Goal: Task Accomplishment & Management: Use online tool/utility

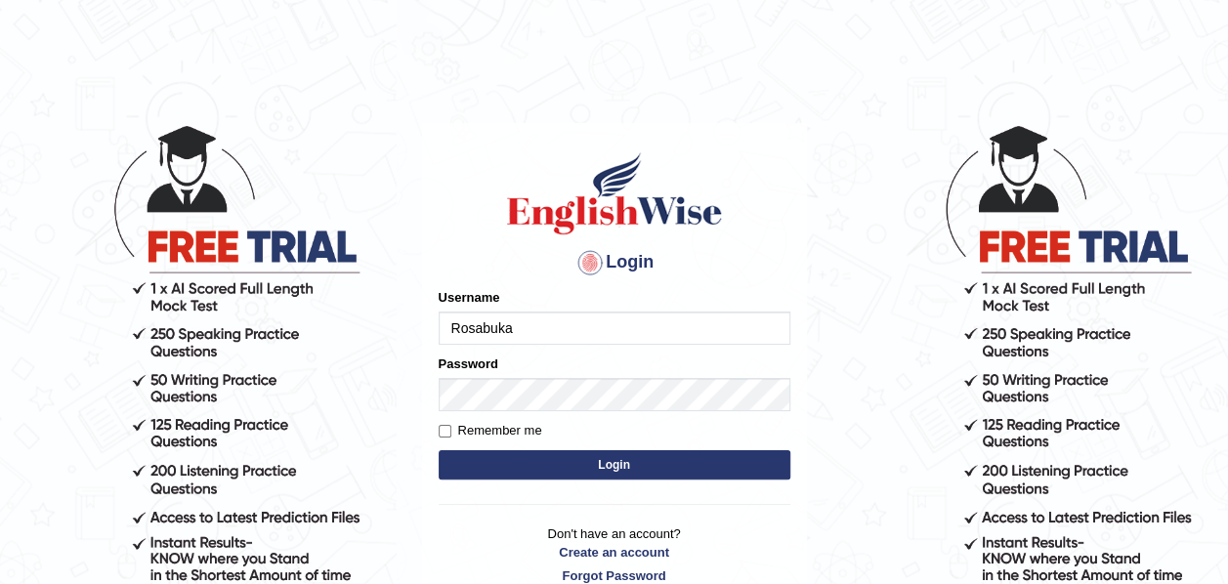
type input "Rosabuka"
click at [439, 450] on button "Login" at bounding box center [615, 464] width 352 height 29
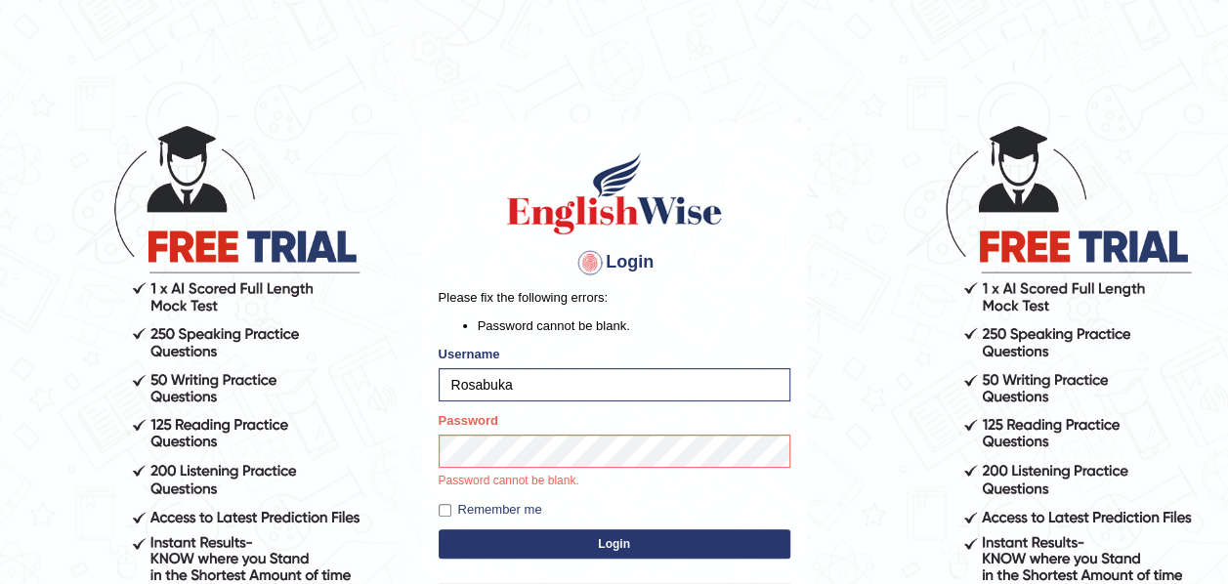
click at [550, 543] on div "Login Please fix the following errors: Password cannot be blank. Username Rosab…" at bounding box center [614, 407] width 385 height 568
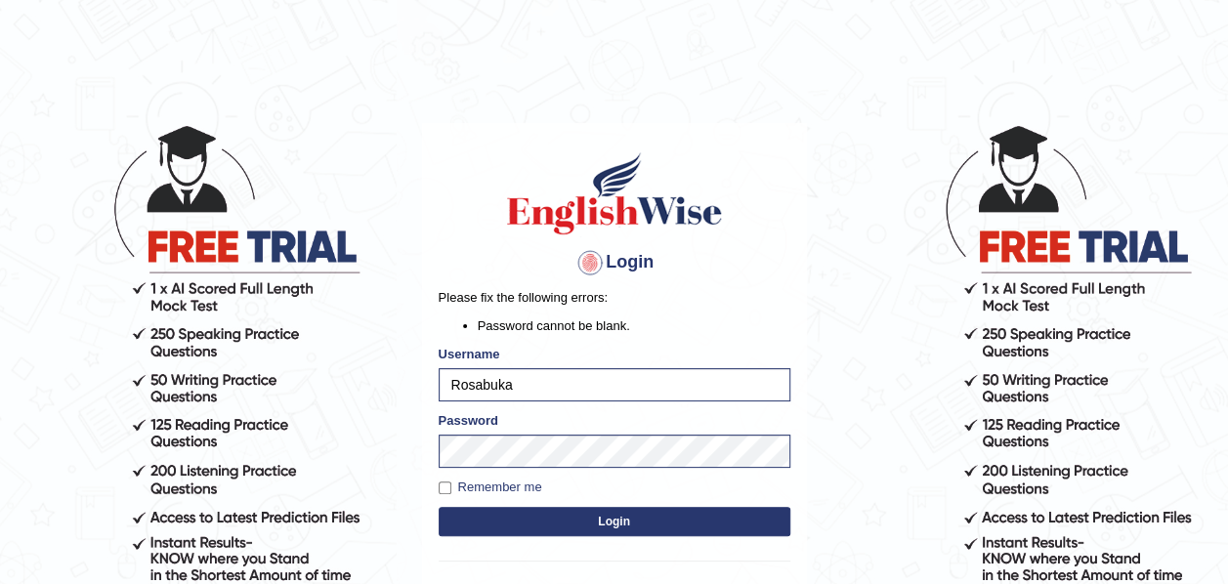
click at [439, 507] on button "Login" at bounding box center [615, 521] width 352 height 29
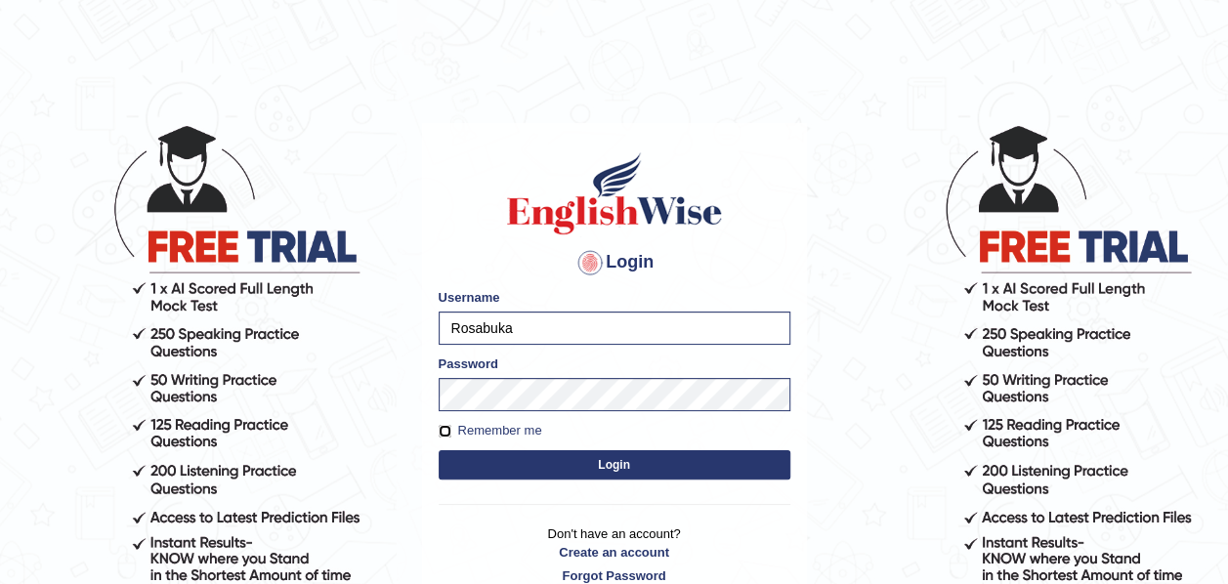
click at [447, 428] on input "Remember me" at bounding box center [445, 431] width 13 height 13
checkbox input "true"
click at [609, 459] on button "Login" at bounding box center [615, 464] width 352 height 29
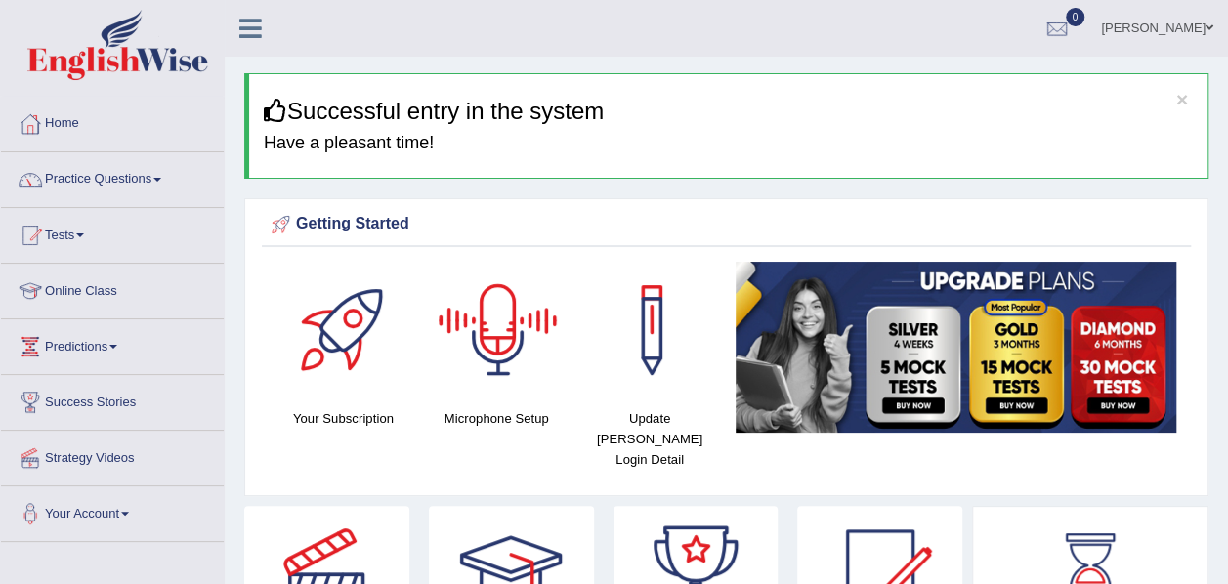
click at [530, 356] on div at bounding box center [498, 330] width 137 height 137
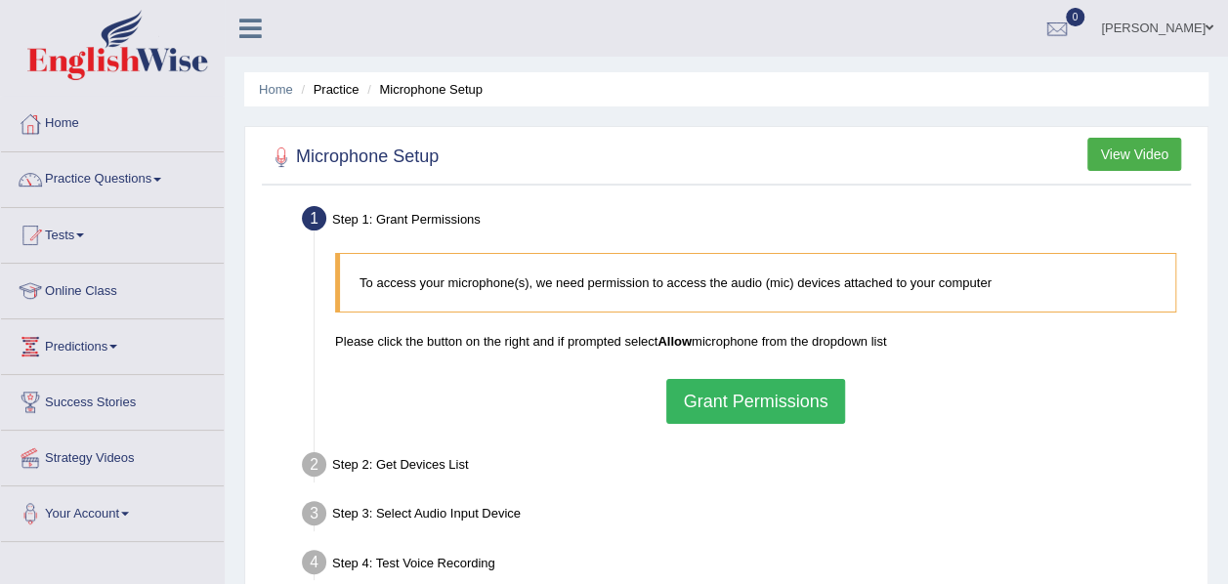
click at [1049, 354] on div "To access your microphone(s), we need permission to access the audio (mic) devi…" at bounding box center [755, 338] width 861 height 191
click at [784, 385] on button "Grant Permissions" at bounding box center [755, 401] width 178 height 45
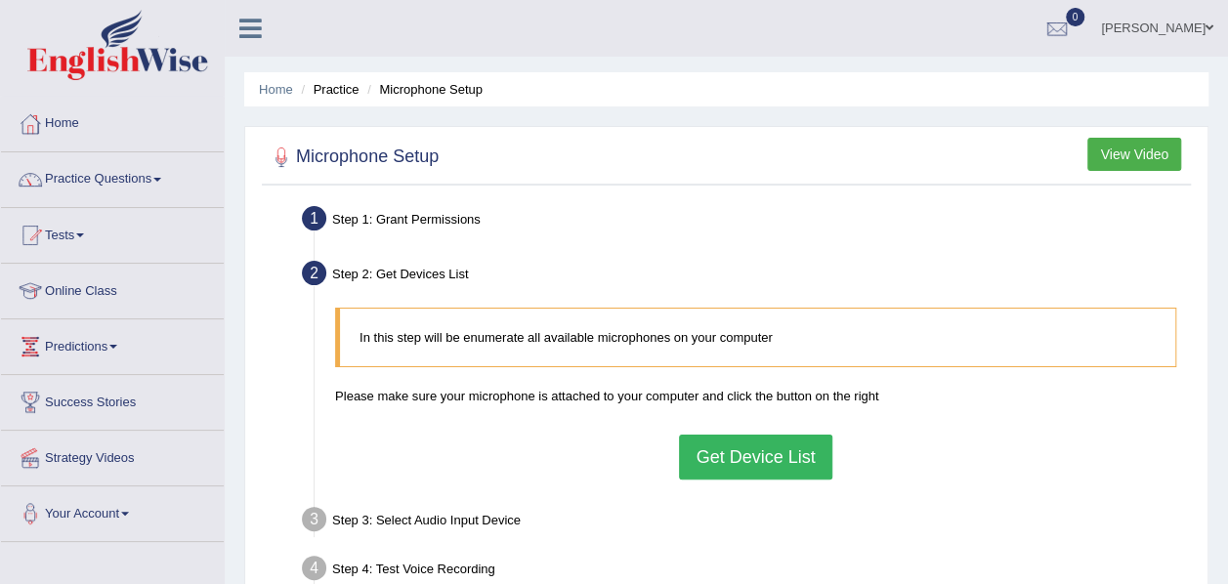
click at [784, 455] on button "Get Device List" at bounding box center [755, 457] width 152 height 45
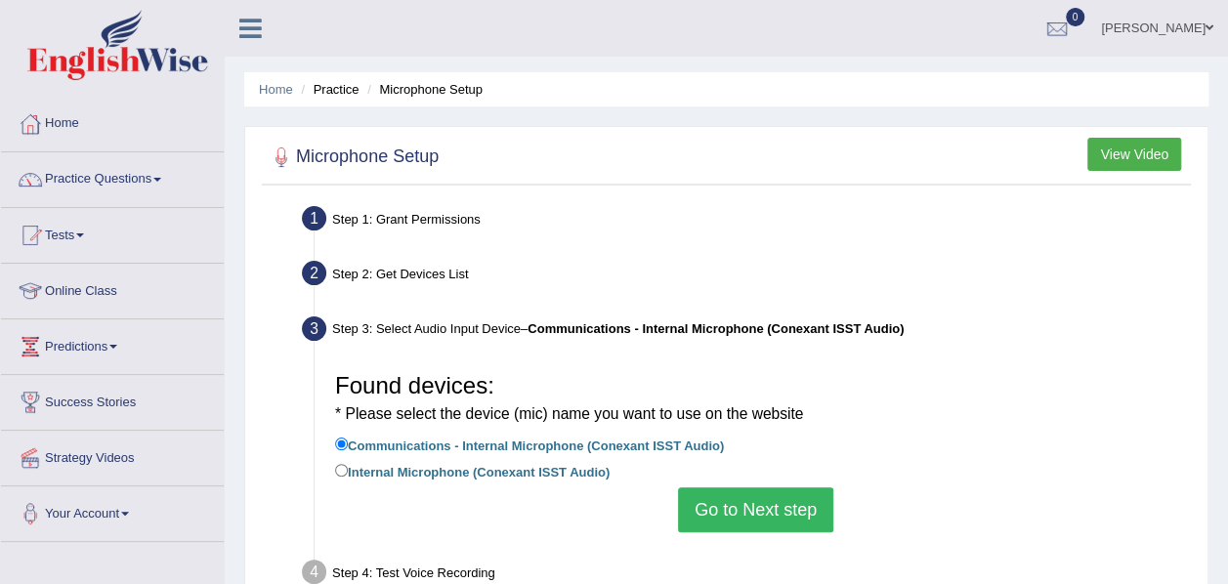
click at [750, 512] on button "Go to Next step" at bounding box center [755, 510] width 155 height 45
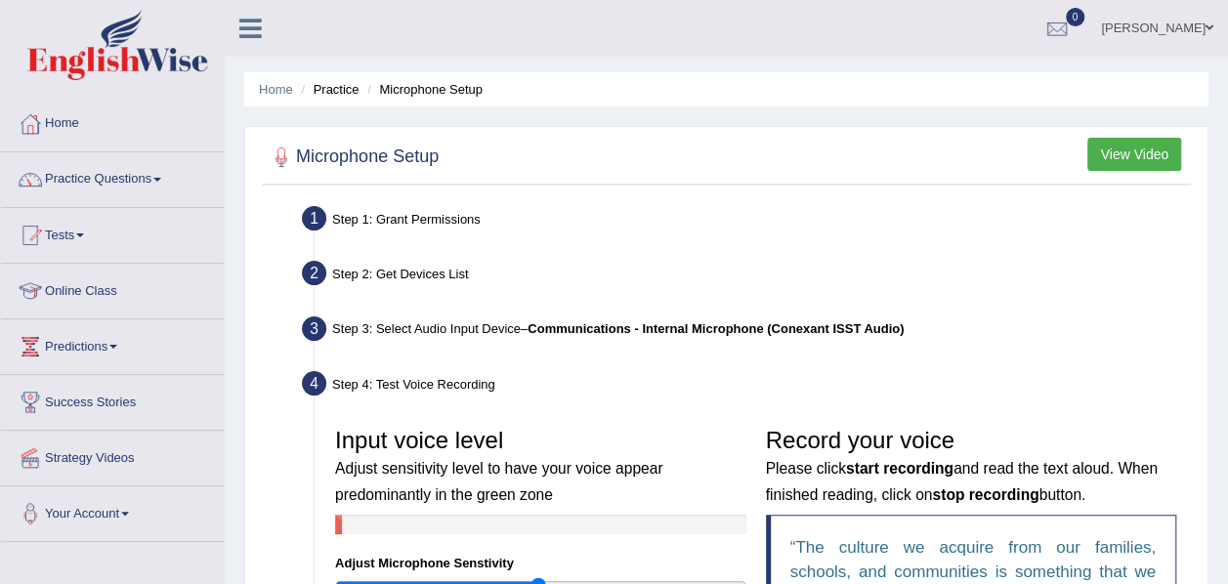
click at [498, 530] on div at bounding box center [540, 525] width 411 height 20
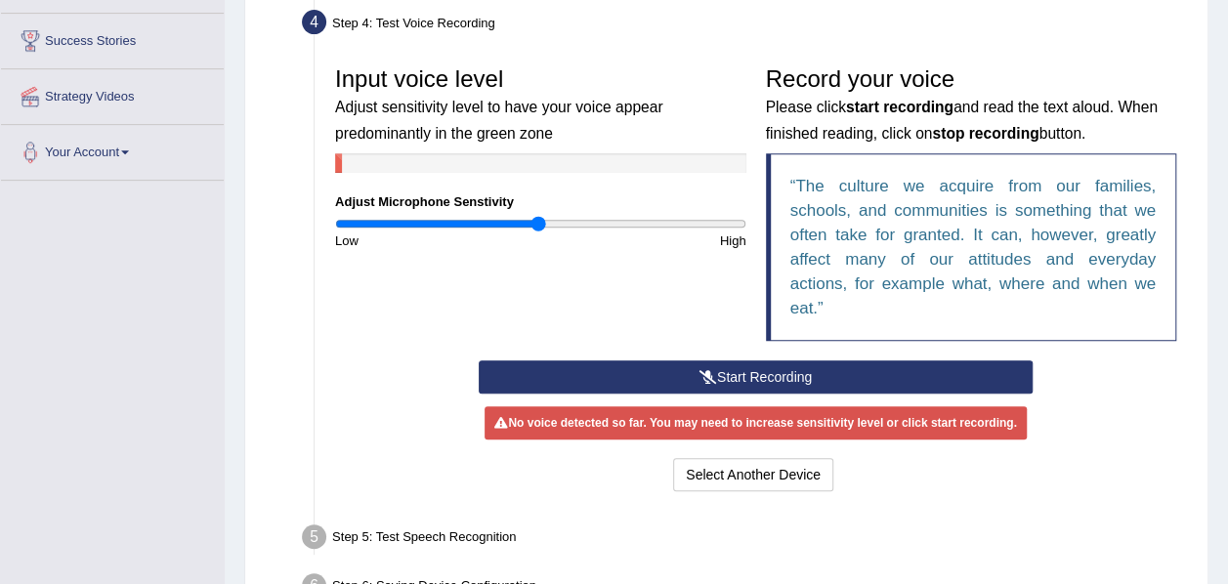
scroll to position [365, 0]
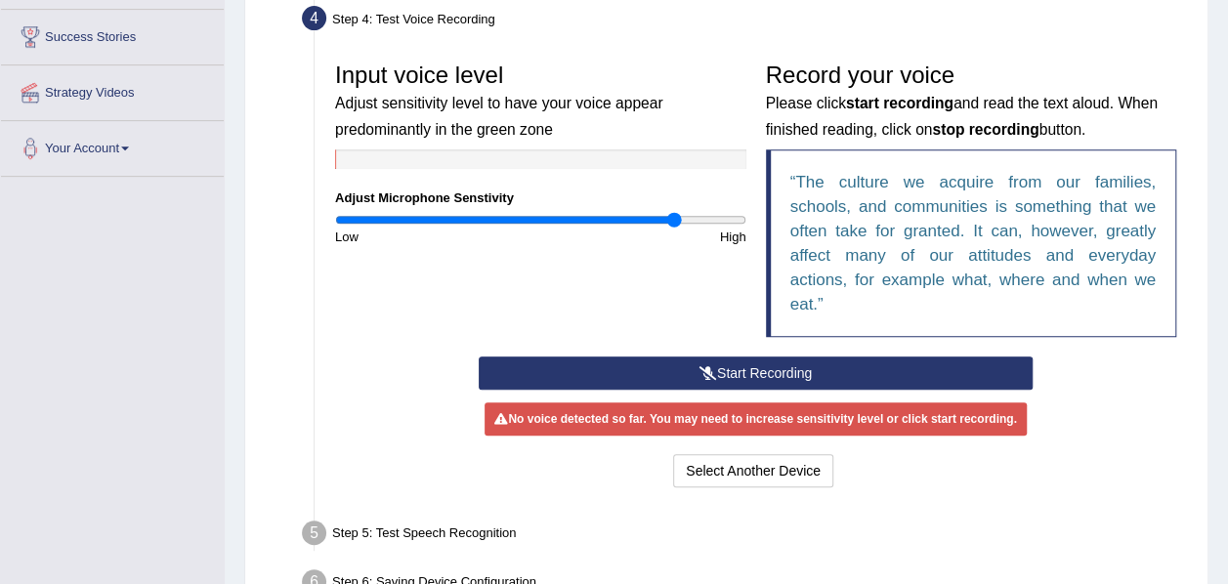
drag, startPoint x: 543, startPoint y: 217, endPoint x: 674, endPoint y: 224, distance: 131.1
click at [674, 224] on input "range" at bounding box center [540, 220] width 411 height 16
drag, startPoint x: 674, startPoint y: 224, endPoint x: 714, endPoint y: 228, distance: 40.2
type input "1.88"
click at [714, 228] on input "range" at bounding box center [540, 220] width 411 height 16
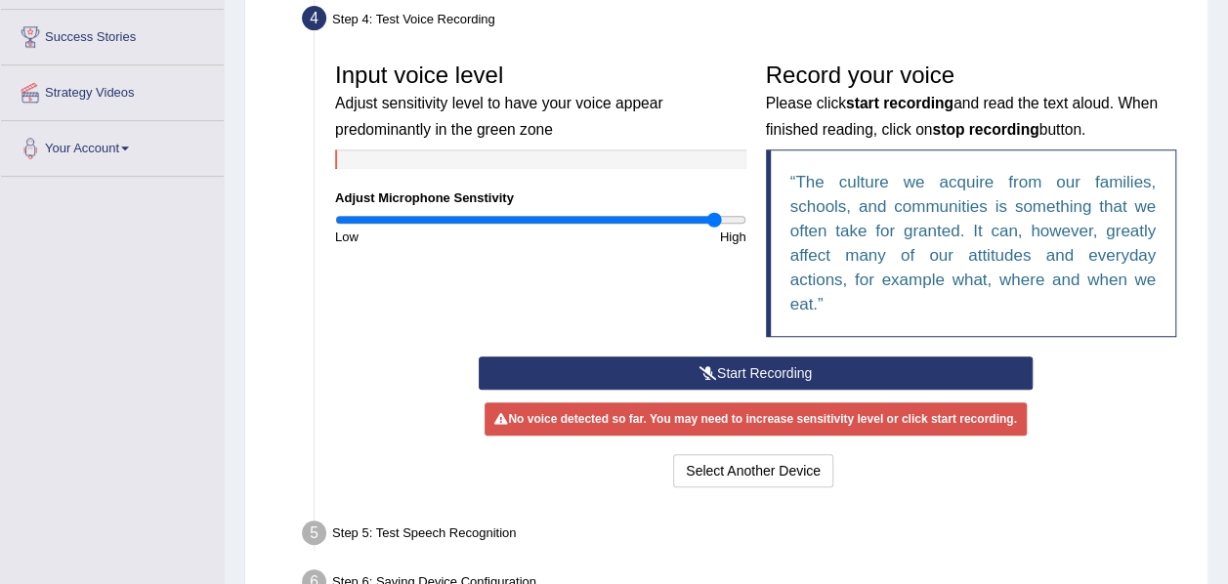
click at [847, 368] on button "Start Recording" at bounding box center [756, 373] width 554 height 33
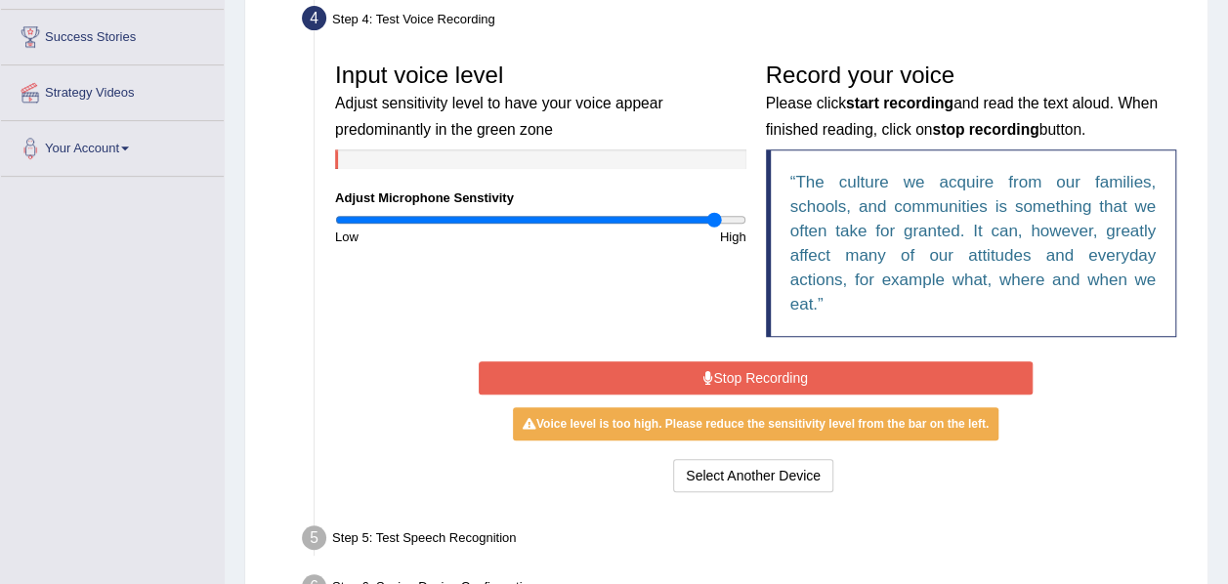
click at [847, 368] on button "Stop Recording" at bounding box center [756, 378] width 554 height 33
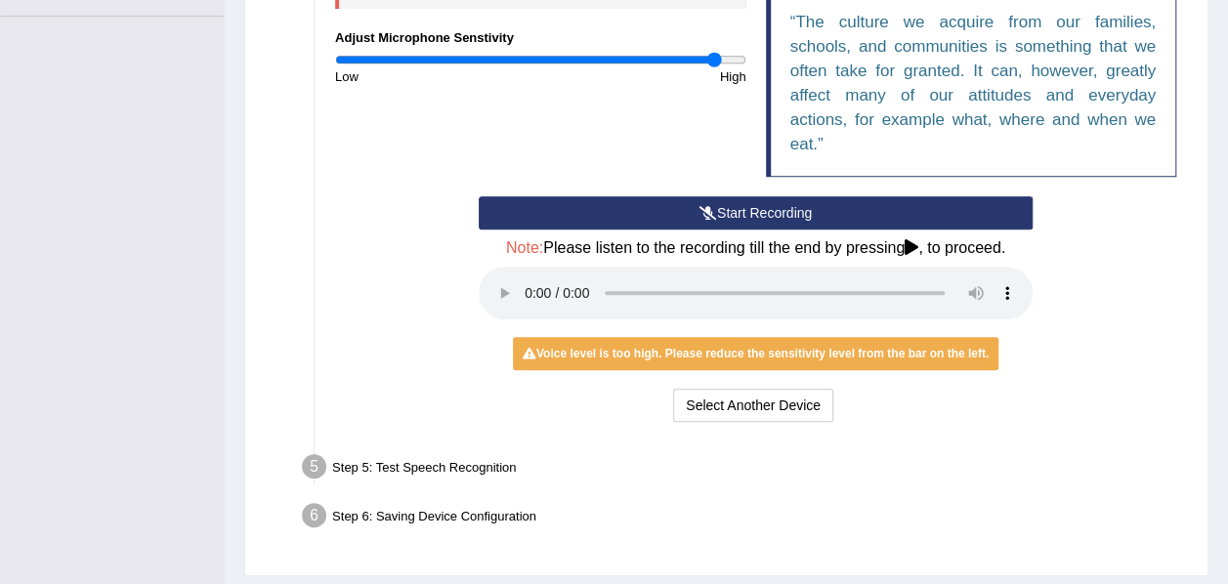
scroll to position [545, 0]
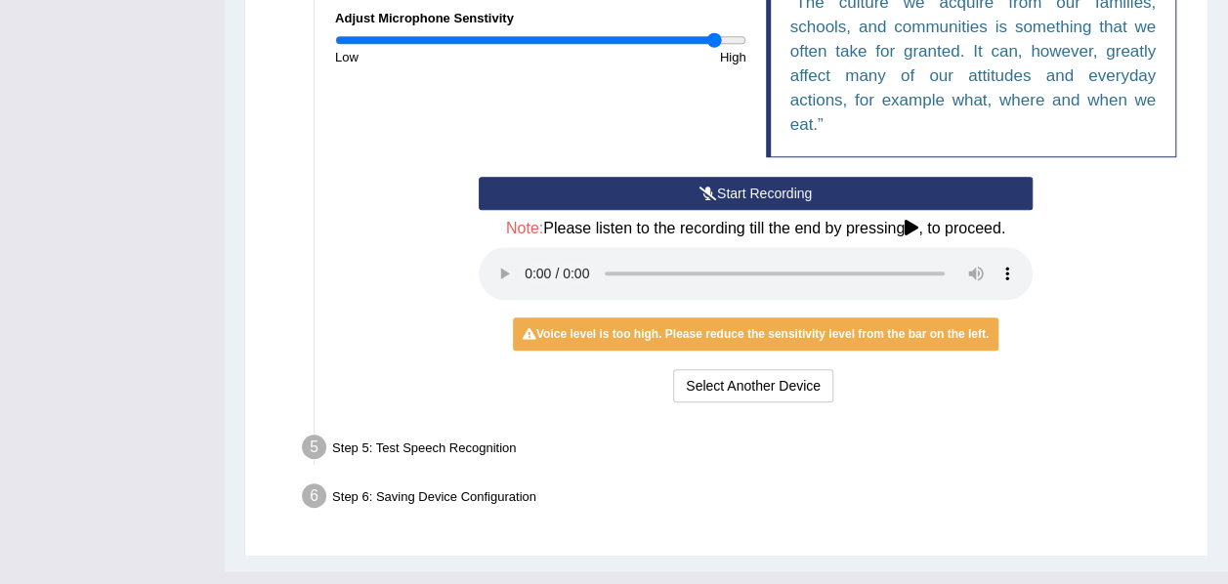
click at [437, 449] on div "Step 5: Test Speech Recognition" at bounding box center [746, 450] width 906 height 43
click at [339, 449] on div "Step 5: Test Speech Recognition" at bounding box center [746, 450] width 906 height 43
click at [415, 490] on div "Step 6: Saving Device Configuration" at bounding box center [746, 499] width 906 height 43
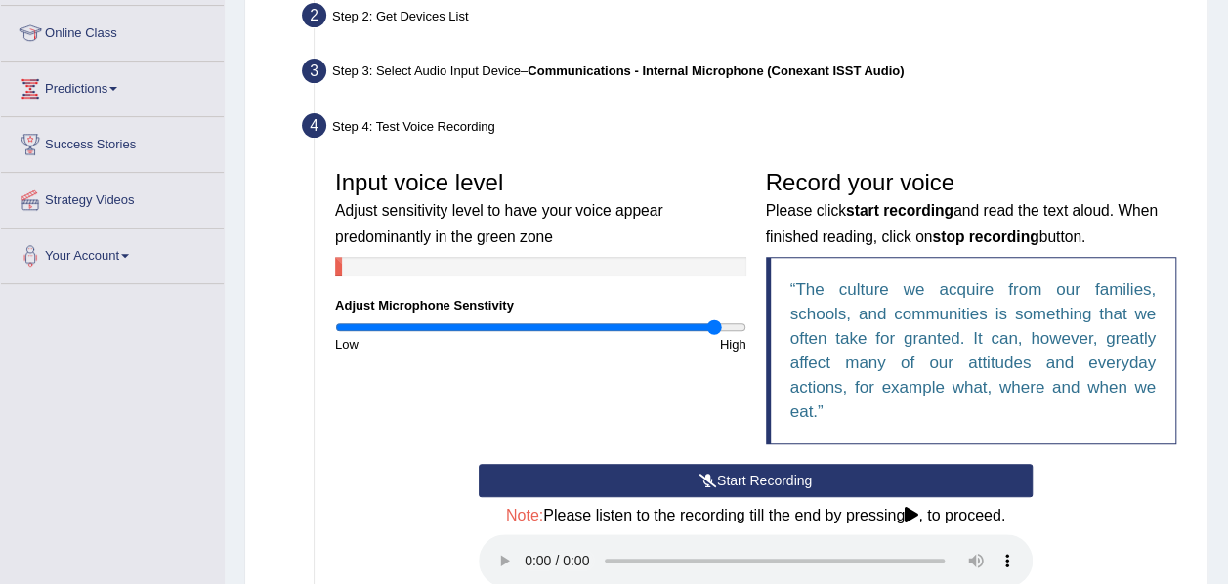
scroll to position [250, 0]
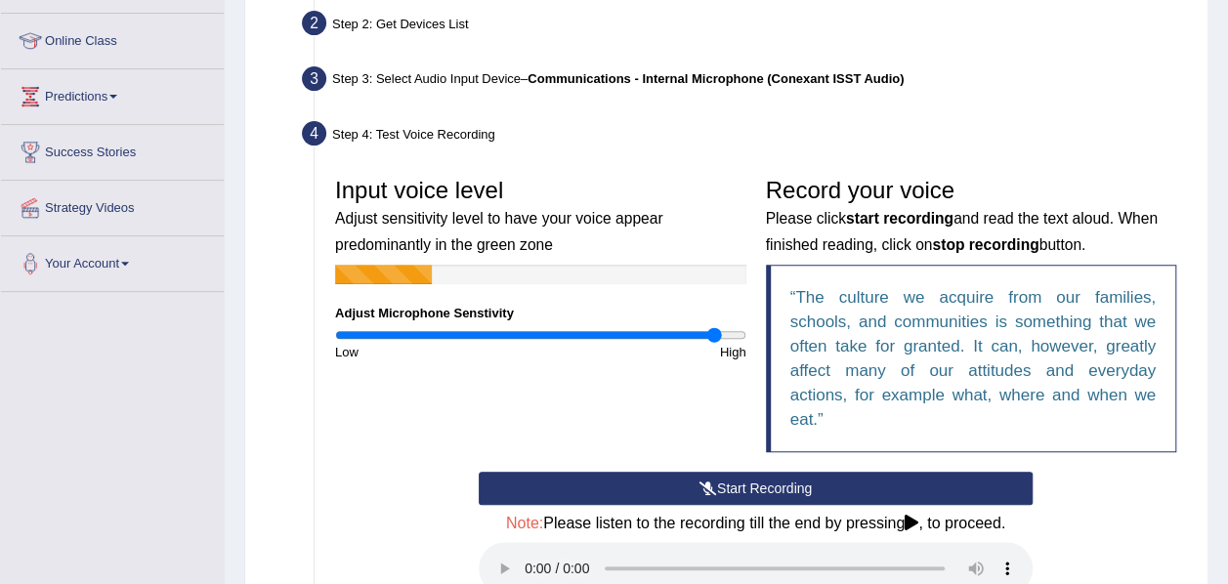
drag, startPoint x: 1218, startPoint y: 305, endPoint x: 1231, endPoint y: 248, distance: 58.1
click at [1227, 248] on html "Toggle navigation Home Practice Questions Speaking Practice Read Aloud Repeat S…" at bounding box center [614, 42] width 1228 height 584
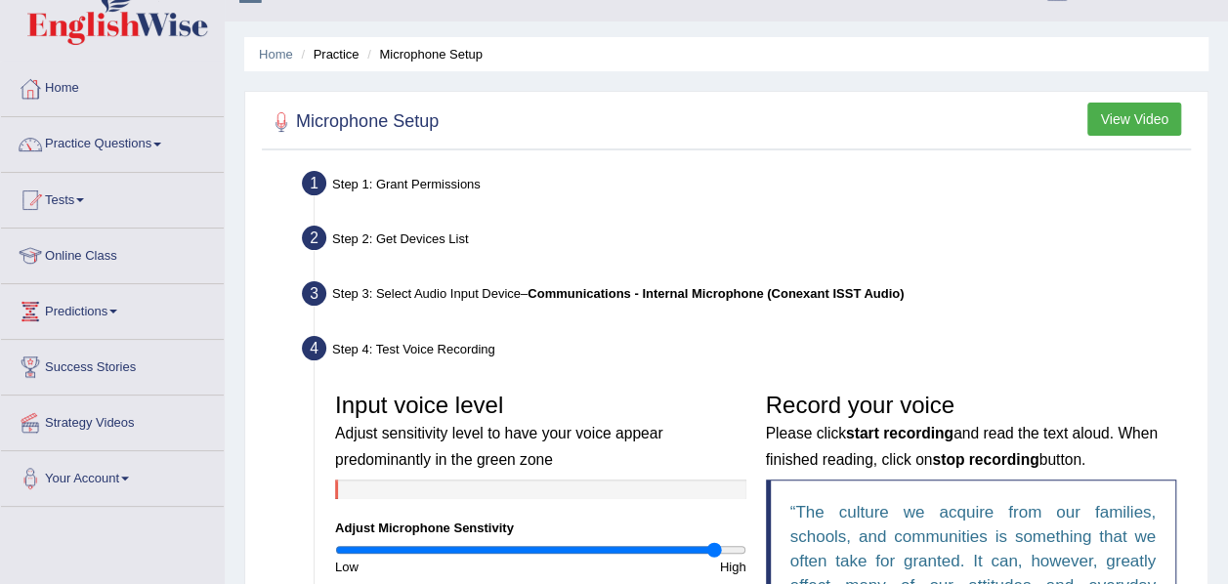
scroll to position [31, 0]
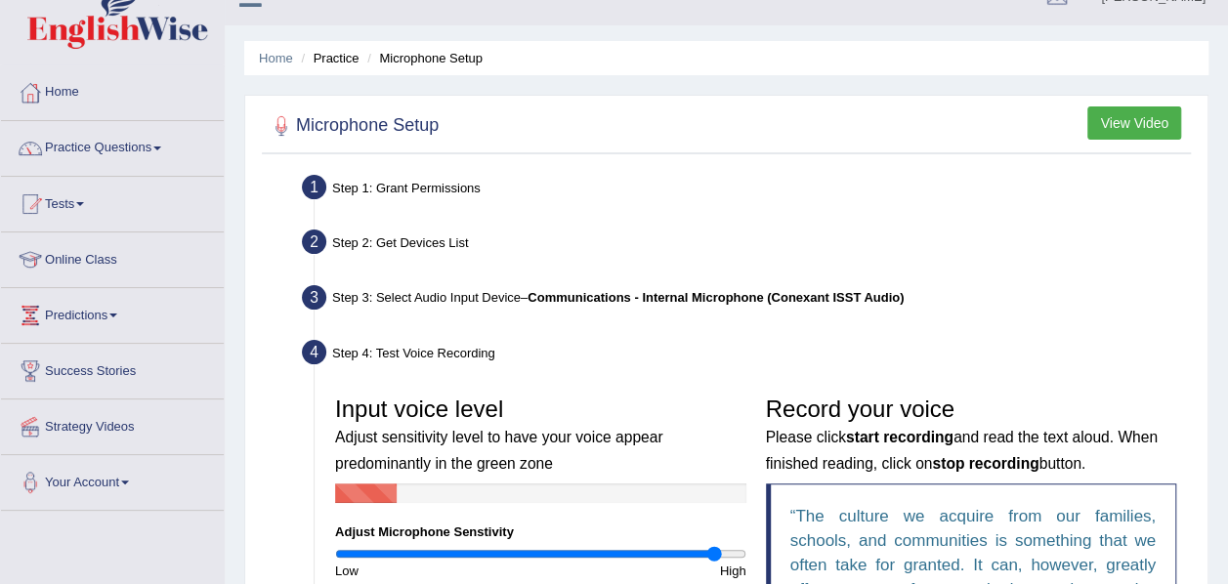
click at [1146, 121] on button "View Video" at bounding box center [1134, 122] width 94 height 33
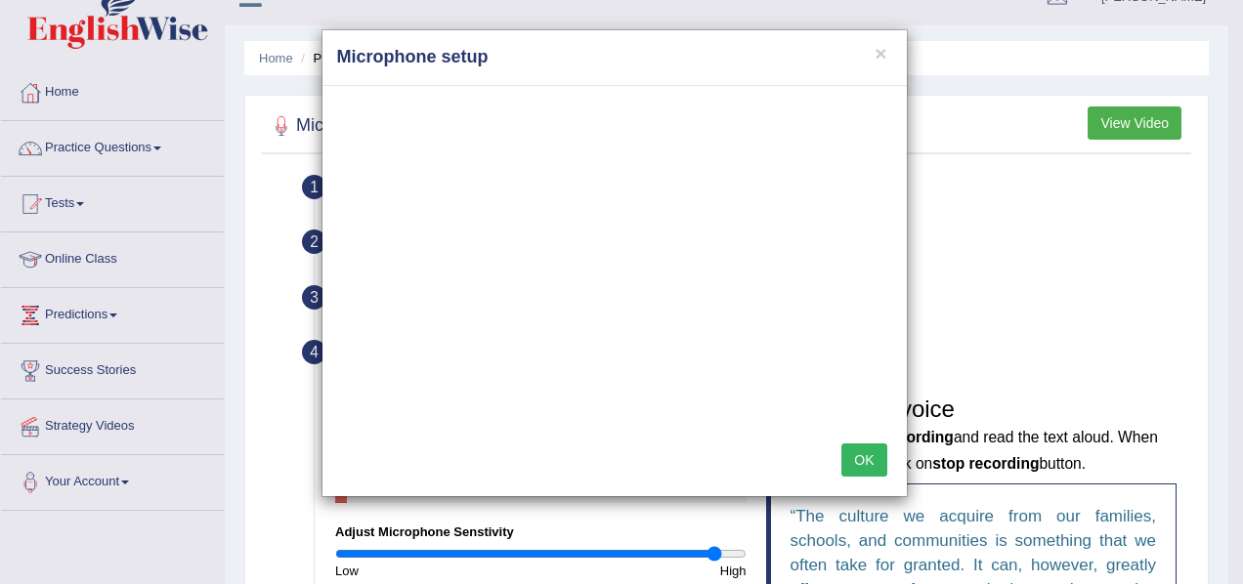
click at [887, 57] on h4 "Microphone setup" at bounding box center [614, 57] width 555 height 25
click at [880, 55] on button "×" at bounding box center [880, 53] width 12 height 21
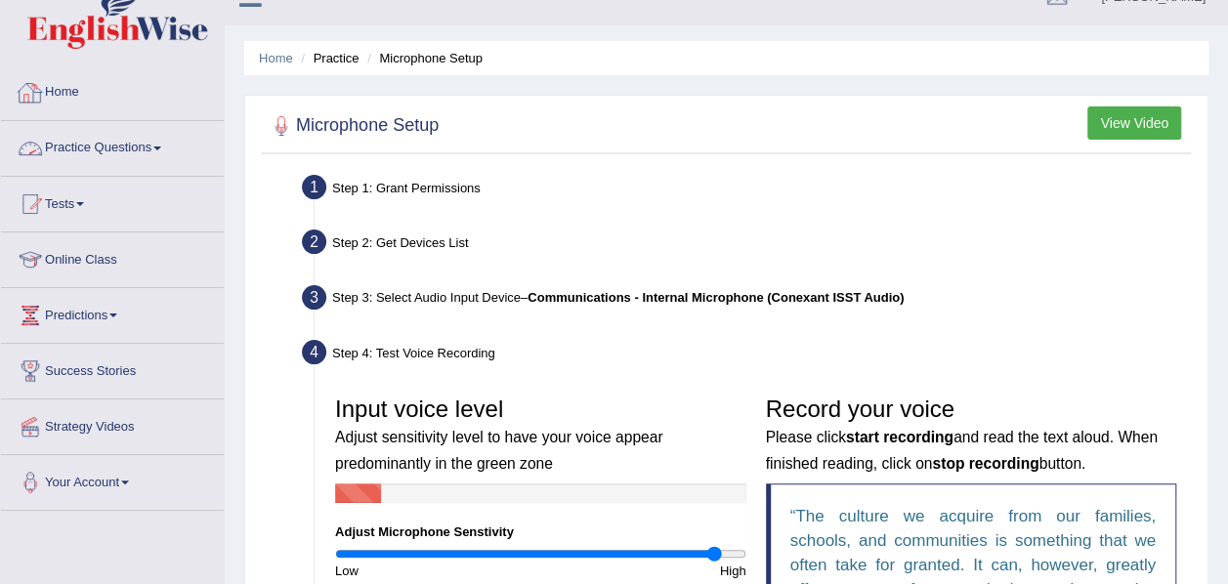
click at [105, 148] on link "Practice Questions" at bounding box center [112, 145] width 223 height 49
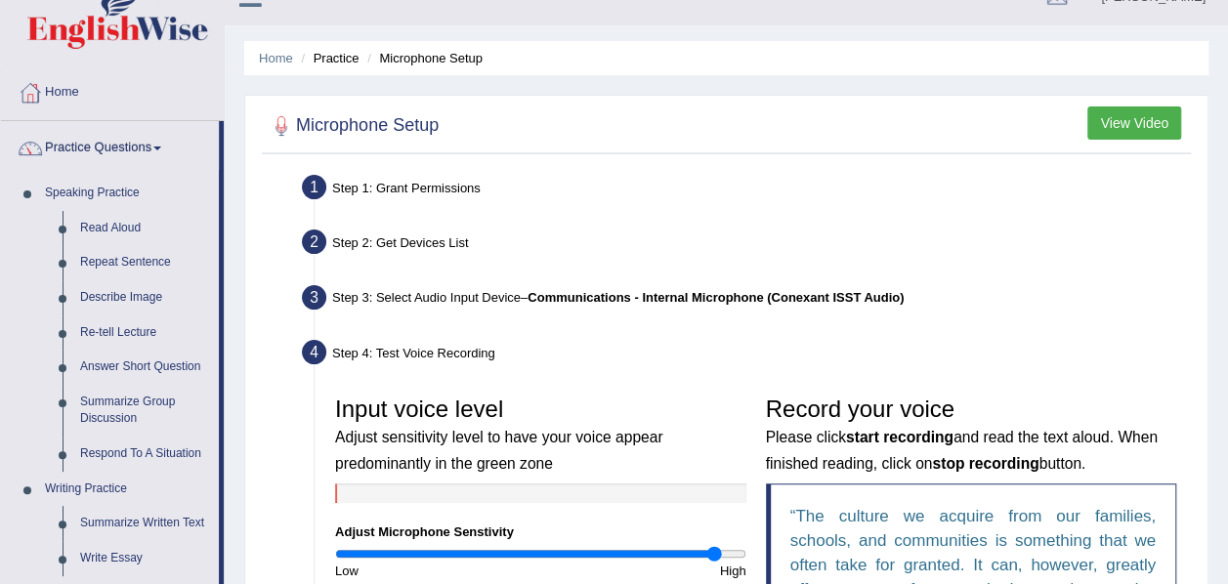
click at [114, 225] on link "Read Aloud" at bounding box center [145, 228] width 148 height 35
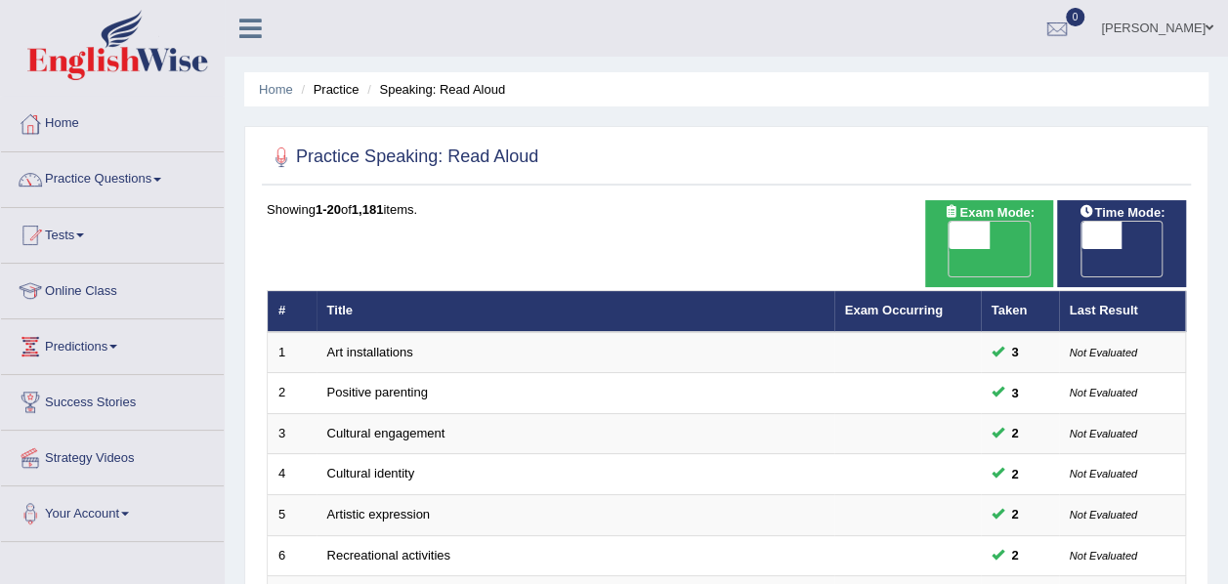
click at [383, 345] on link "Art installations" at bounding box center [370, 352] width 86 height 15
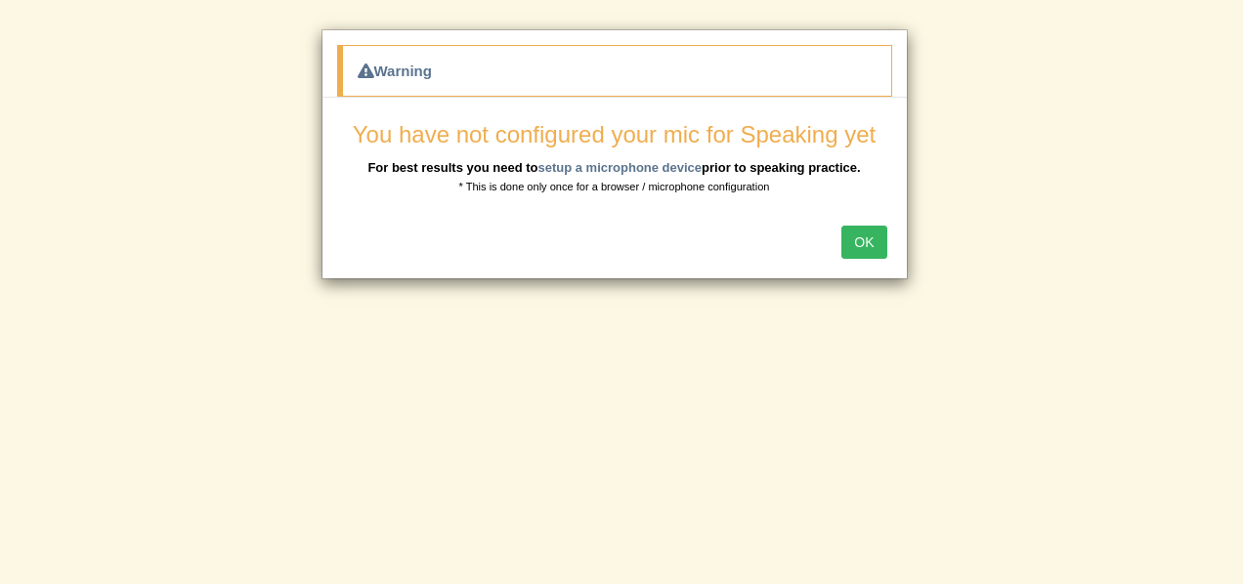
click at [869, 234] on button "OK" at bounding box center [863, 242] width 45 height 33
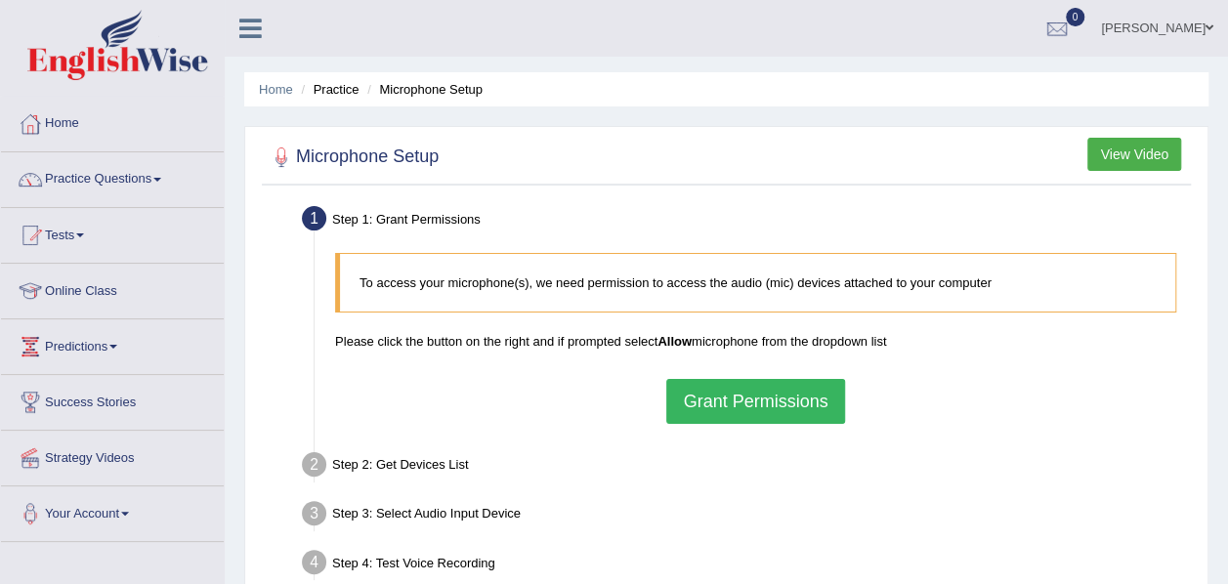
click at [732, 399] on button "Grant Permissions" at bounding box center [755, 401] width 178 height 45
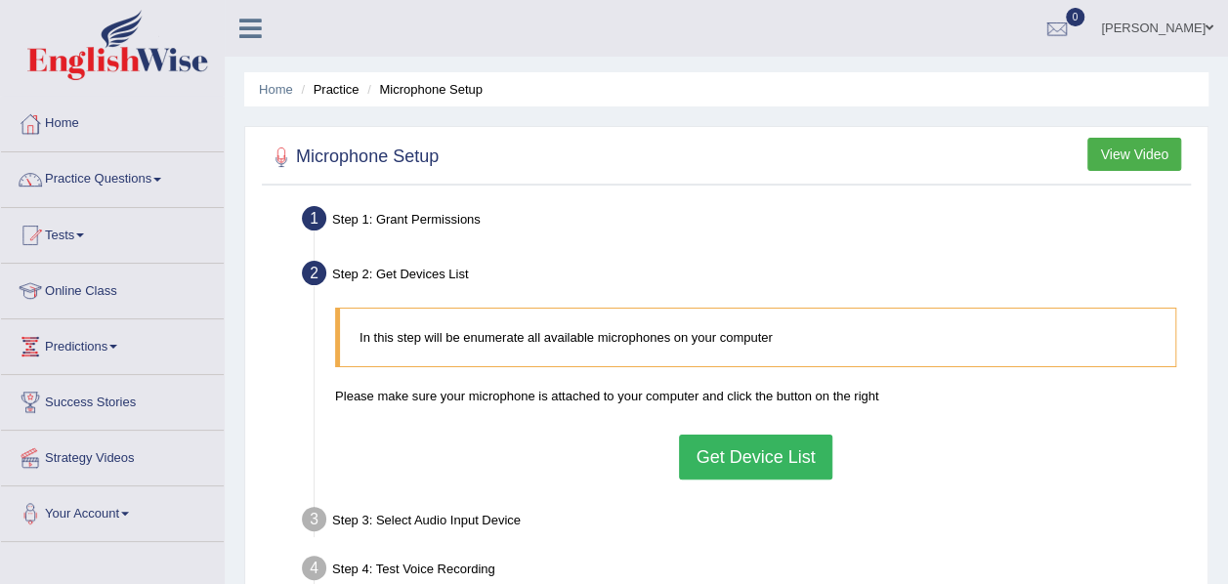
click at [747, 467] on button "Get Device List" at bounding box center [755, 457] width 152 height 45
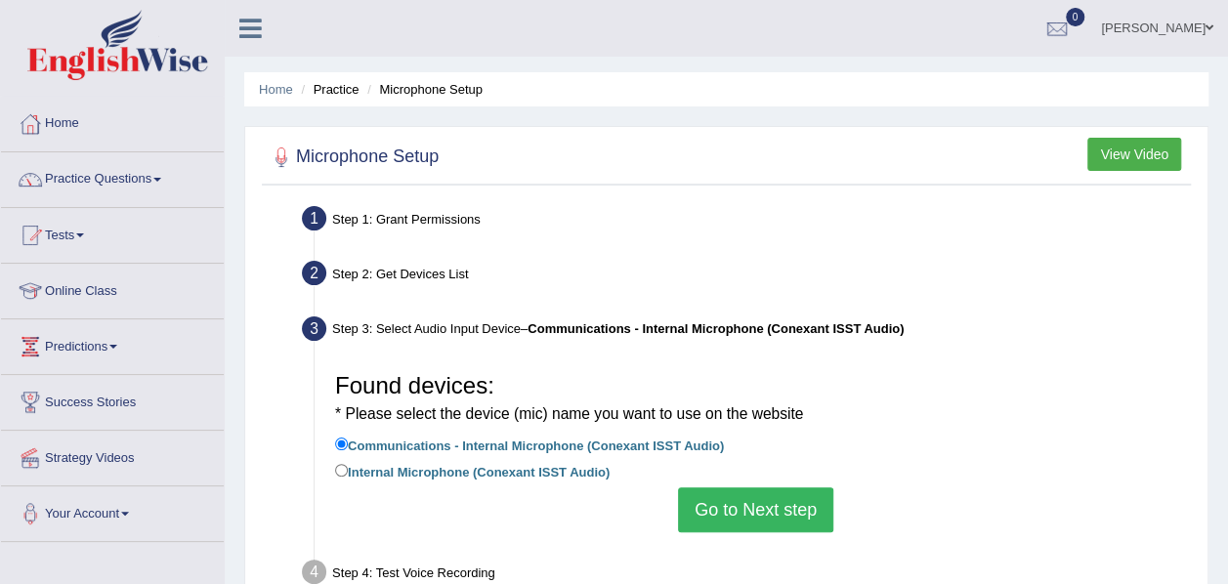
click at [720, 510] on button "Go to Next step" at bounding box center [755, 510] width 155 height 45
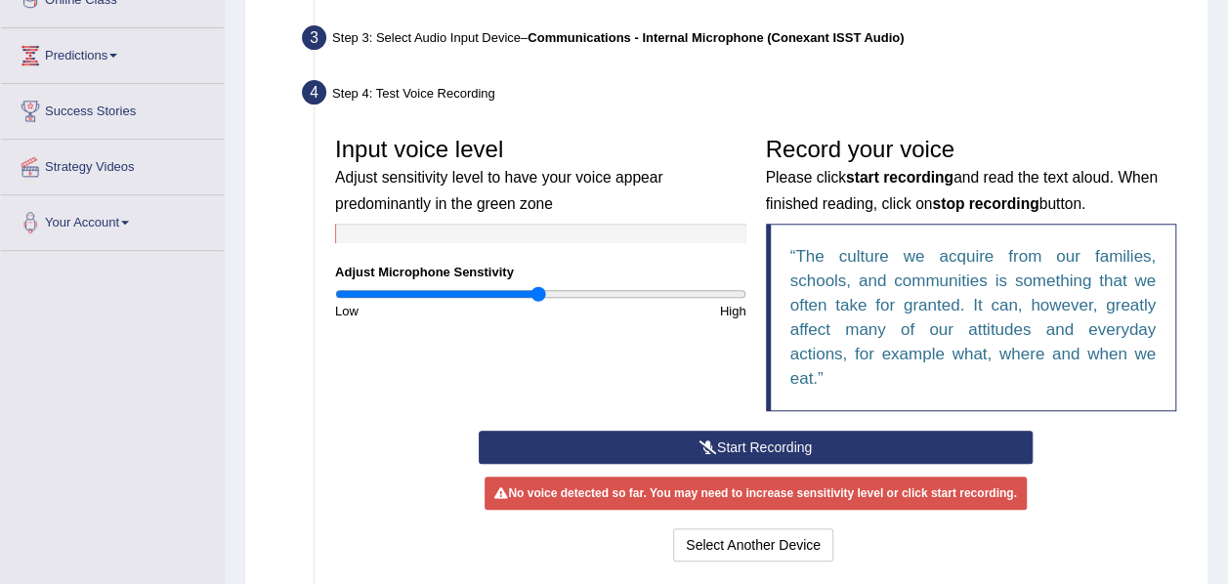
scroll to position [292, 0]
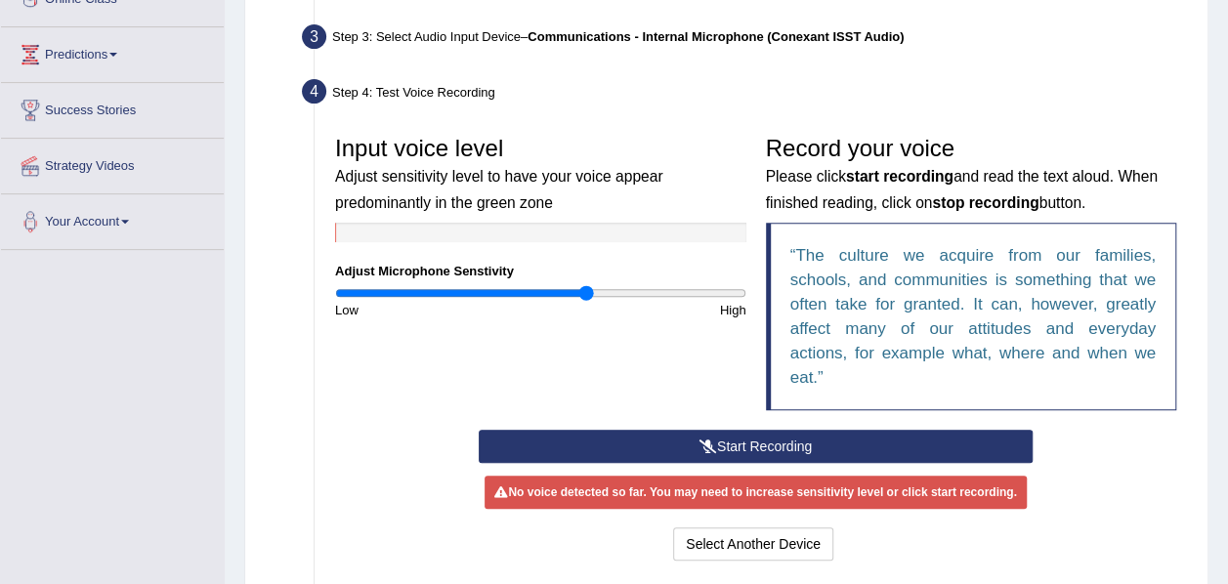
click at [587, 295] on input "range" at bounding box center [540, 293] width 411 height 16
click at [721, 442] on button "Start Recording" at bounding box center [756, 446] width 554 height 33
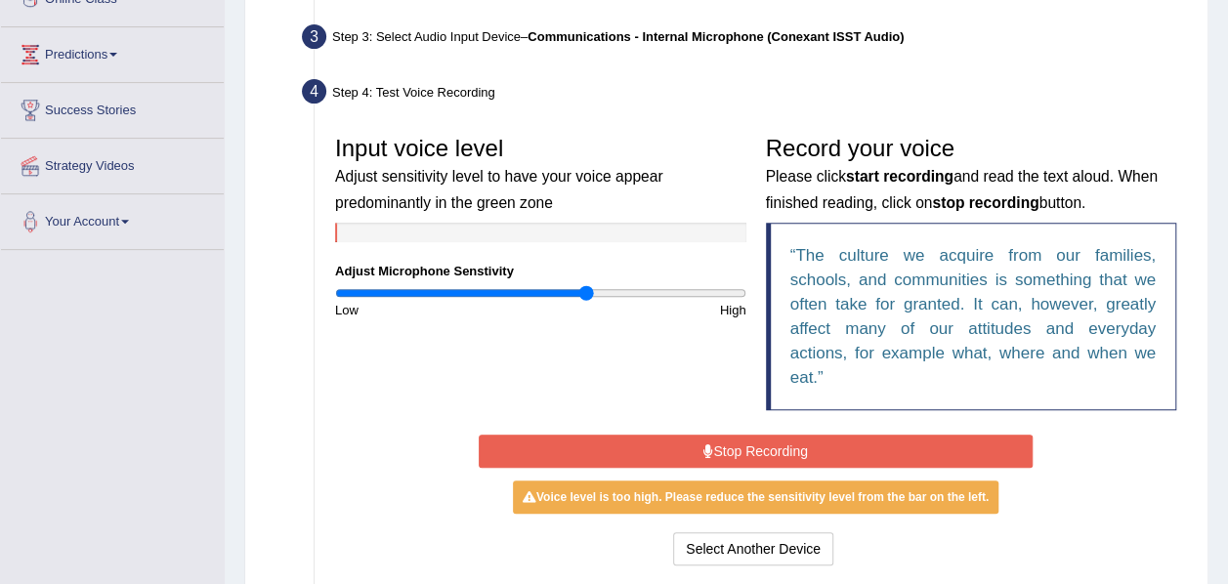
click at [721, 442] on button "Stop Recording" at bounding box center [756, 451] width 554 height 33
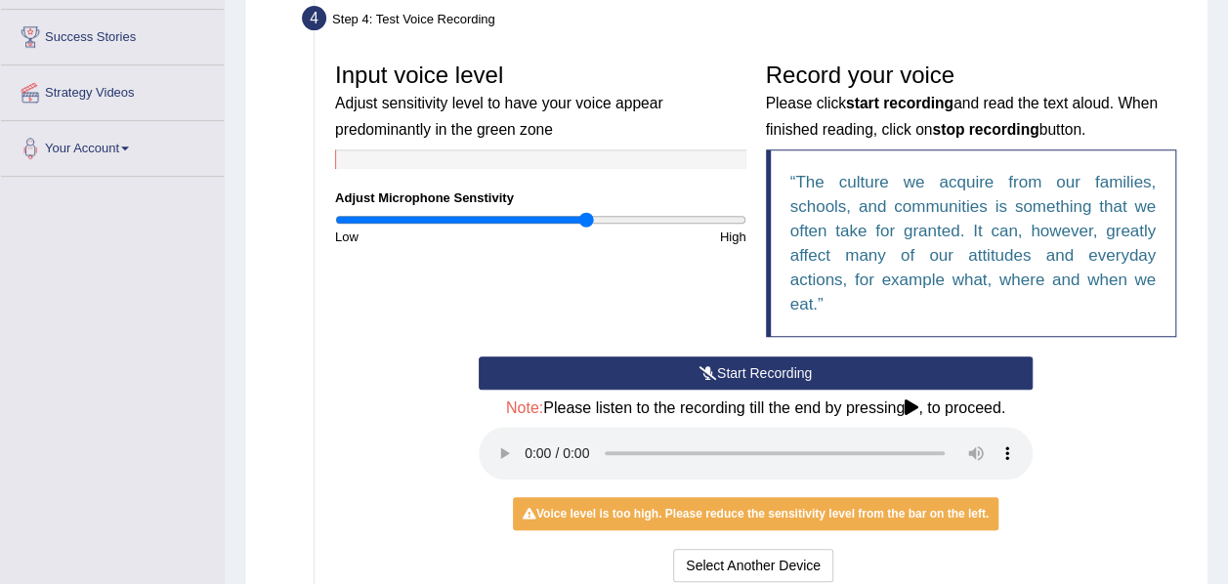
scroll to position [360, 0]
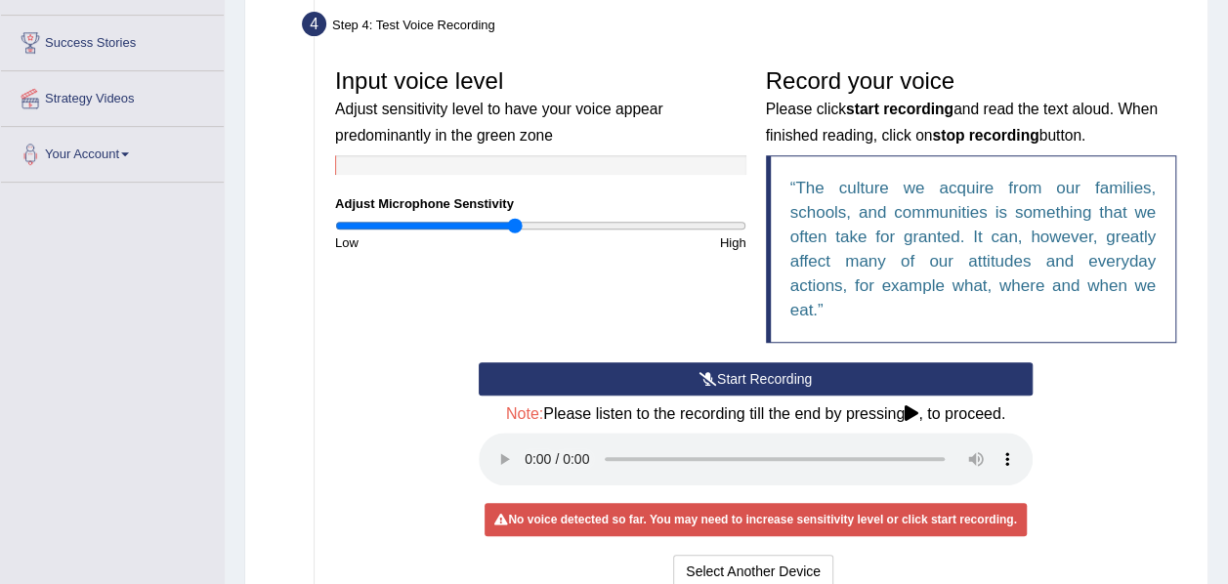
click at [515, 225] on input "range" at bounding box center [540, 226] width 411 height 16
click at [742, 384] on button "Start Recording" at bounding box center [756, 378] width 554 height 33
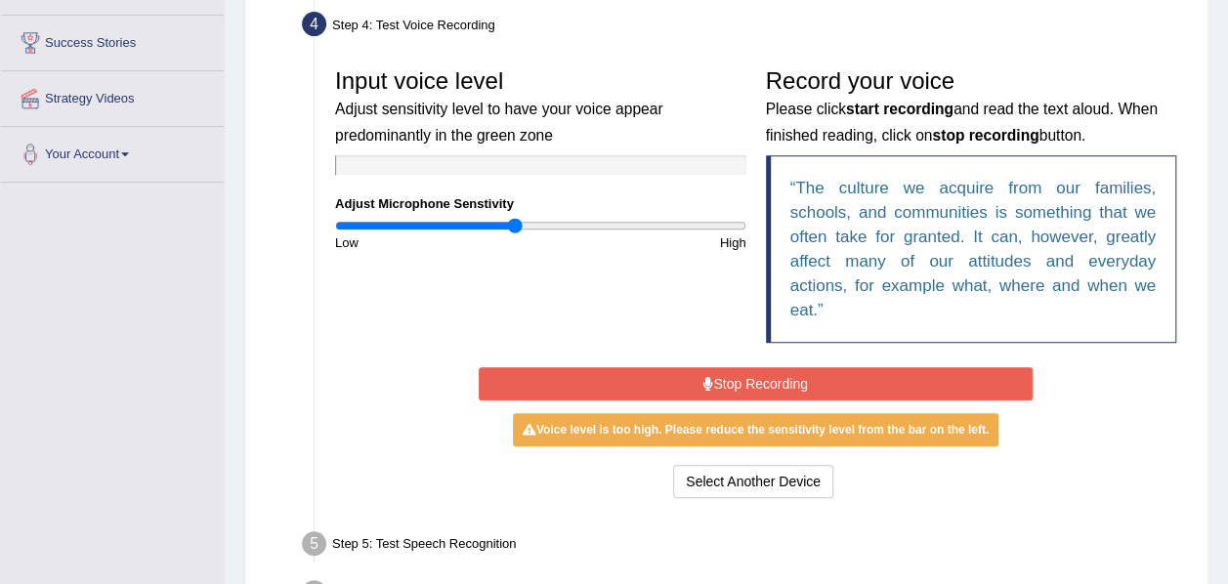
click at [742, 384] on button "Stop Recording" at bounding box center [756, 383] width 554 height 33
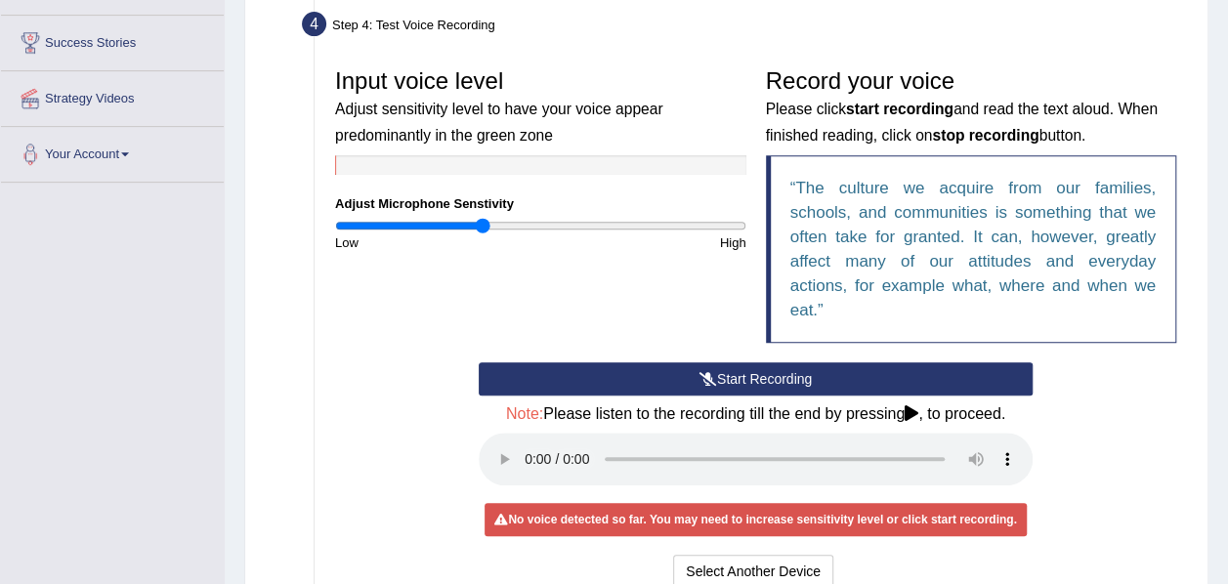
click at [483, 225] on input "range" at bounding box center [540, 226] width 411 height 16
click at [449, 221] on input "range" at bounding box center [540, 226] width 411 height 16
click at [436, 225] on input "range" at bounding box center [540, 226] width 411 height 16
click at [830, 375] on button "Start Recording" at bounding box center [756, 378] width 554 height 33
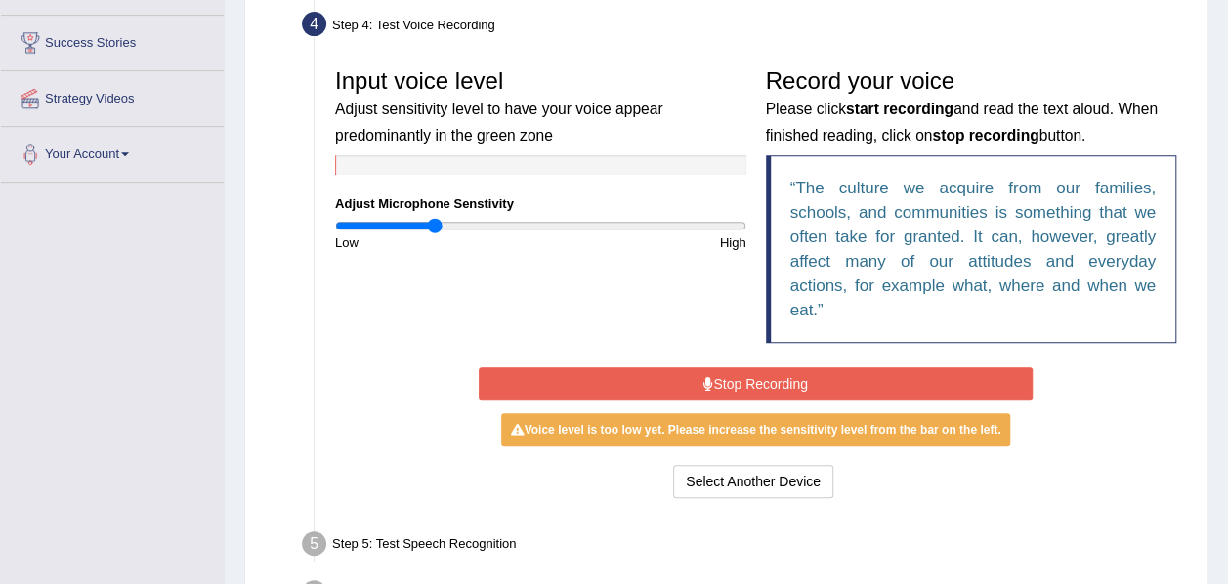
click at [830, 375] on button "Stop Recording" at bounding box center [756, 383] width 554 height 33
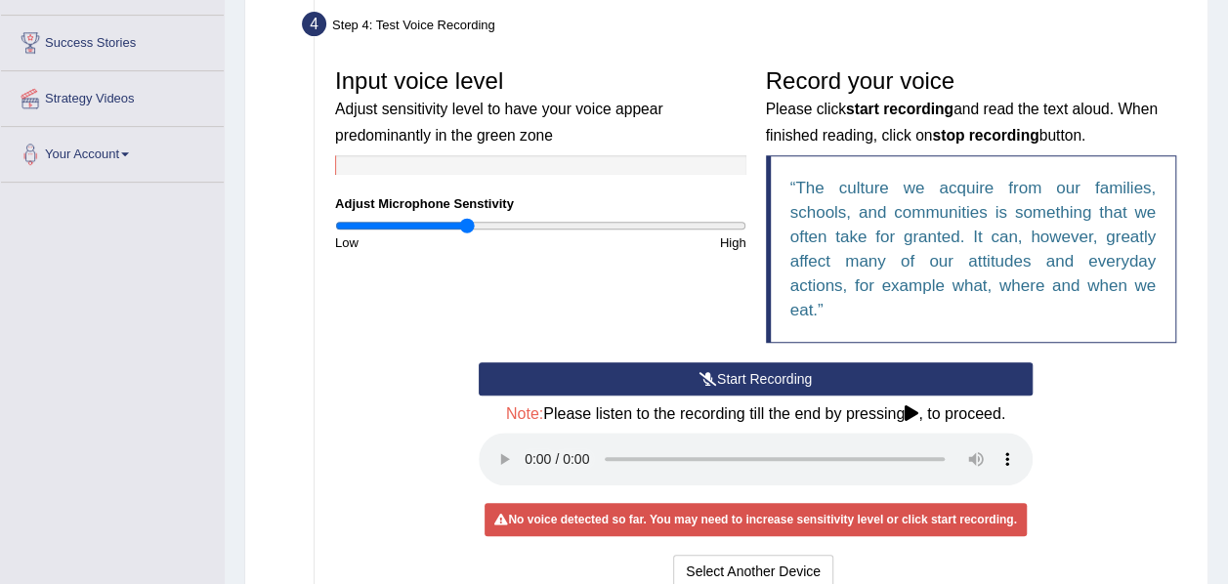
type input "0.64"
click at [465, 227] on input "range" at bounding box center [540, 226] width 411 height 16
click at [755, 375] on button "Start Recording" at bounding box center [756, 378] width 554 height 33
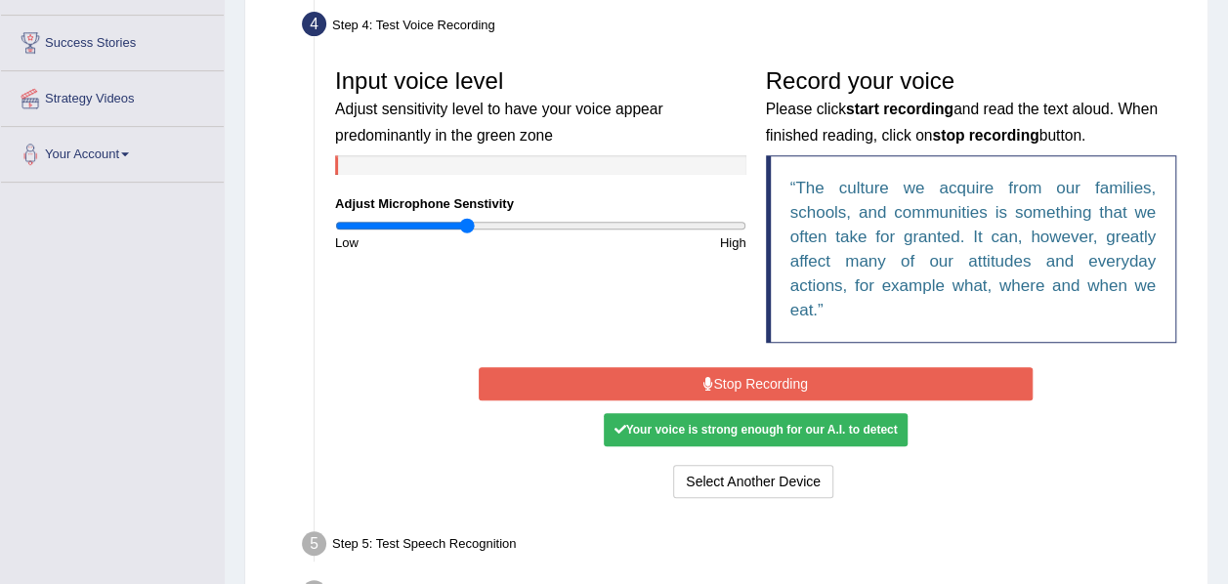
click at [755, 375] on button "Stop Recording" at bounding box center [756, 383] width 554 height 33
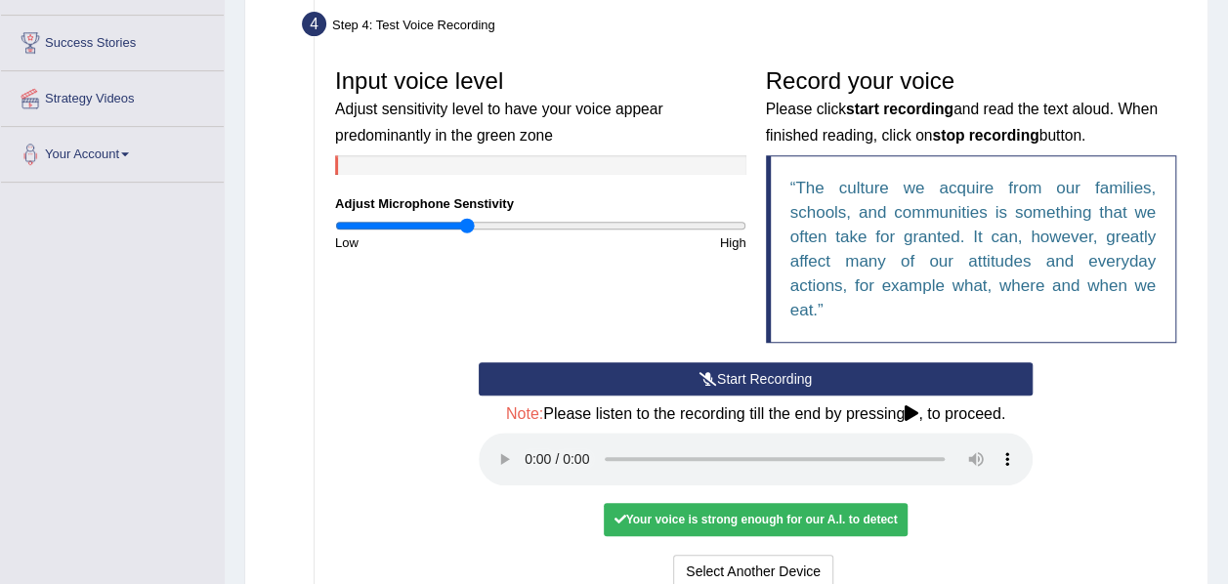
click at [755, 375] on button "Start Recording" at bounding box center [756, 378] width 554 height 33
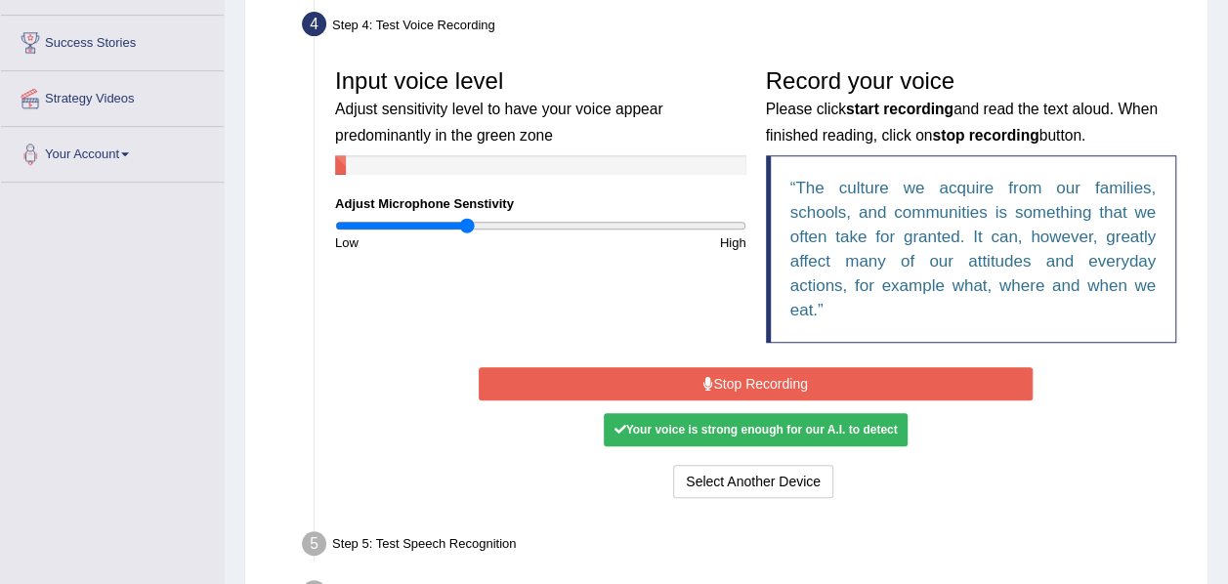
click at [755, 375] on button "Stop Recording" at bounding box center [756, 383] width 554 height 33
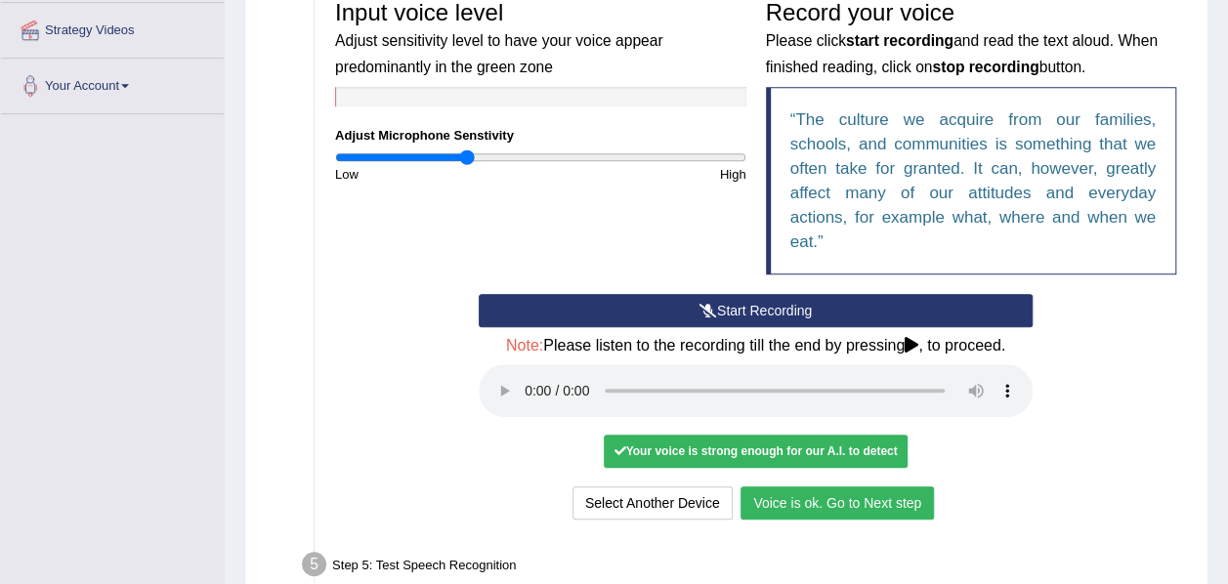
scroll to position [433, 0]
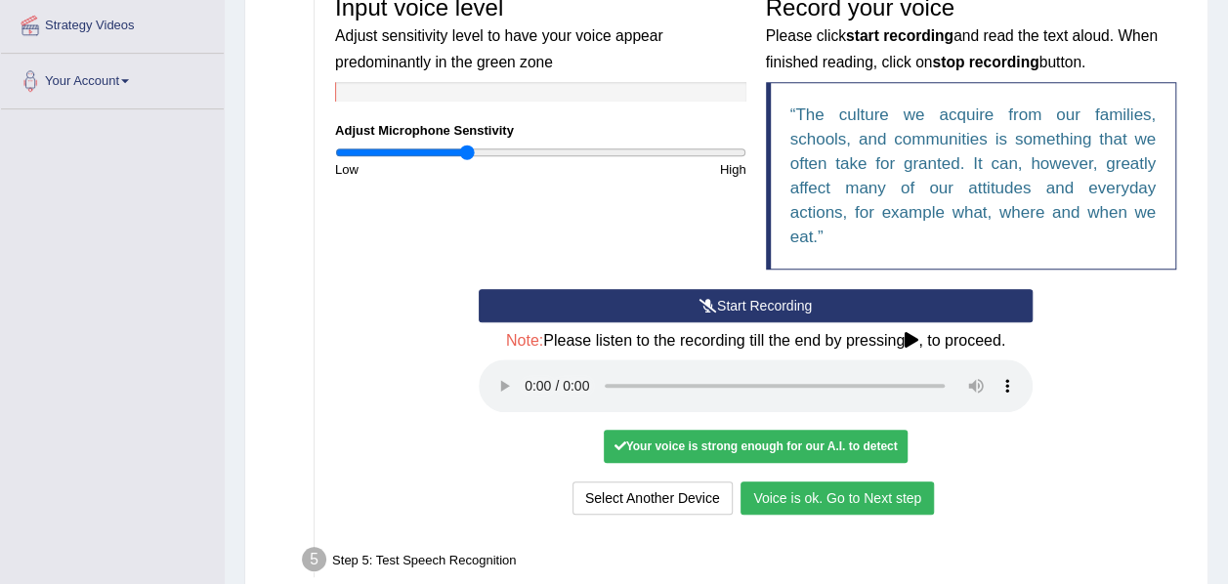
click at [840, 490] on button "Voice is ok. Go to Next step" at bounding box center [837, 498] width 193 height 33
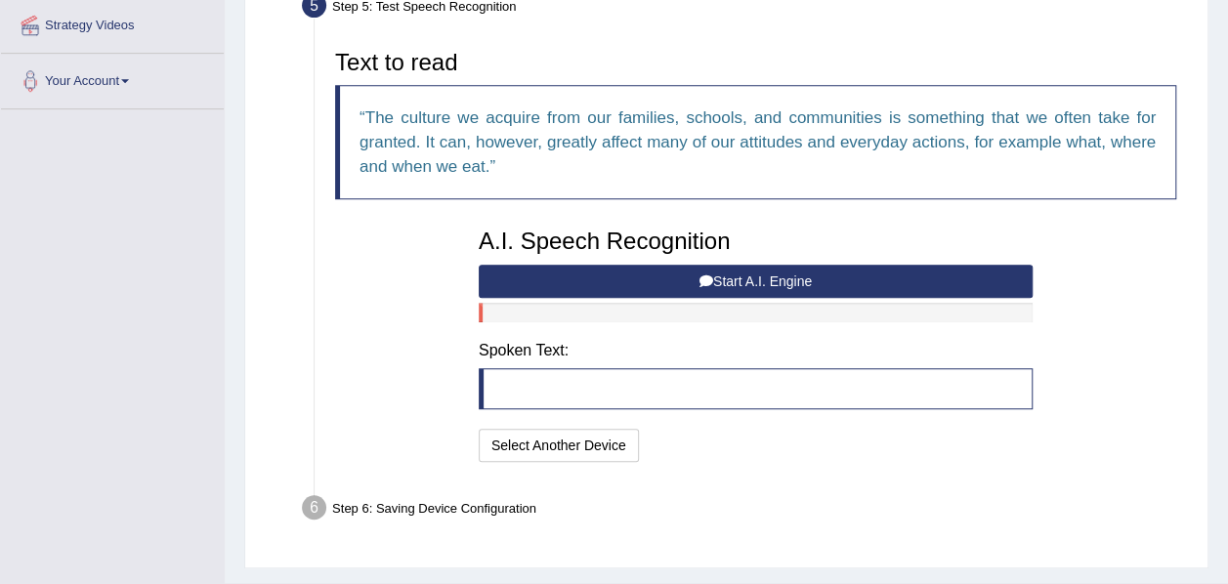
click at [740, 275] on button "Start A.I. Engine" at bounding box center [756, 281] width 554 height 33
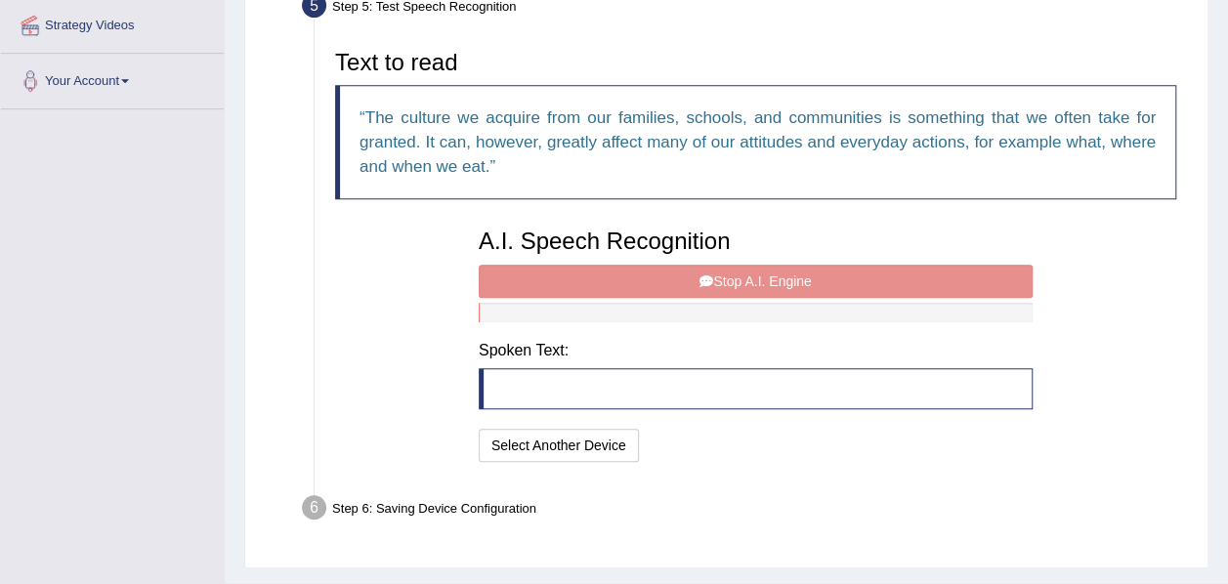
click at [740, 275] on div "A.I. Speech Recognition Start A.I. Engine Stop A.I. Engine Note: Please listen …" at bounding box center [756, 343] width 574 height 248
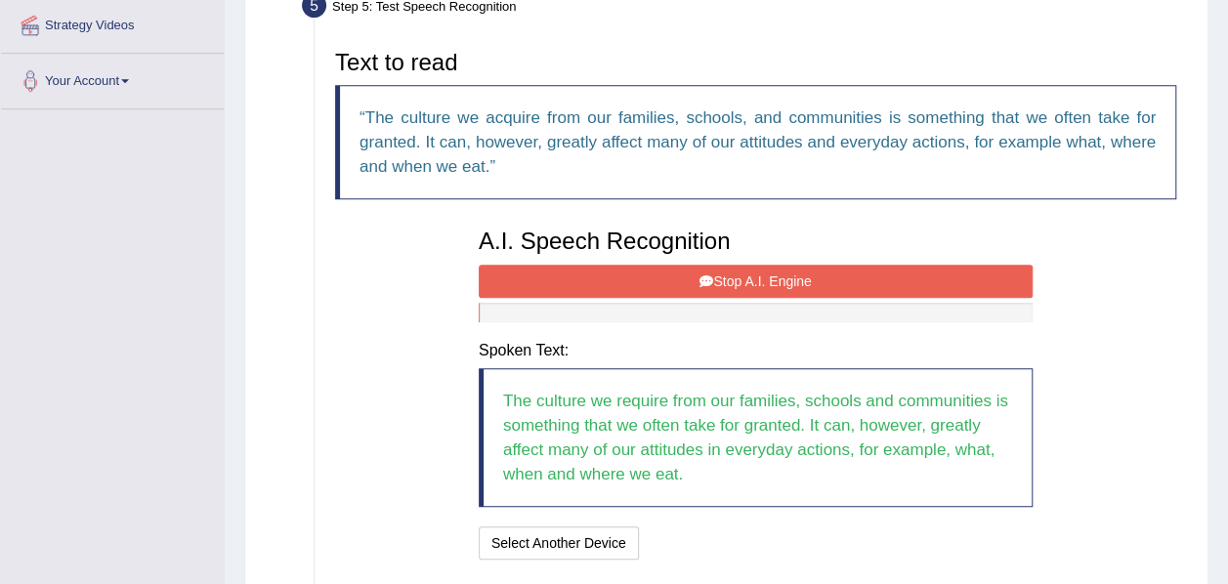
click at [740, 275] on button "Stop A.I. Engine" at bounding box center [756, 281] width 554 height 33
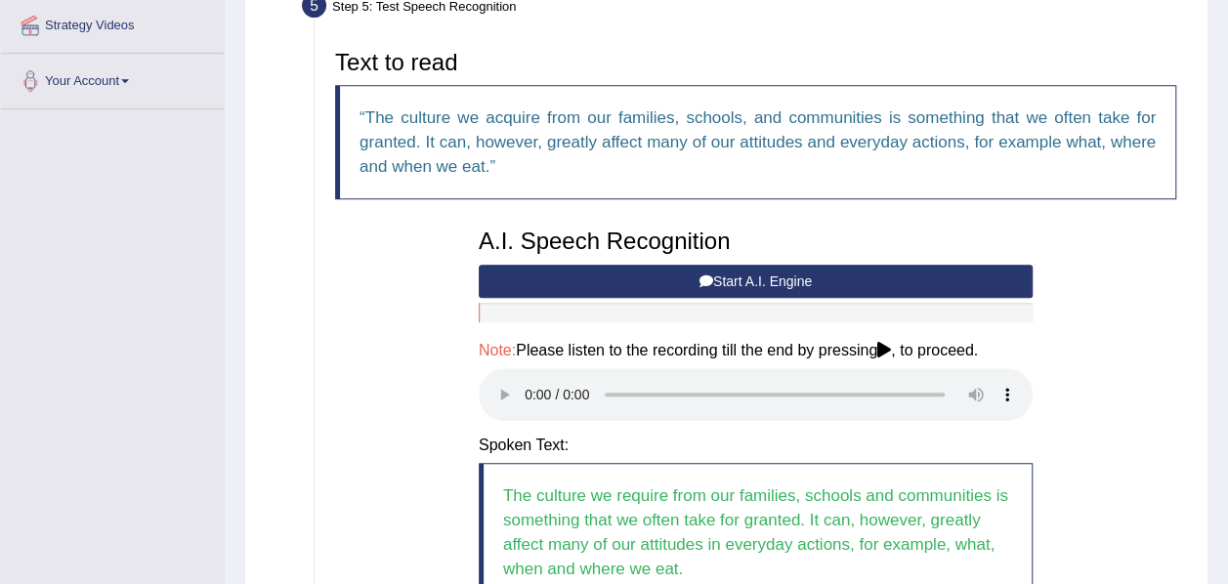
click at [740, 275] on button "Start A.I. Engine" at bounding box center [756, 281] width 554 height 33
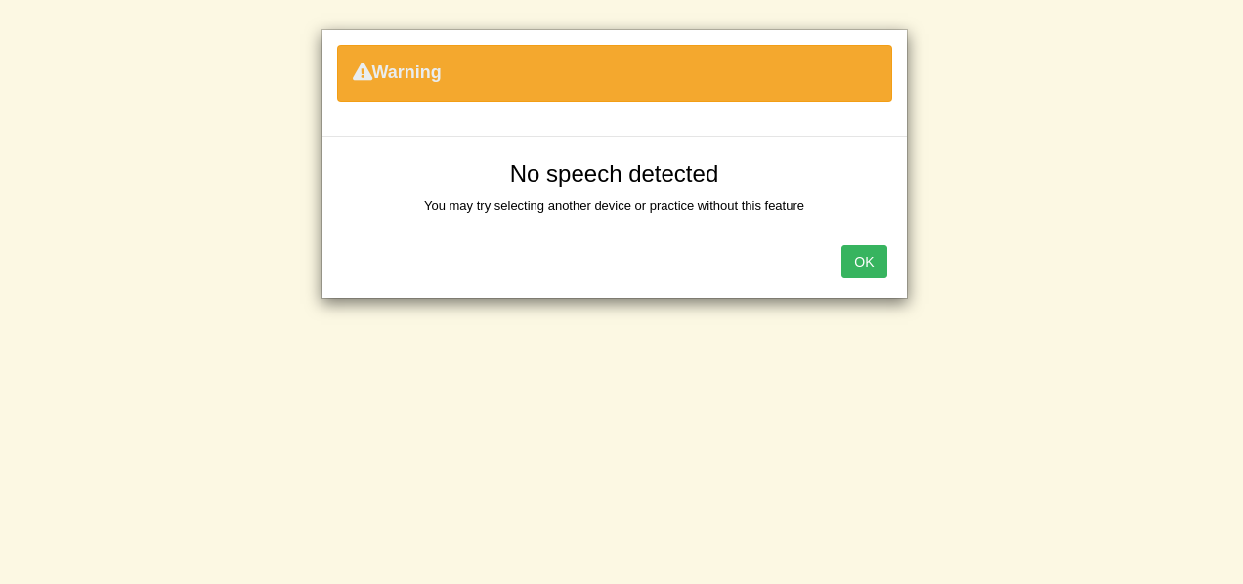
click at [863, 251] on button "OK" at bounding box center [863, 261] width 45 height 33
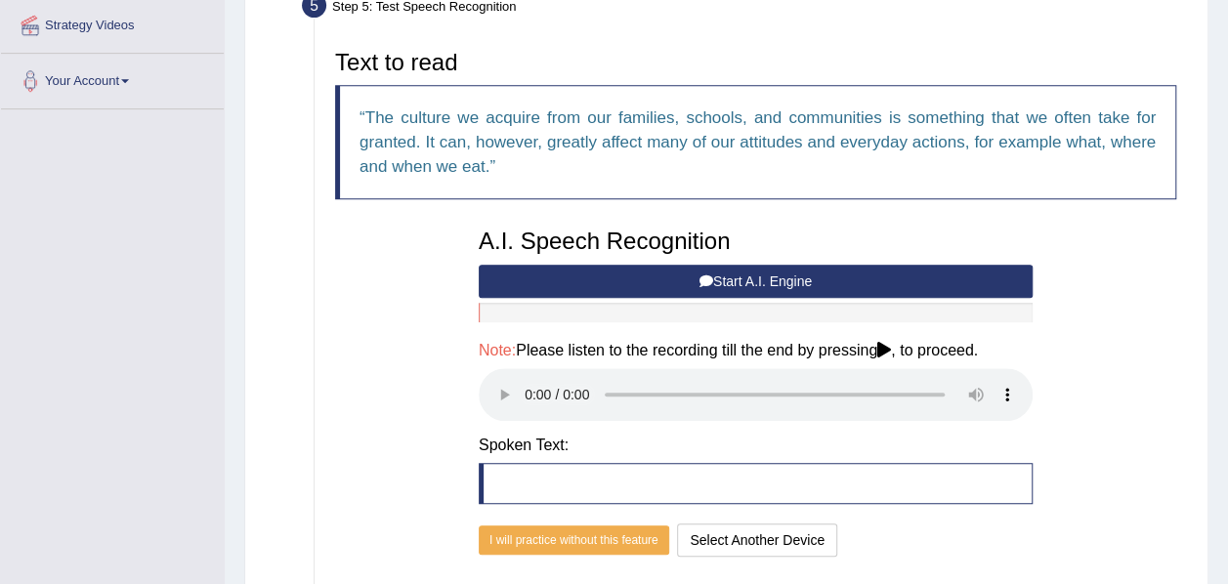
click at [763, 272] on button "Start A.I. Engine" at bounding box center [756, 281] width 554 height 33
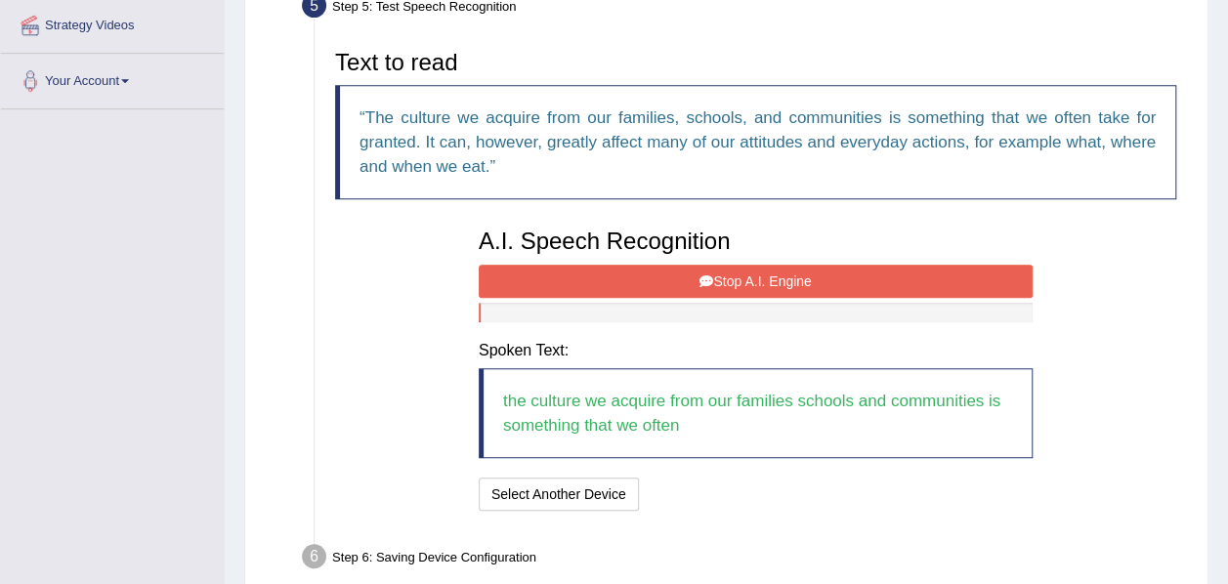
click at [763, 272] on button "Stop A.I. Engine" at bounding box center [756, 281] width 554 height 33
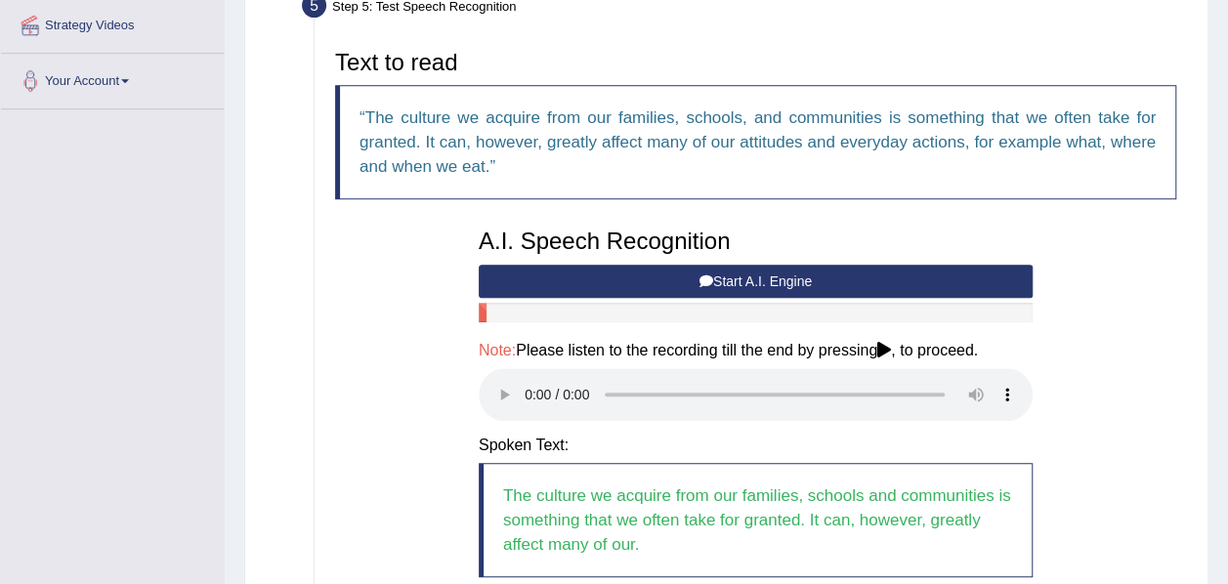
click at [763, 272] on button "Start A.I. Engine" at bounding box center [756, 281] width 554 height 33
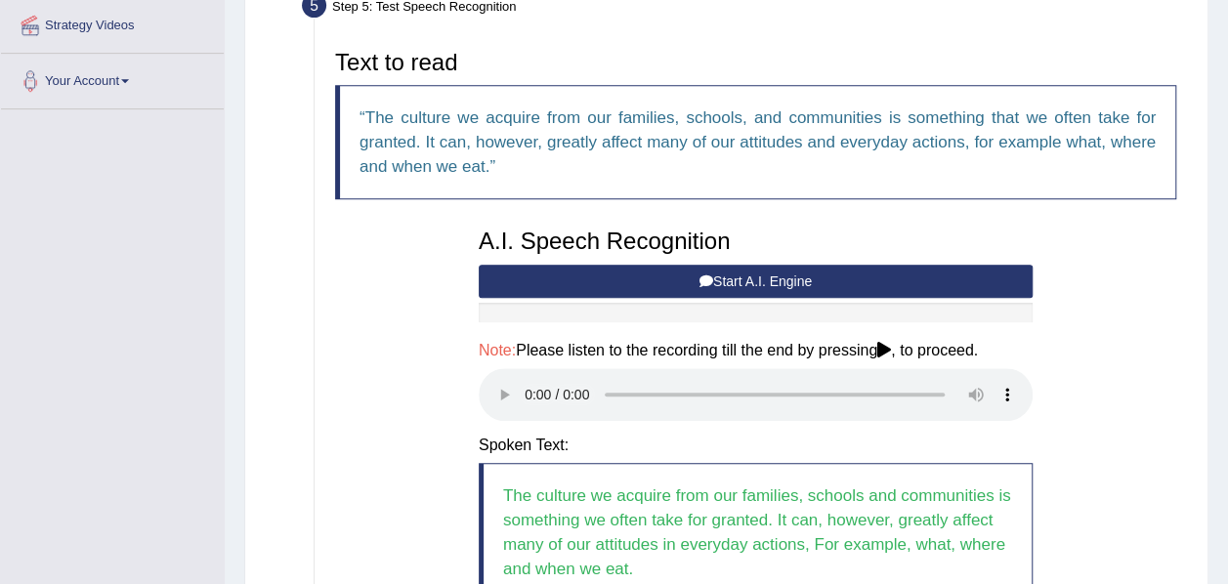
click at [715, 273] on button "Start A.I. Engine" at bounding box center [756, 281] width 554 height 33
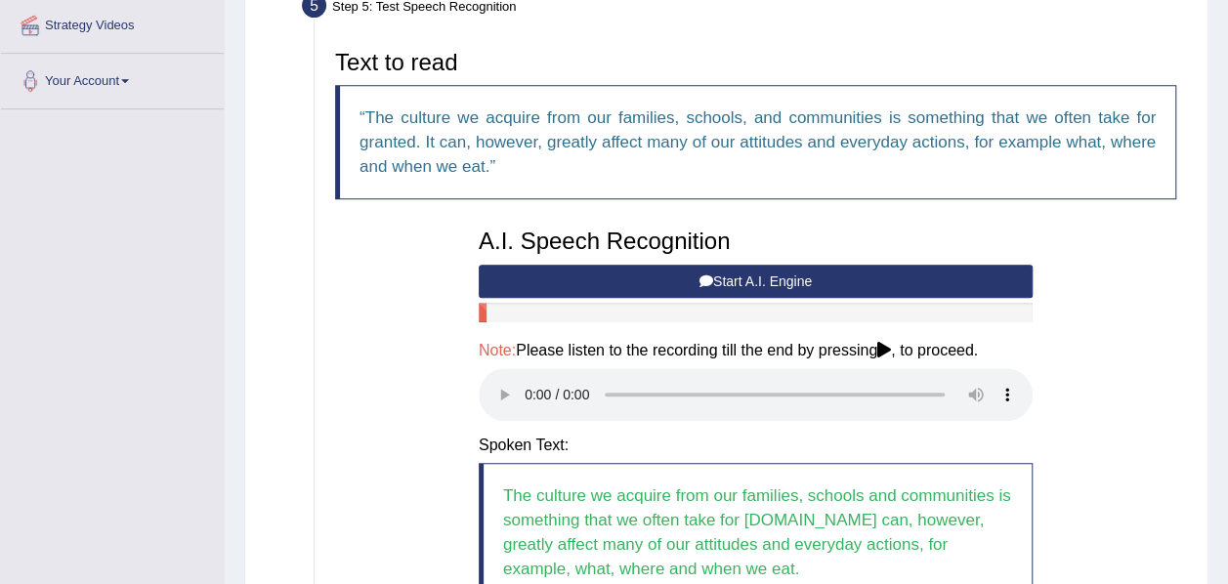
click at [715, 273] on button "Start A.I. Engine" at bounding box center [756, 281] width 554 height 33
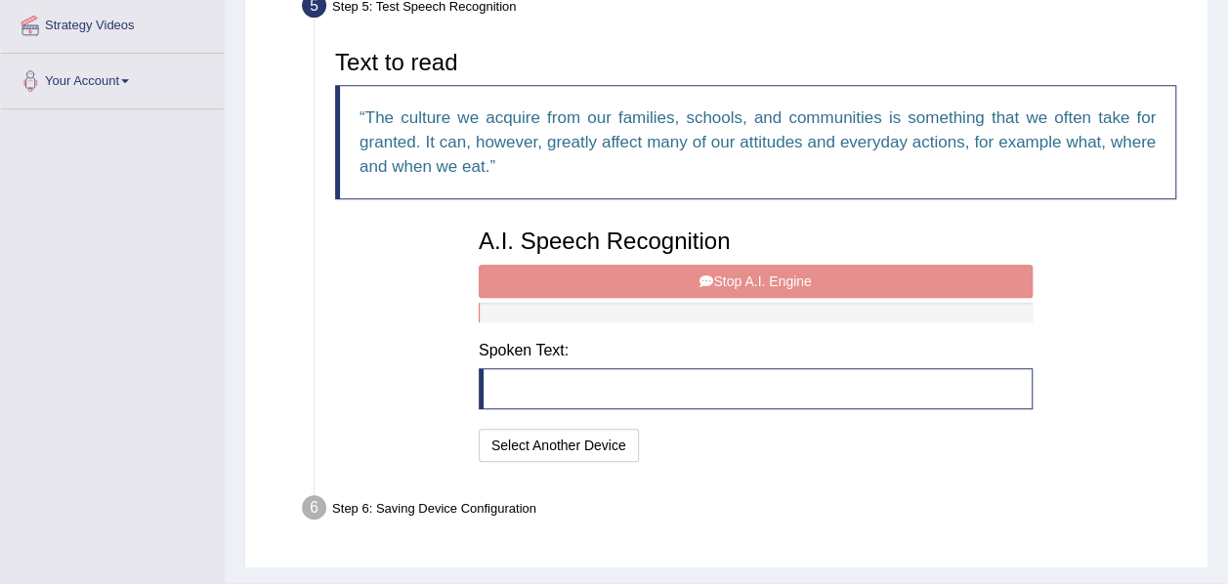
click at [715, 273] on div "A.I. Speech Recognition Start A.I. Engine Stop A.I. Engine Note: Please listen …" at bounding box center [756, 343] width 574 height 248
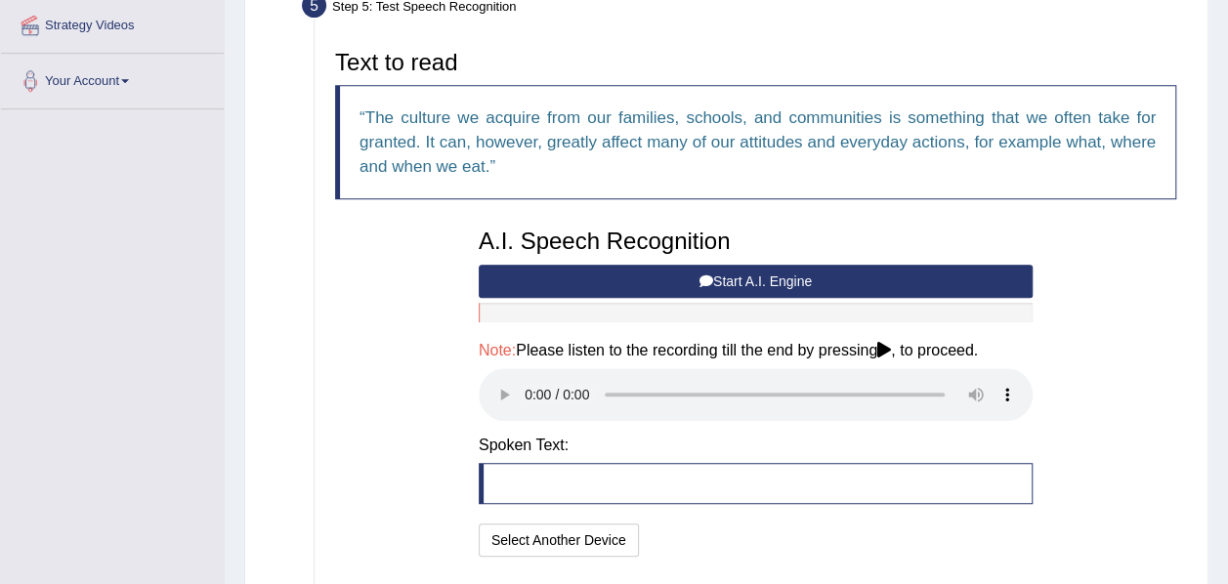
click at [715, 280] on button "Start A.I. Engine" at bounding box center [756, 281] width 554 height 33
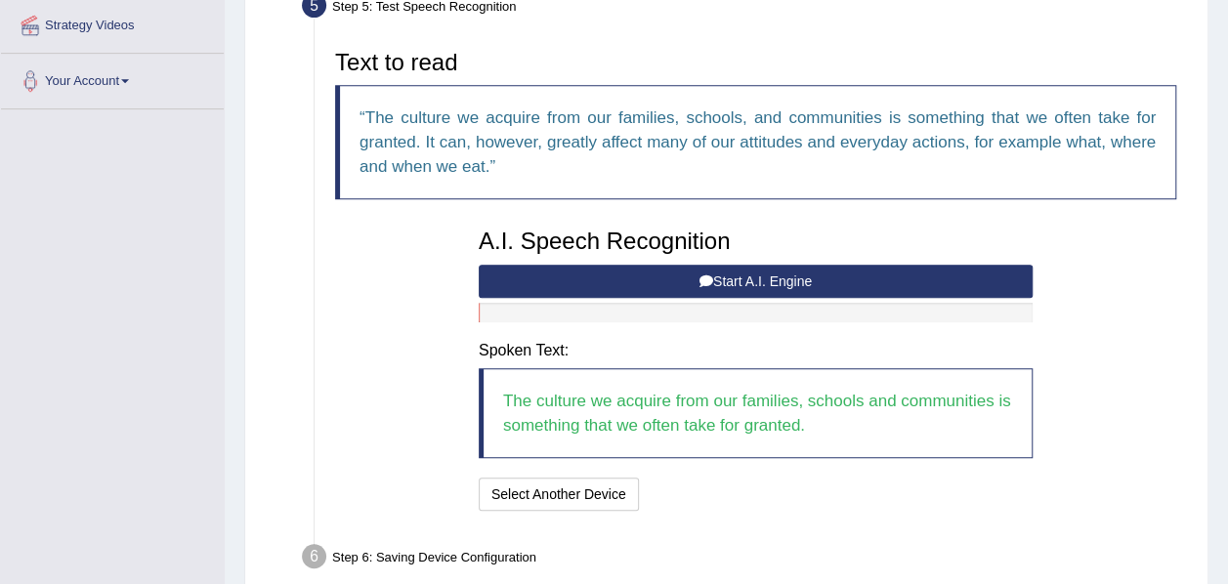
click at [715, 280] on button "Start A.I. Engine" at bounding box center [756, 281] width 554 height 33
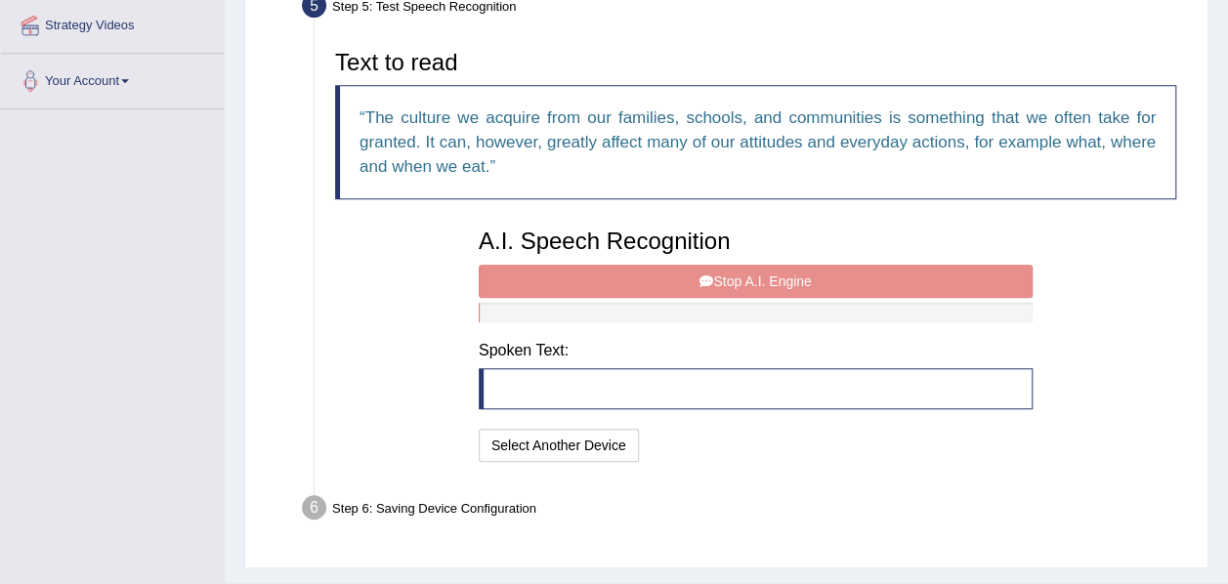
click at [715, 280] on div "A.I. Speech Recognition Start A.I. Engine Stop A.I. Engine Note: Please listen …" at bounding box center [756, 343] width 574 height 248
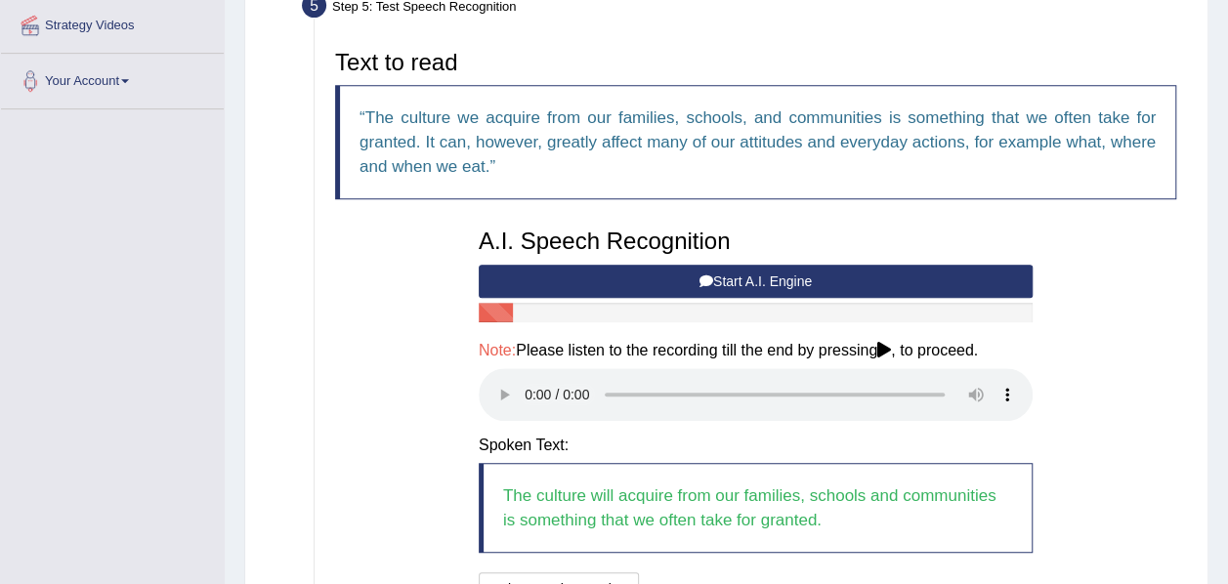
click at [709, 275] on icon at bounding box center [707, 282] width 14 height 14
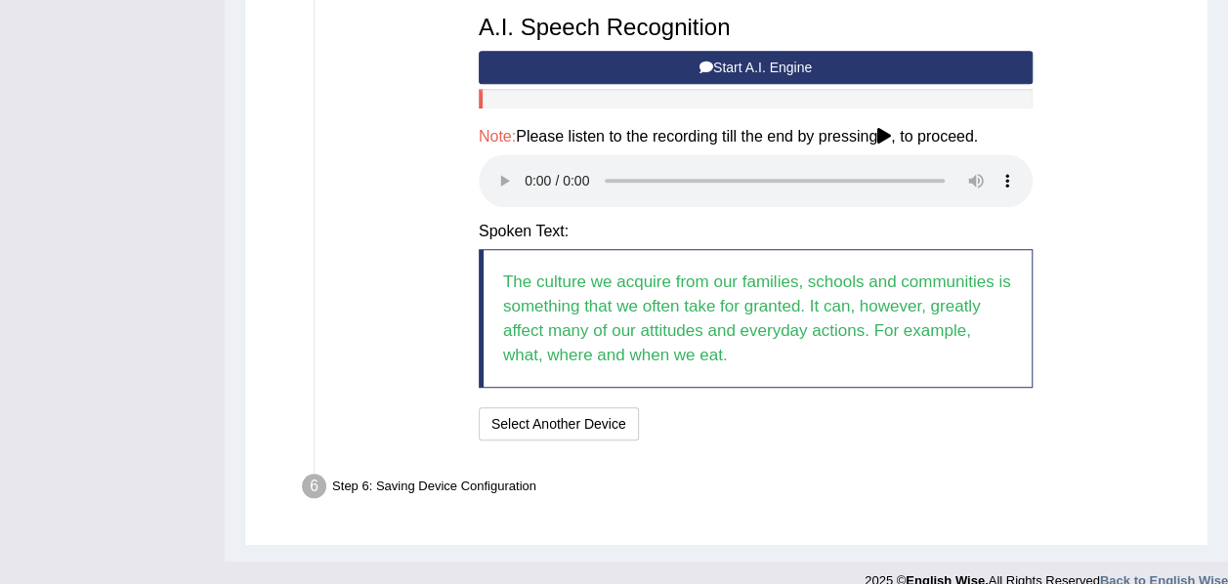
scroll to position [652, 0]
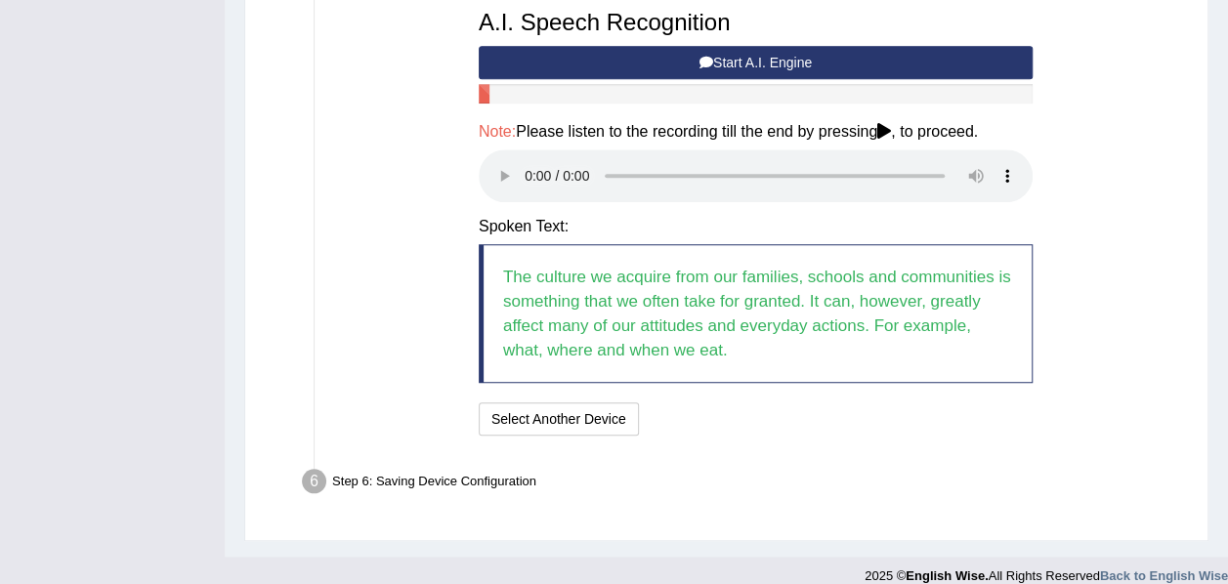
click at [467, 481] on div "Step 6: Saving Device Configuration" at bounding box center [746, 484] width 906 height 43
click at [361, 477] on div "Step 6: Saving Device Configuration" at bounding box center [746, 484] width 906 height 43
click at [551, 416] on button "Select Another Device" at bounding box center [559, 419] width 160 height 33
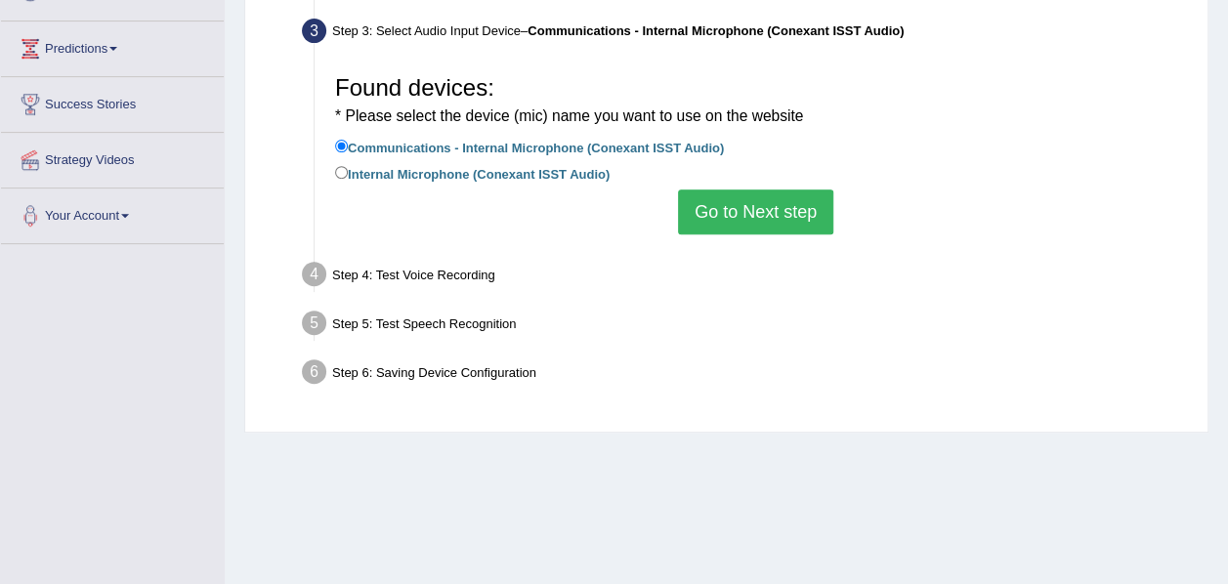
scroll to position [295, 0]
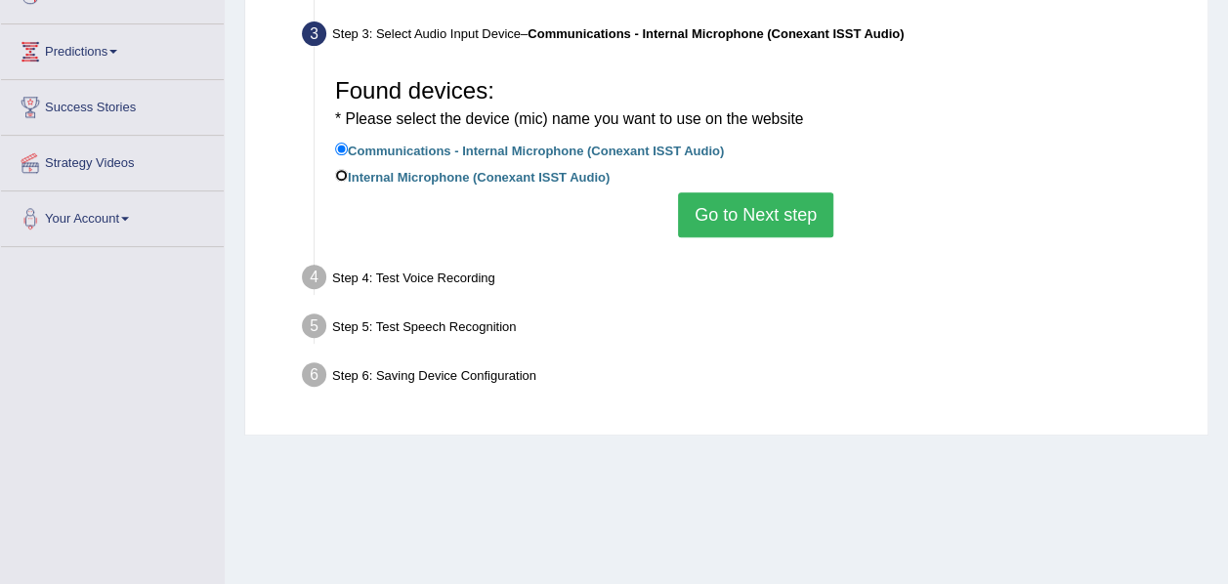
click at [340, 173] on input "Internal Microphone (Conexant ISST Audio)" at bounding box center [341, 175] width 13 height 13
radio input "true"
click at [718, 198] on button "Go to Next step" at bounding box center [755, 214] width 155 height 45
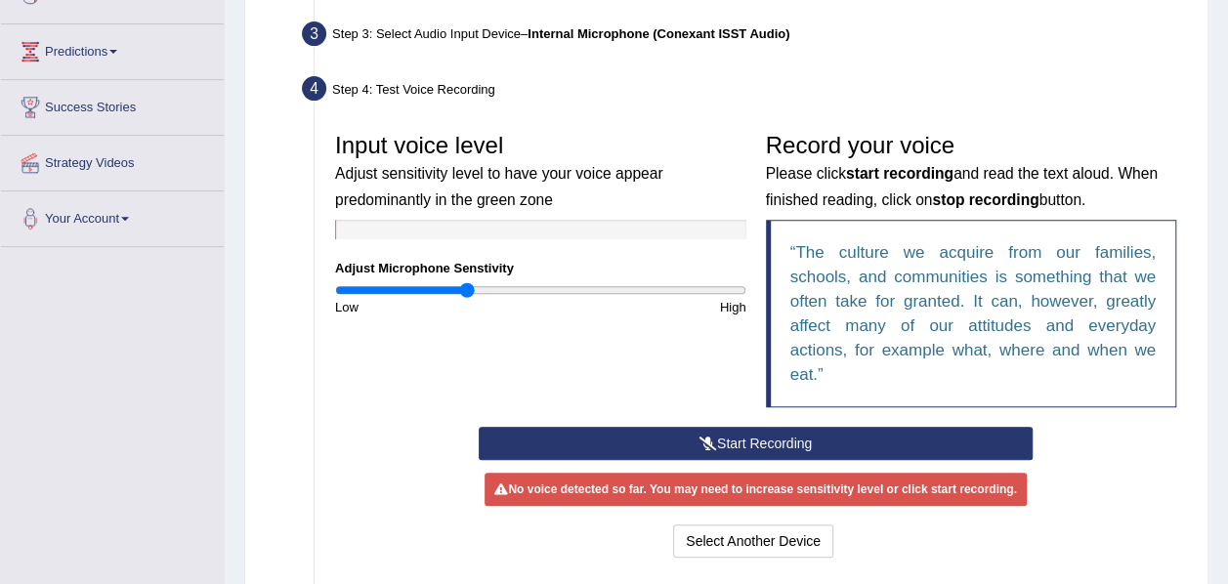
click at [735, 436] on button "Start Recording" at bounding box center [756, 443] width 554 height 33
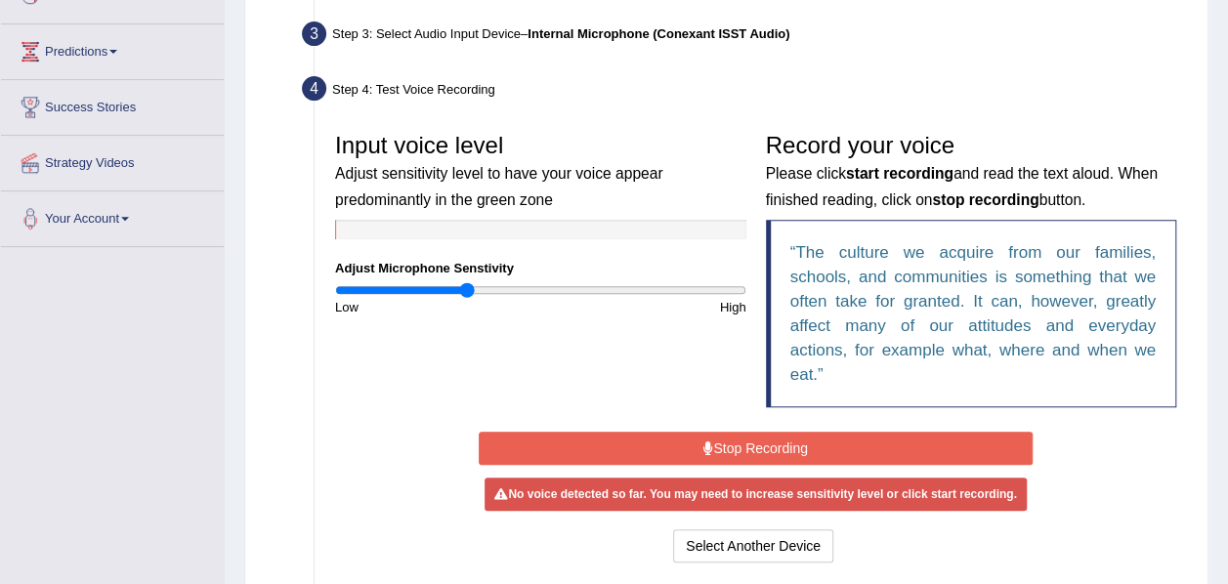
click at [571, 381] on div "Input voice level Adjust sensitivity level to have your voice appear predominan…" at bounding box center [755, 275] width 861 height 304
click at [715, 451] on button "Stop Recording" at bounding box center [756, 448] width 554 height 33
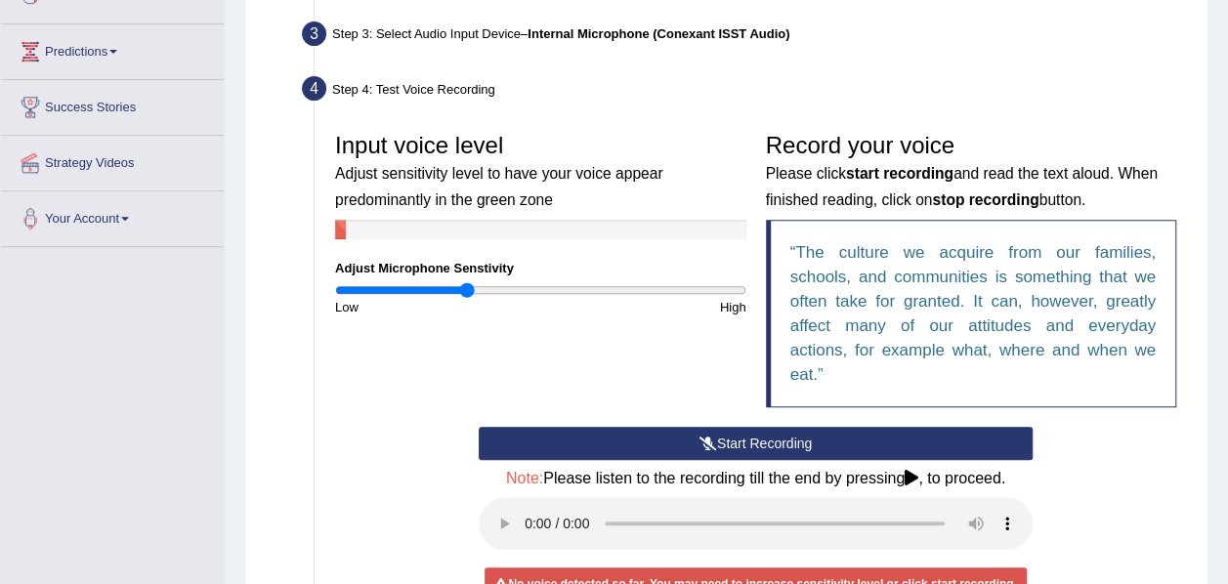
click at [700, 442] on icon at bounding box center [709, 444] width 18 height 14
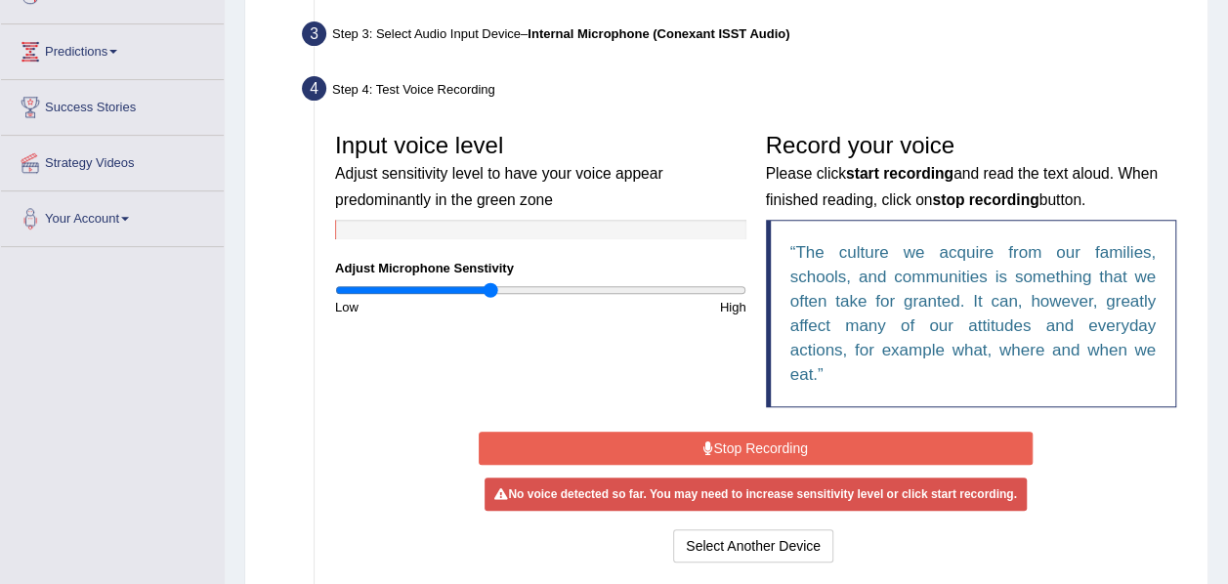
click at [489, 293] on input "range" at bounding box center [540, 290] width 411 height 16
click at [738, 440] on button "Stop Recording" at bounding box center [756, 448] width 554 height 33
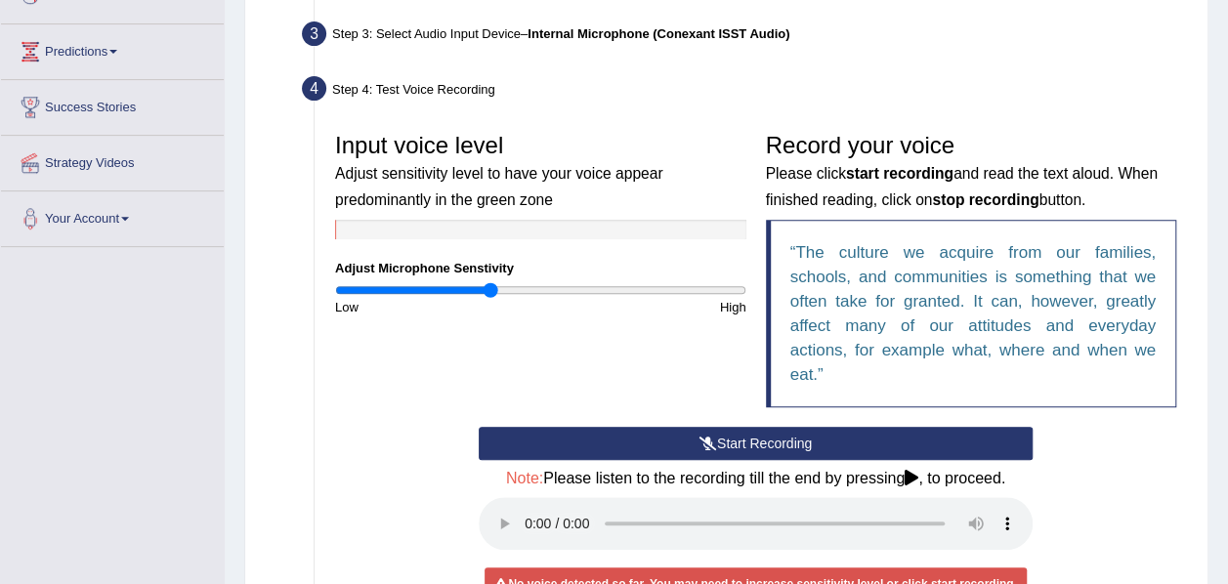
click at [738, 440] on button "Start Recording" at bounding box center [756, 443] width 554 height 33
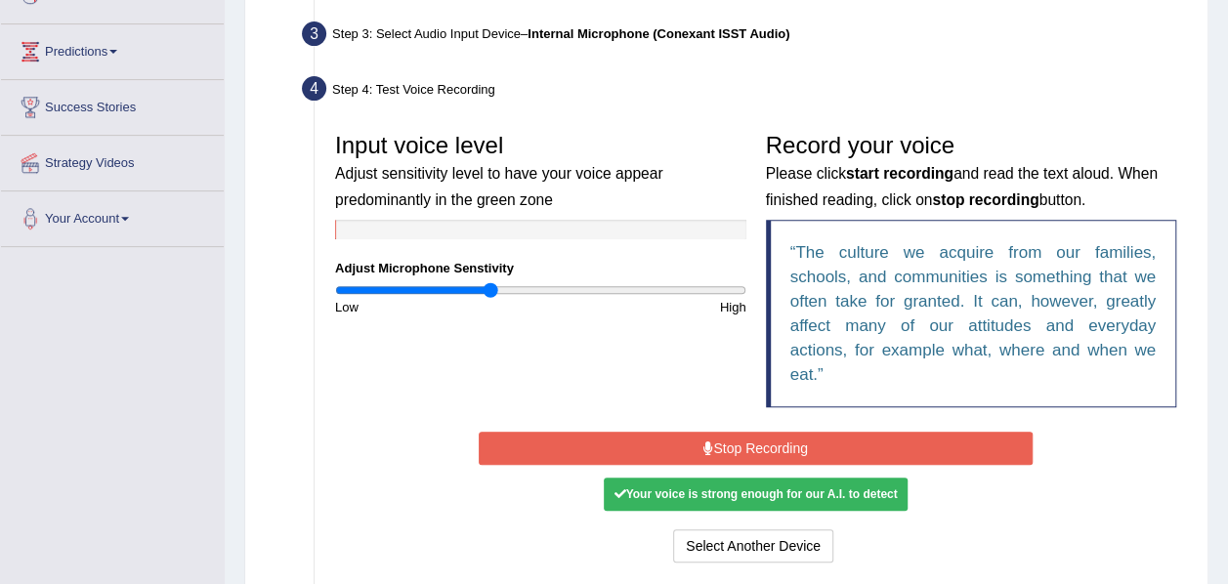
click at [891, 495] on div "Your voice is strong enough for our A.I. to detect" at bounding box center [755, 494] width 303 height 33
click at [890, 495] on div "Your voice is strong enough for our A.I. to detect" at bounding box center [755, 494] width 303 height 33
drag, startPoint x: 890, startPoint y: 495, endPoint x: 766, endPoint y: 448, distance: 132.7
drag, startPoint x: 766, startPoint y: 448, endPoint x: 692, endPoint y: 438, distance: 75.0
click at [692, 438] on button "Stop Recording" at bounding box center [756, 448] width 554 height 33
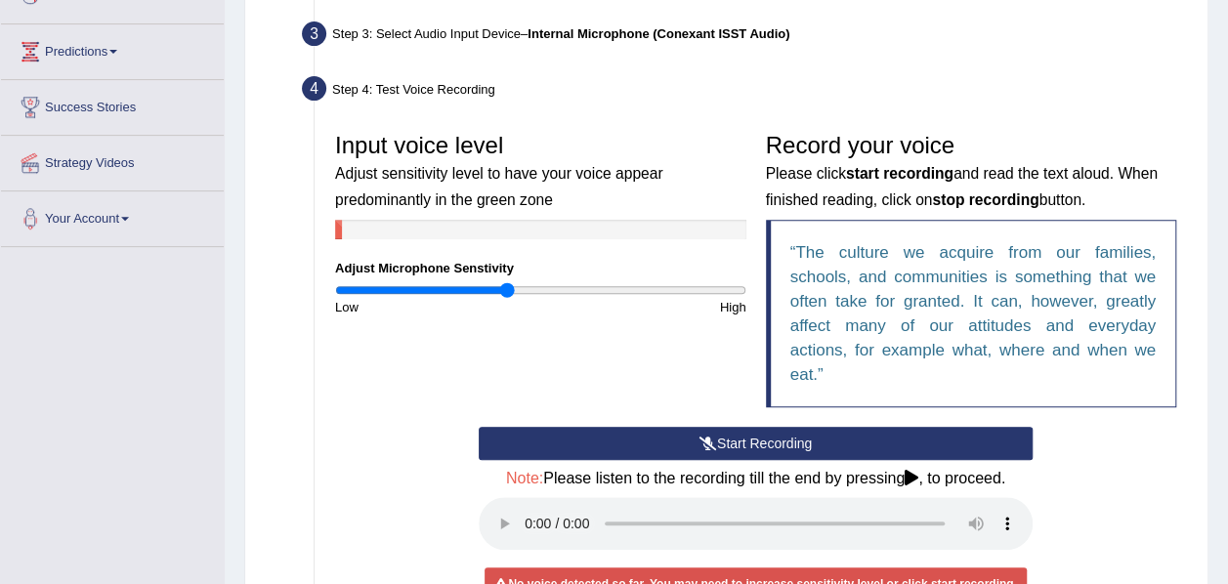
click at [505, 287] on input "range" at bounding box center [540, 290] width 411 height 16
click at [734, 444] on button "Start Recording" at bounding box center [756, 443] width 554 height 33
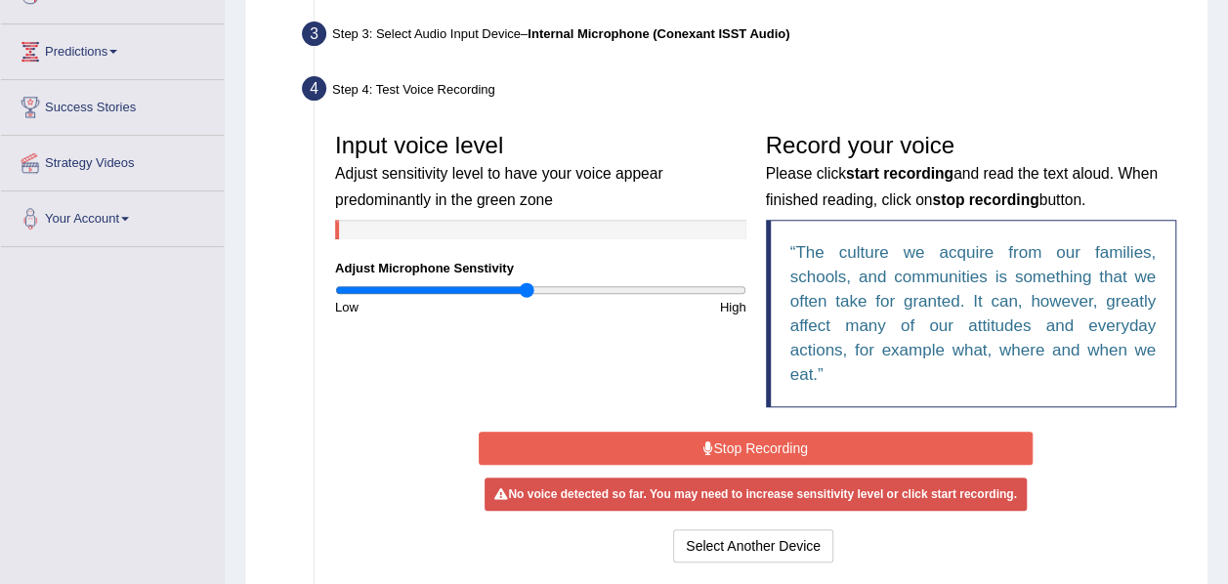
click at [526, 289] on input "range" at bounding box center [540, 290] width 411 height 16
click at [716, 447] on button "Stop Recording" at bounding box center [756, 448] width 554 height 33
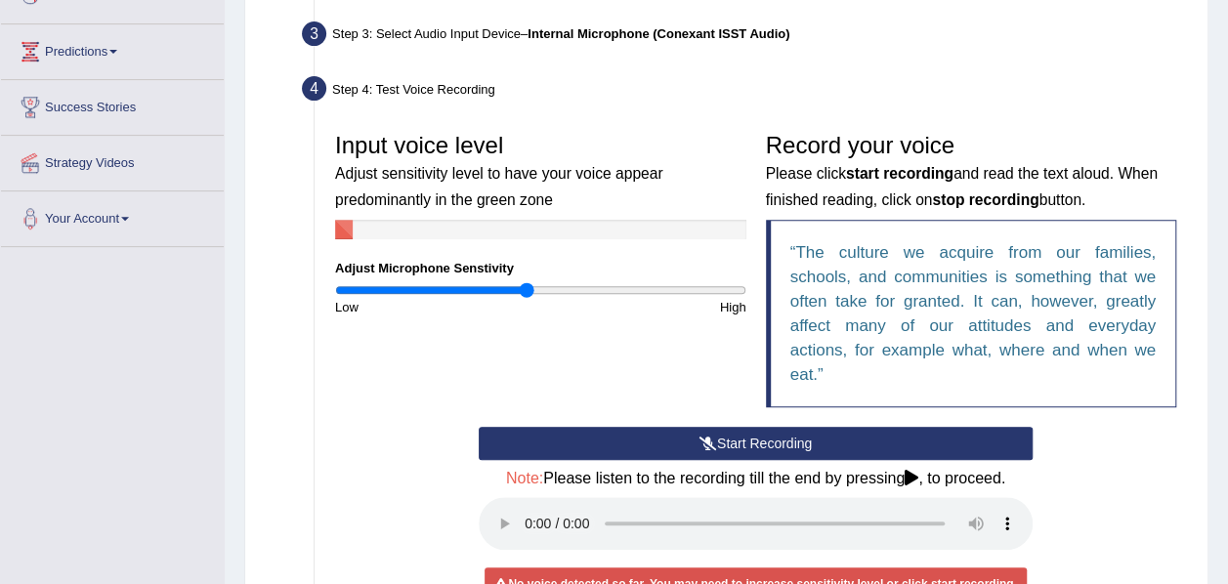
click at [716, 447] on button "Start Recording" at bounding box center [756, 443] width 554 height 33
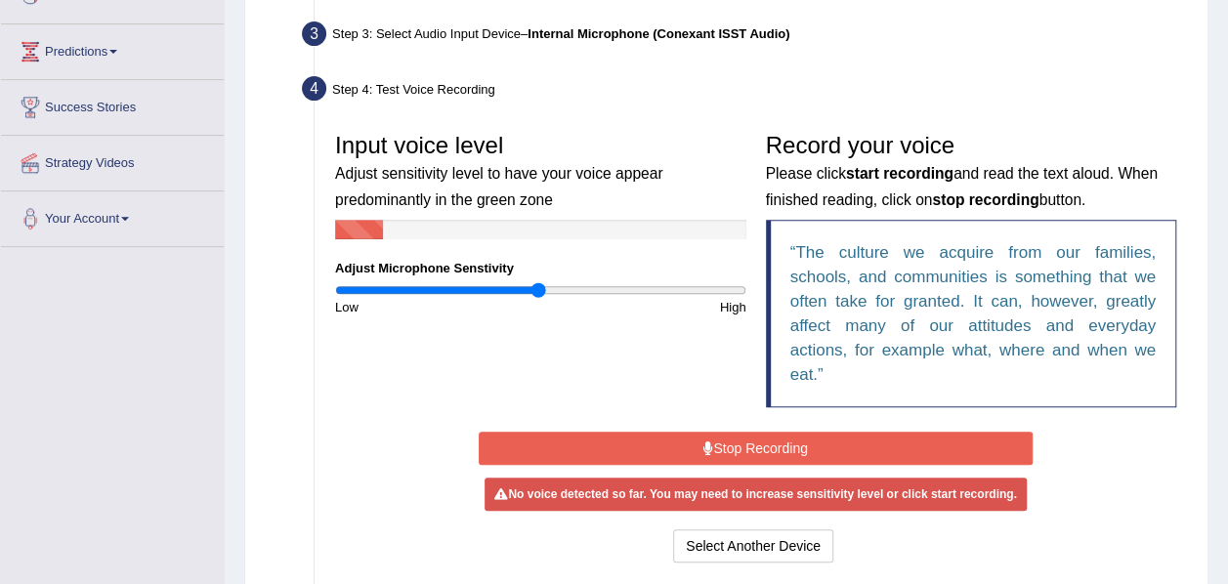
click at [538, 287] on input "range" at bounding box center [540, 290] width 411 height 16
click at [731, 451] on button "Stop Recording" at bounding box center [756, 448] width 554 height 33
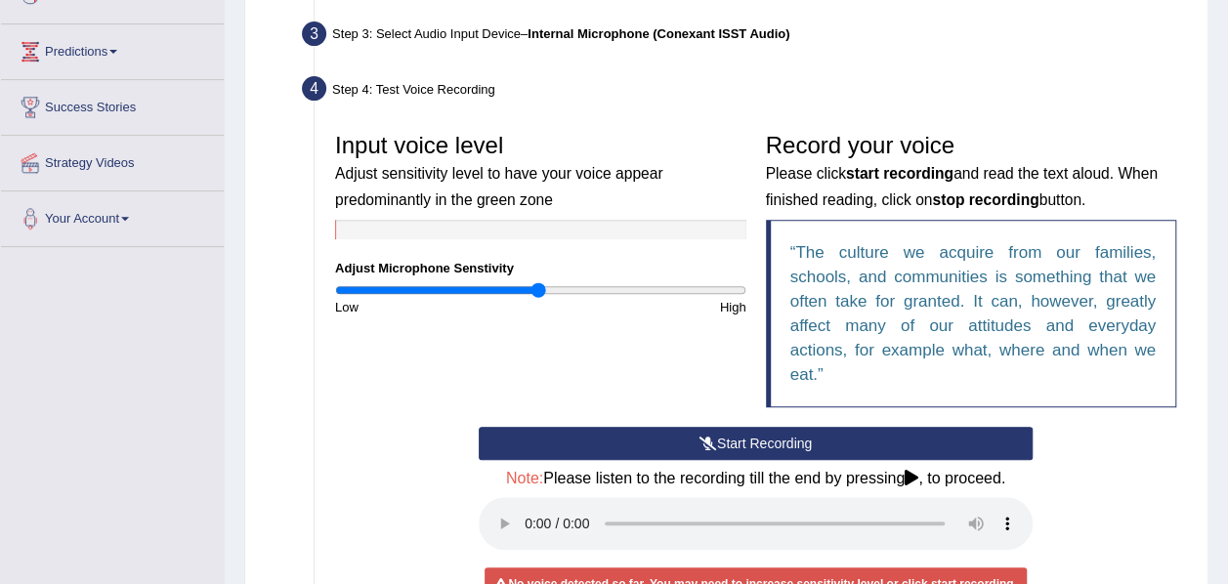
click at [731, 451] on button "Start Recording" at bounding box center [756, 443] width 554 height 33
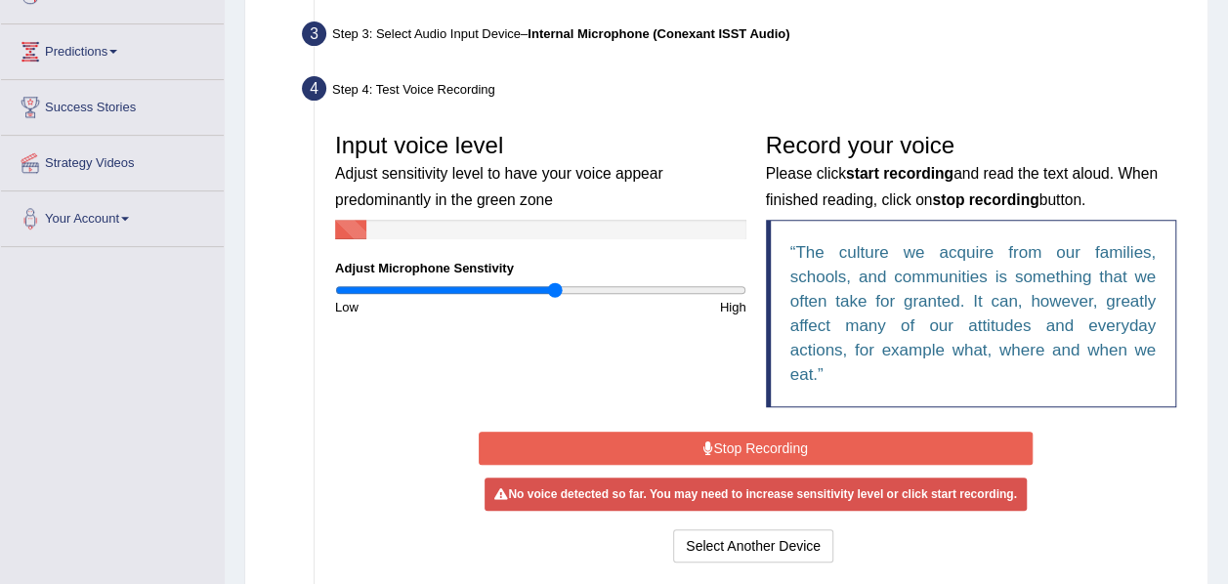
click at [555, 288] on input "range" at bounding box center [540, 290] width 411 height 16
click at [721, 451] on button "Stop Recording" at bounding box center [756, 448] width 554 height 33
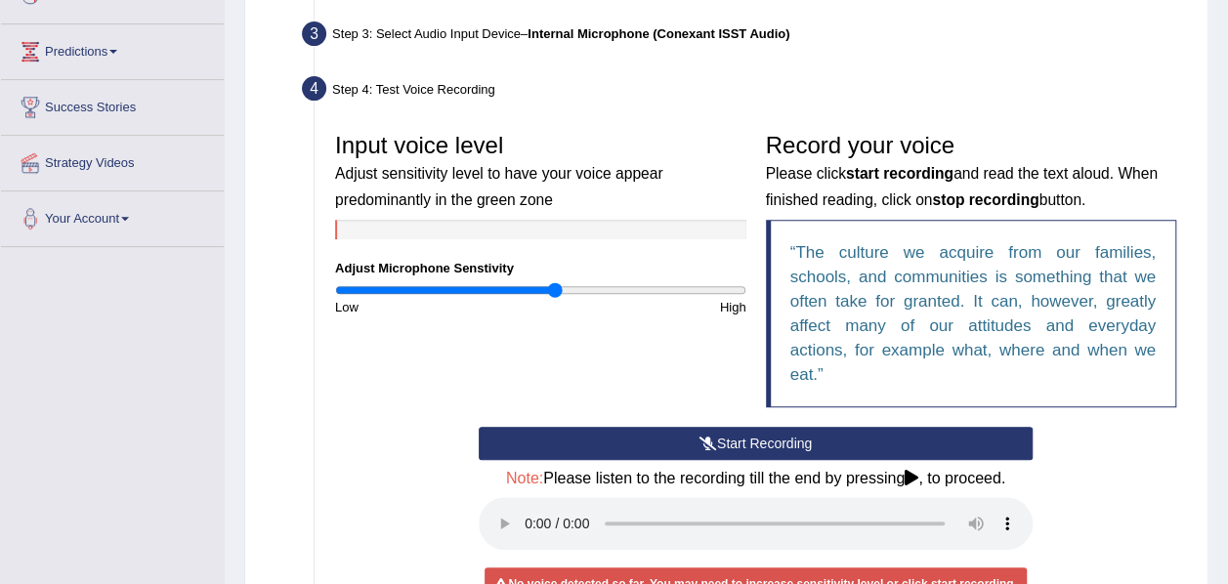
click at [724, 440] on button "Start Recording" at bounding box center [756, 443] width 554 height 33
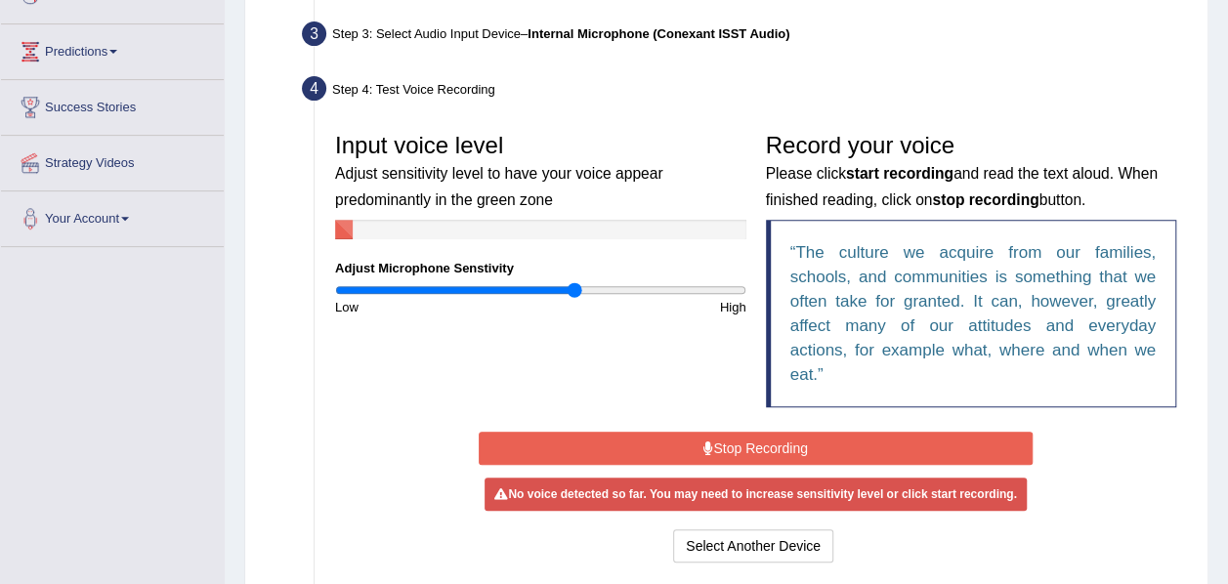
type input "1.18"
click at [573, 291] on input "range" at bounding box center [540, 290] width 411 height 16
click at [721, 447] on button "Stop Recording" at bounding box center [756, 448] width 554 height 33
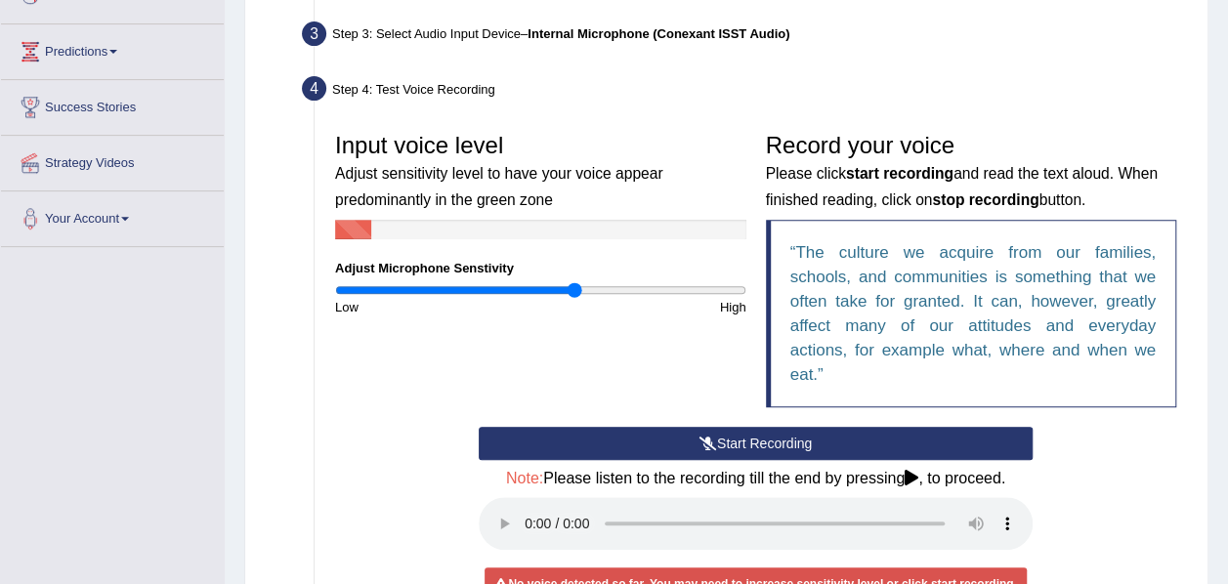
click at [721, 447] on button "Start Recording" at bounding box center [756, 443] width 554 height 33
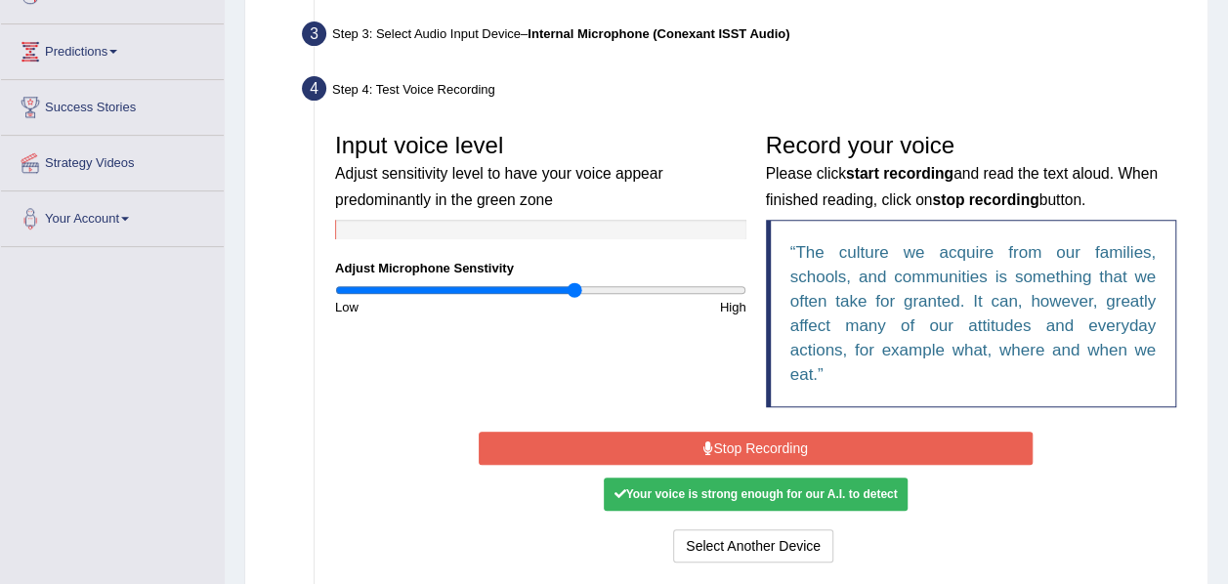
click at [725, 438] on button "Stop Recording" at bounding box center [756, 448] width 554 height 33
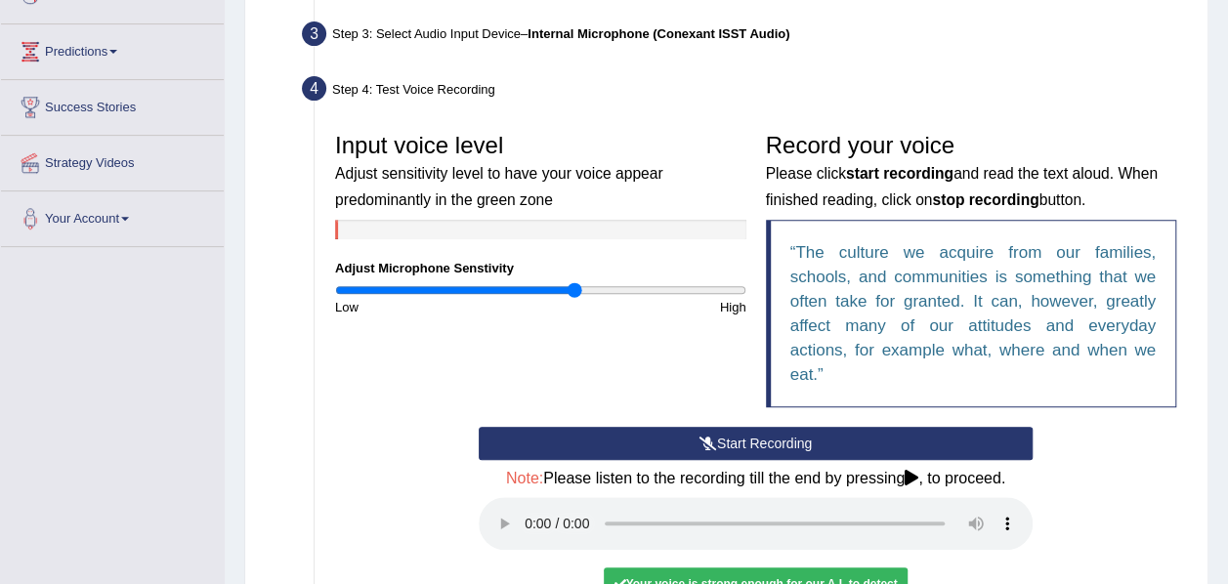
click at [725, 438] on button "Start Recording" at bounding box center [756, 443] width 554 height 33
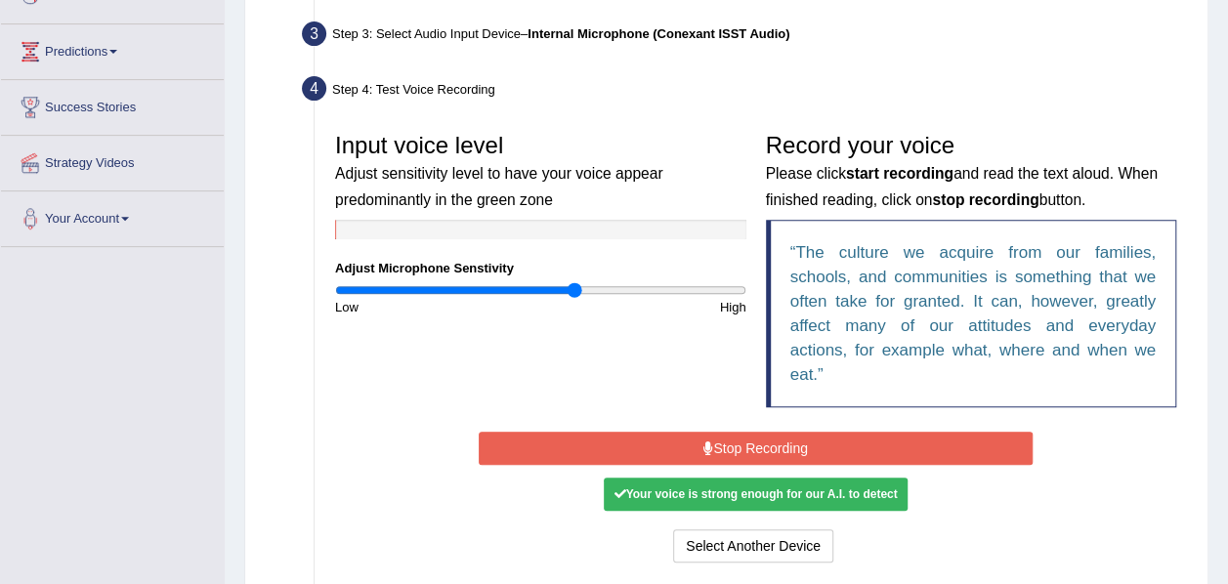
click at [725, 438] on button "Stop Recording" at bounding box center [756, 448] width 554 height 33
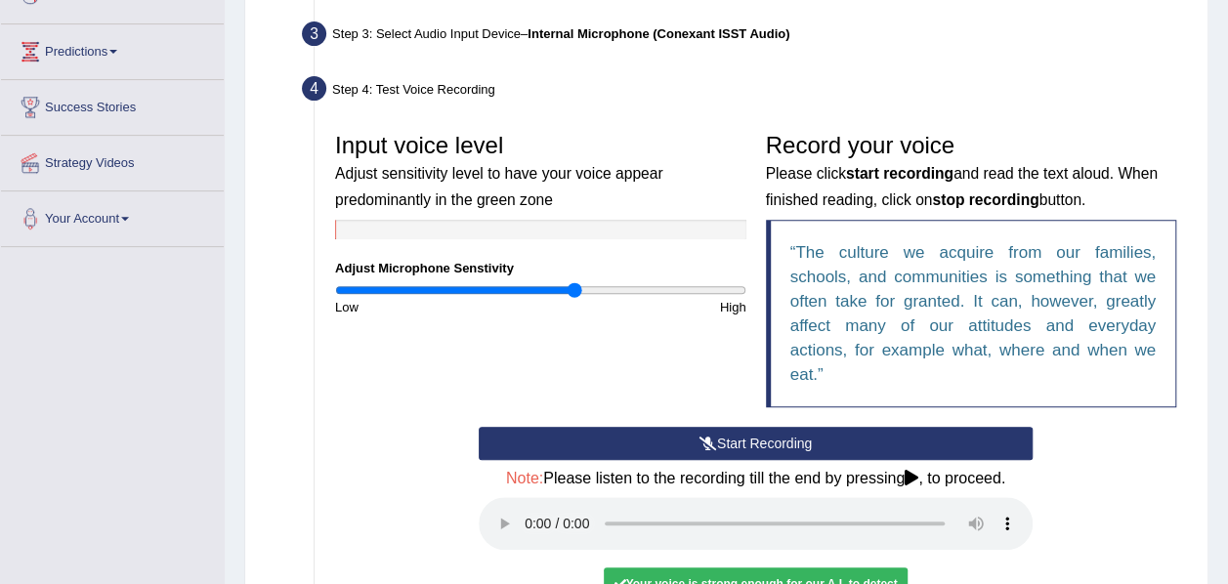
click at [1226, 565] on div "Home Practice Microphone Setup You have already completed the setup earlier wit…" at bounding box center [726, 263] width 1003 height 1117
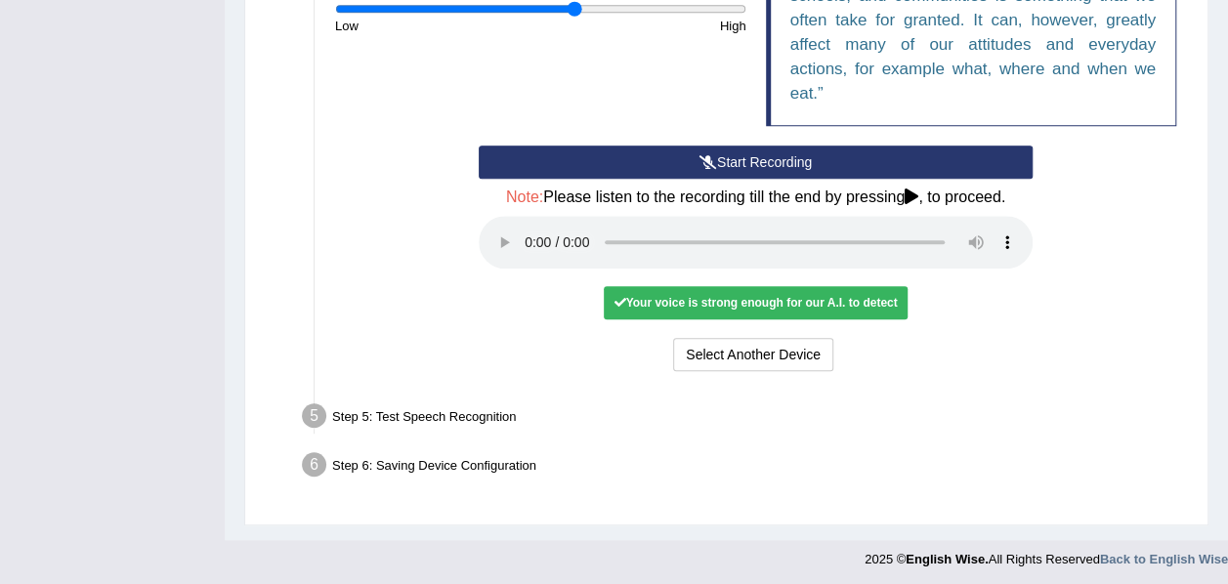
scroll to position [578, 0]
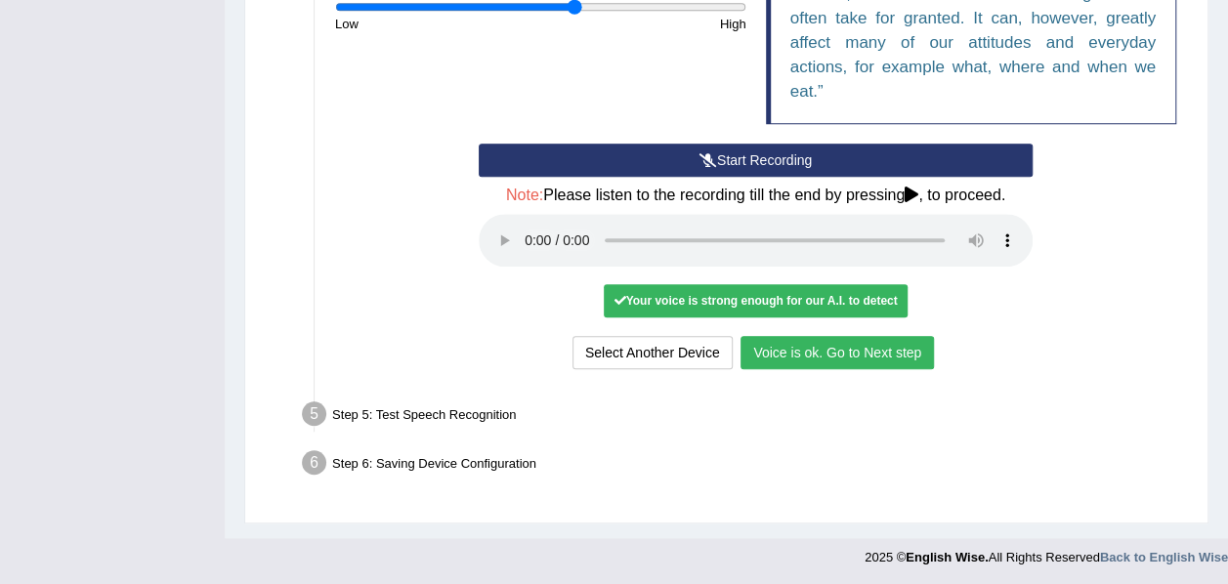
click at [756, 346] on button "Voice is ok. Go to Next step" at bounding box center [837, 352] width 193 height 33
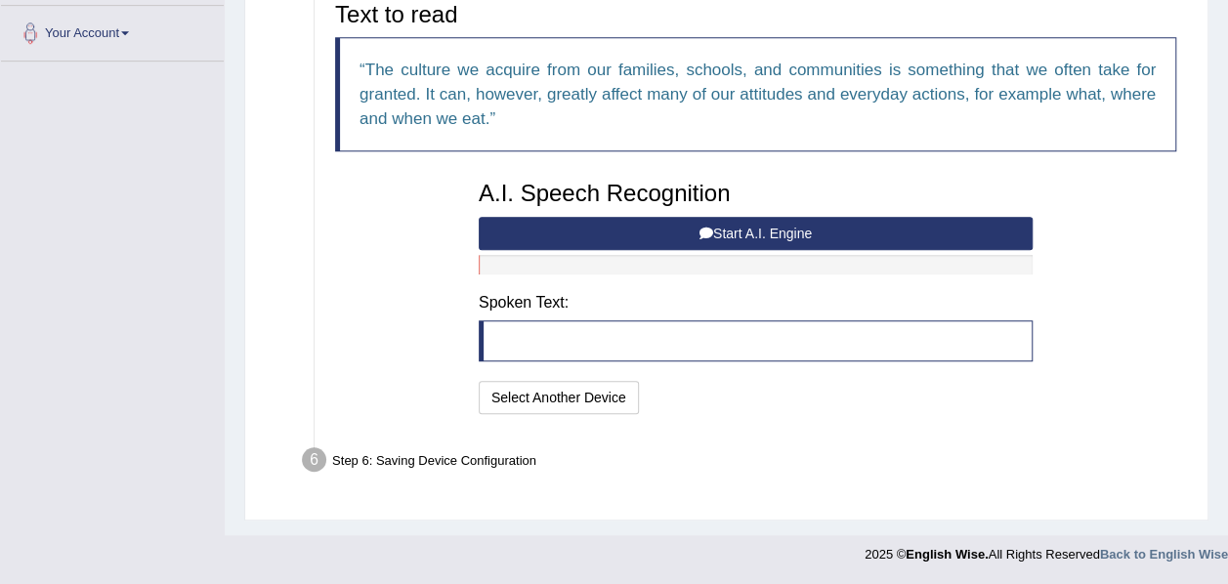
scroll to position [477, 0]
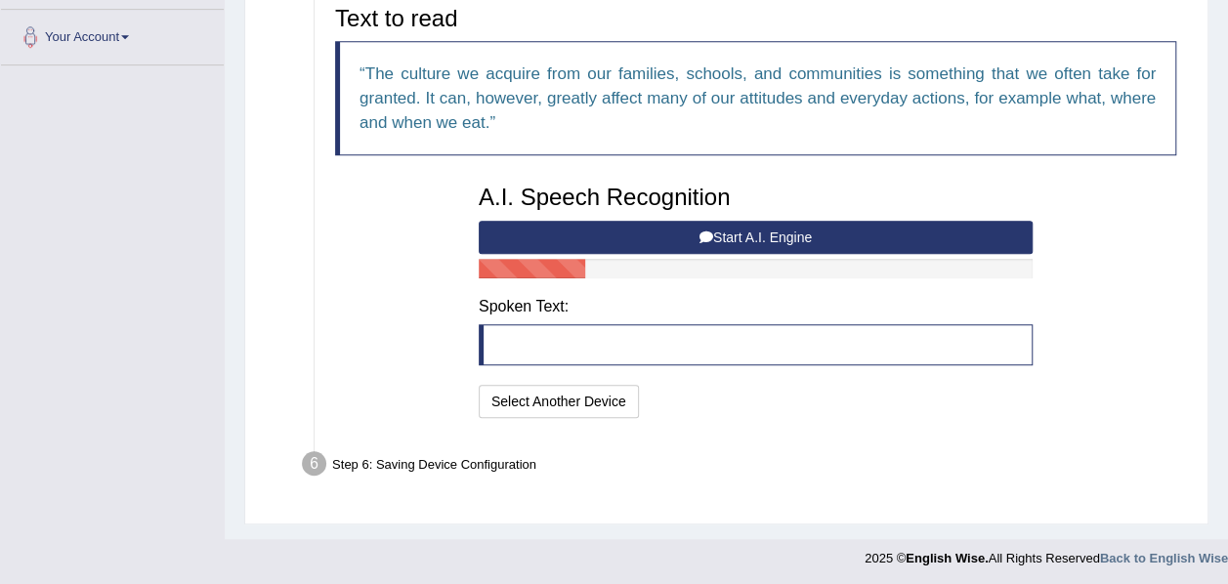
click at [705, 238] on icon at bounding box center [707, 238] width 14 height 14
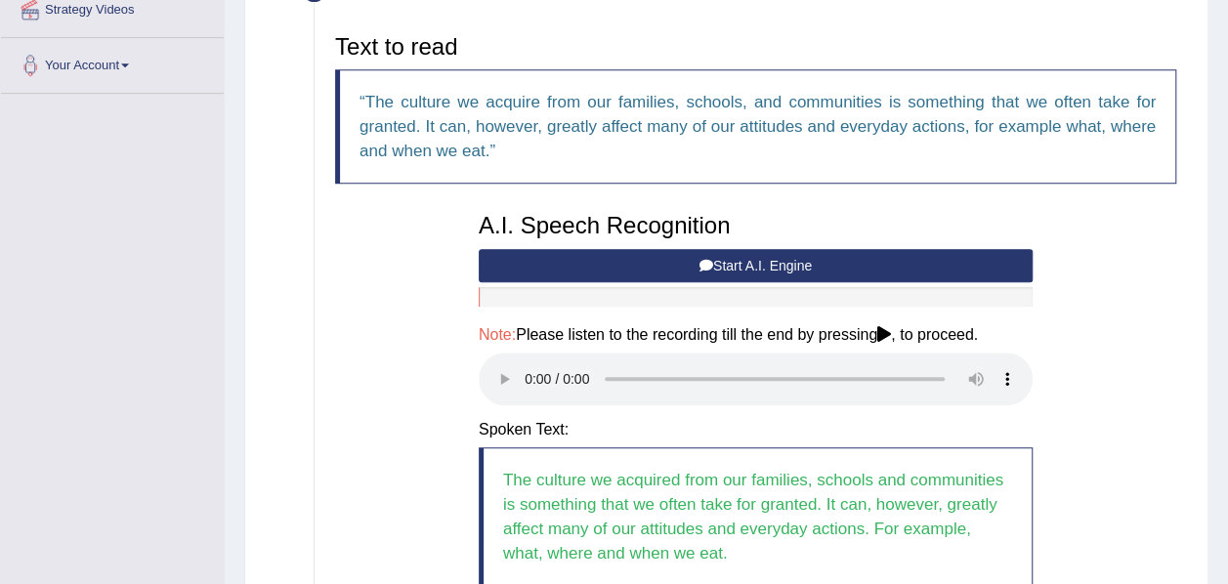
scroll to position [453, 0]
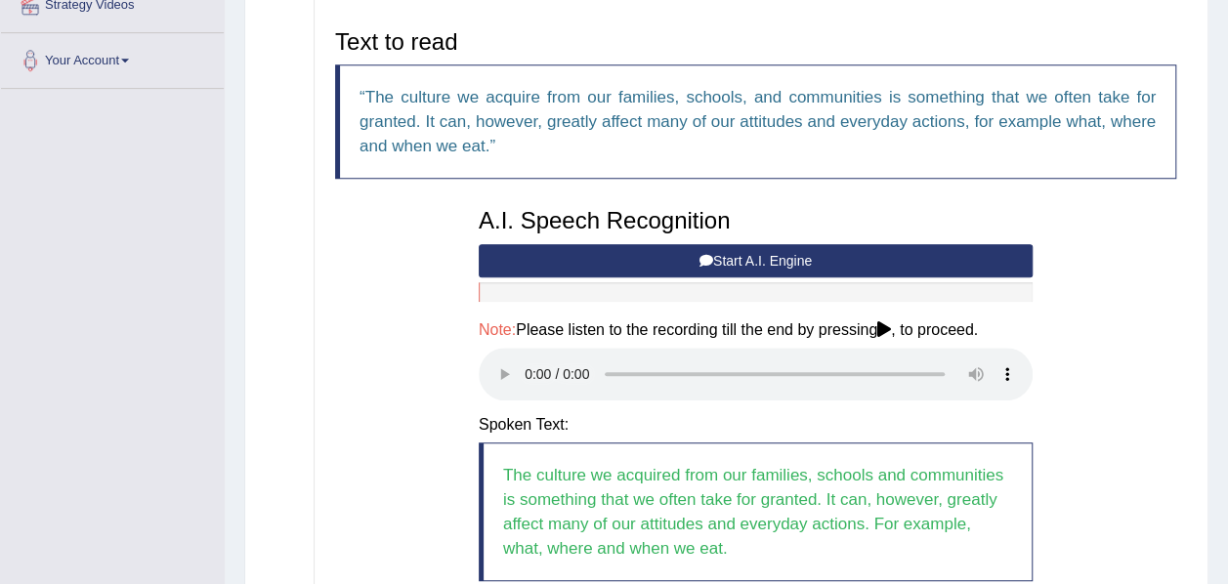
click at [760, 255] on button "Start A.I. Engine" at bounding box center [756, 260] width 554 height 33
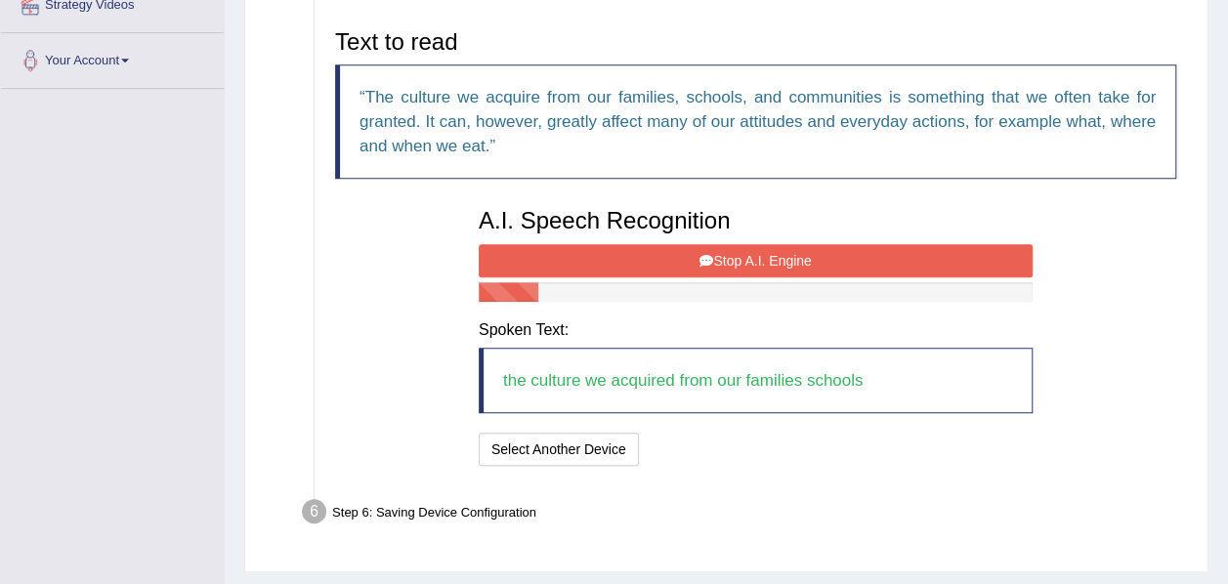
click at [760, 255] on button "Stop A.I. Engine" at bounding box center [756, 260] width 554 height 33
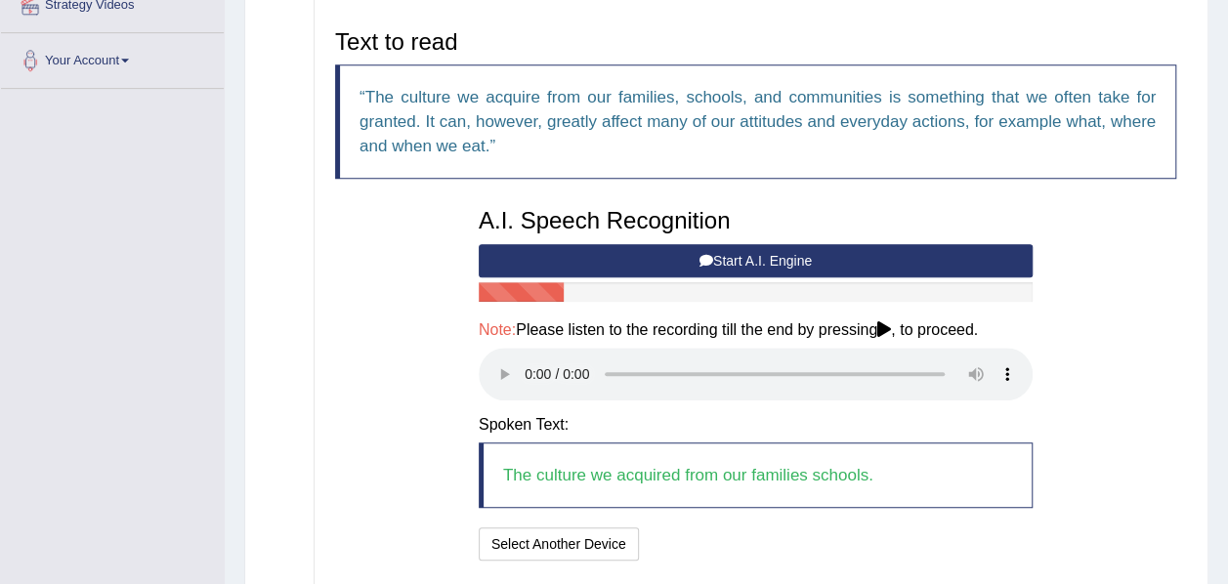
click at [760, 255] on button "Start A.I. Engine" at bounding box center [756, 260] width 554 height 33
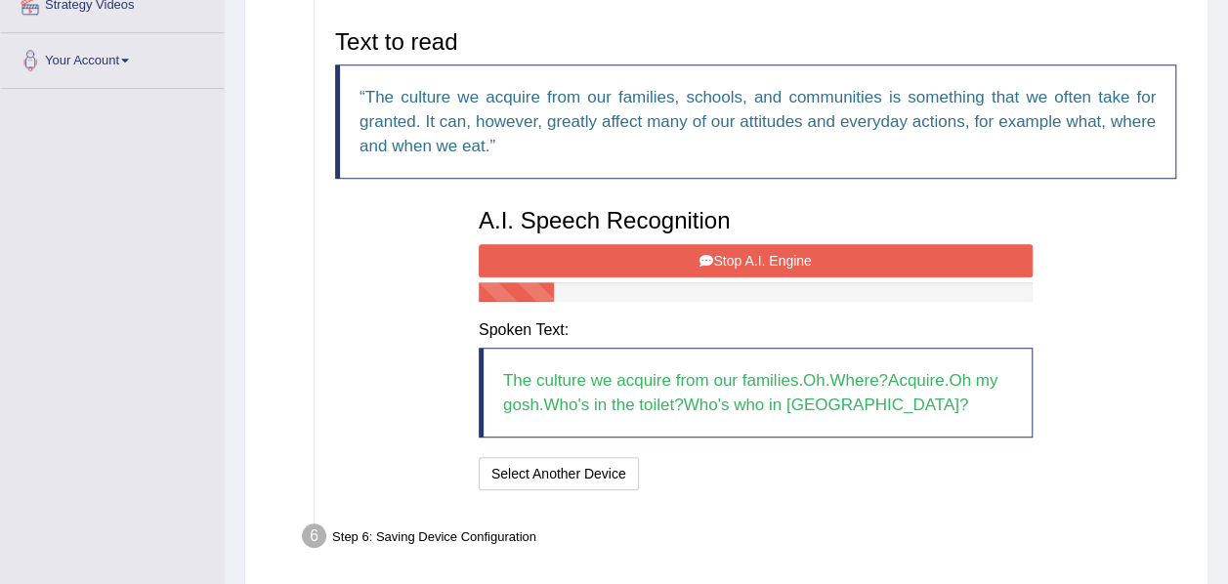
click at [760, 255] on button "Stop A.I. Engine" at bounding box center [756, 260] width 554 height 33
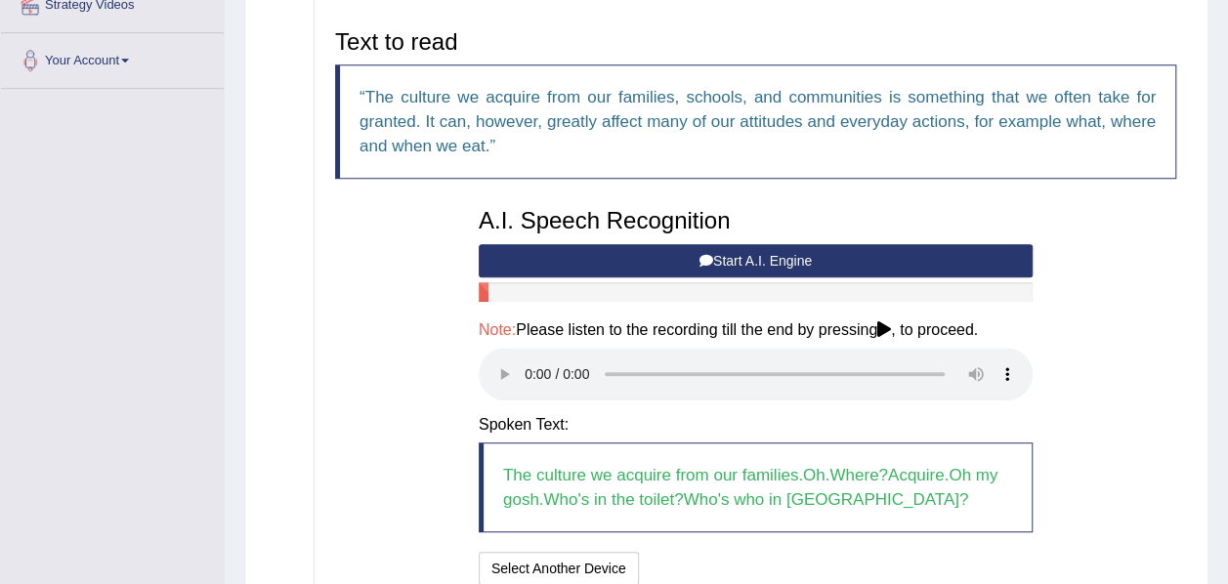
click at [760, 255] on button "Start A.I. Engine" at bounding box center [756, 260] width 554 height 33
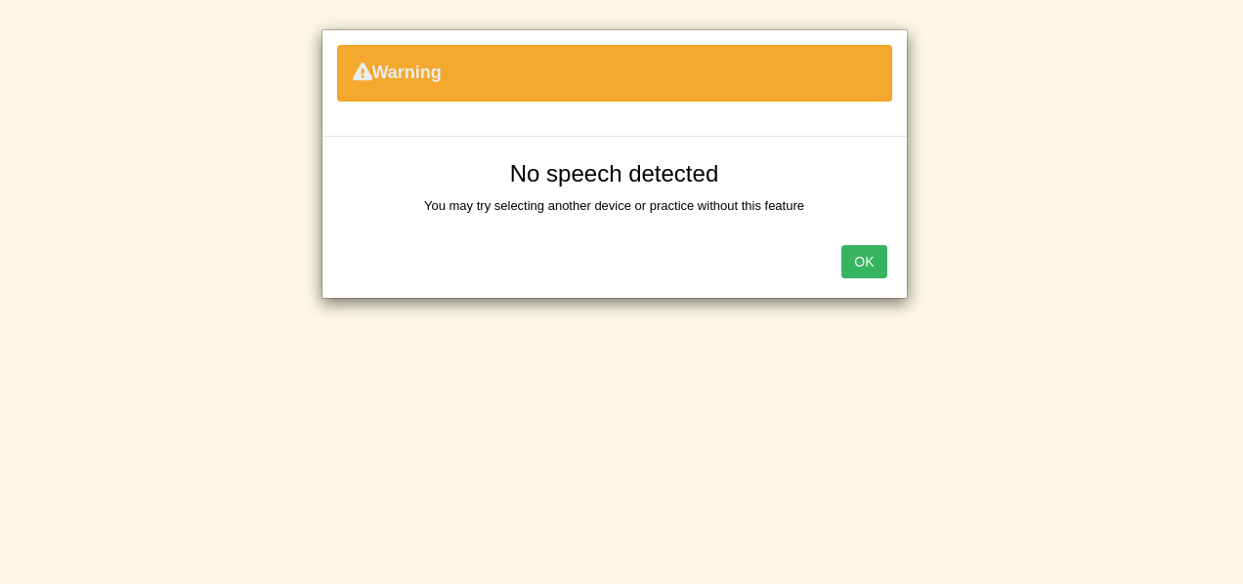
click at [868, 266] on button "OK" at bounding box center [863, 261] width 45 height 33
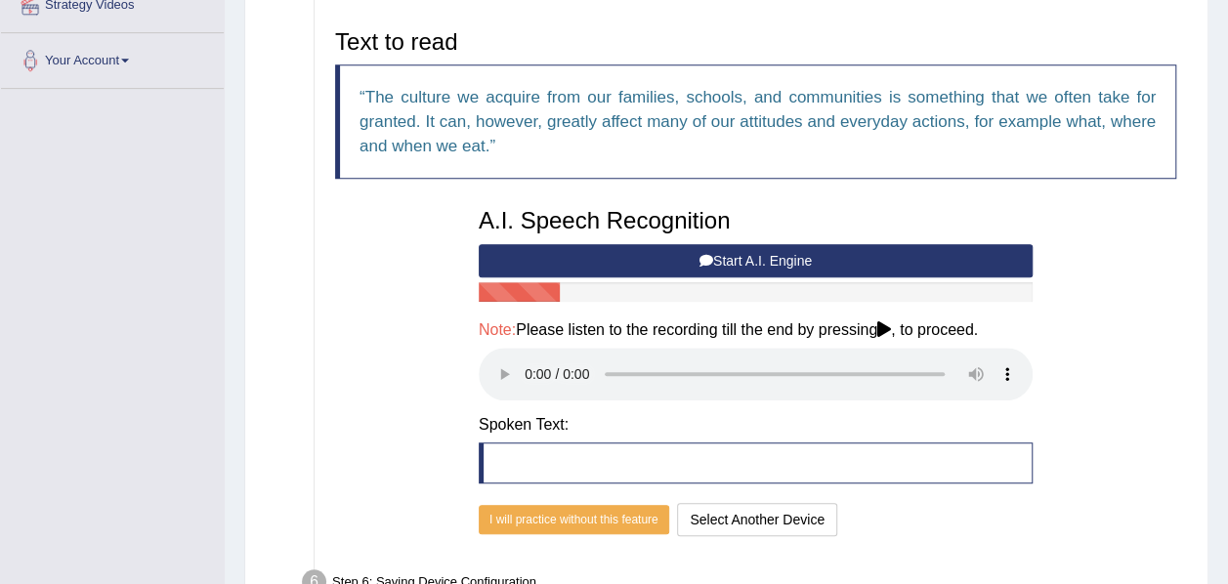
click at [834, 259] on button "Start A.I. Engine" at bounding box center [756, 260] width 554 height 33
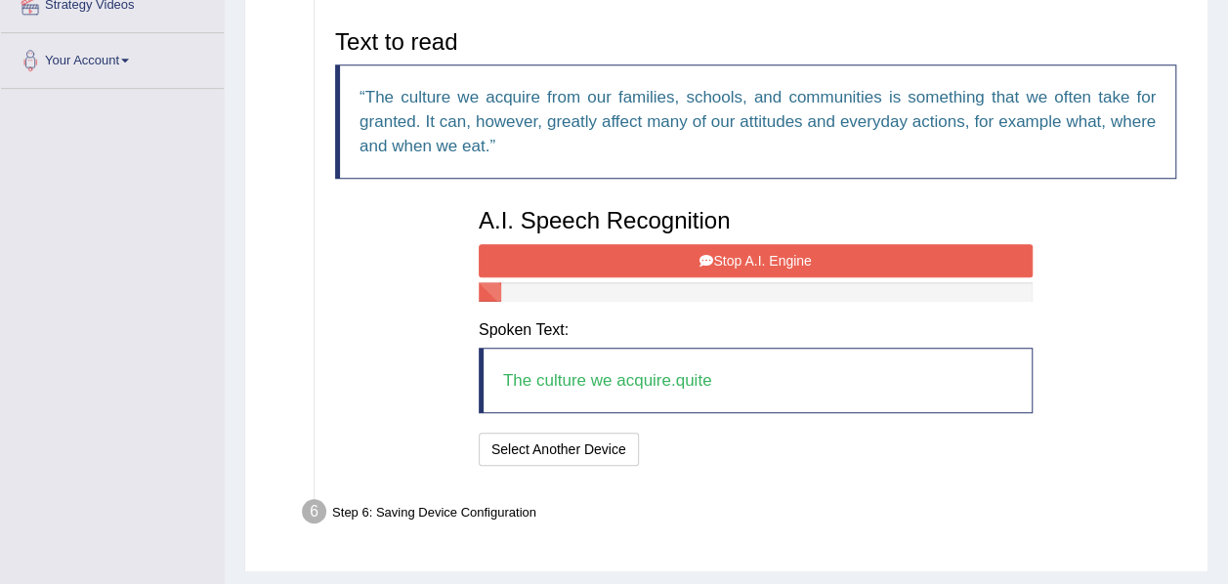
click at [834, 259] on button "Stop A.I. Engine" at bounding box center [756, 260] width 554 height 33
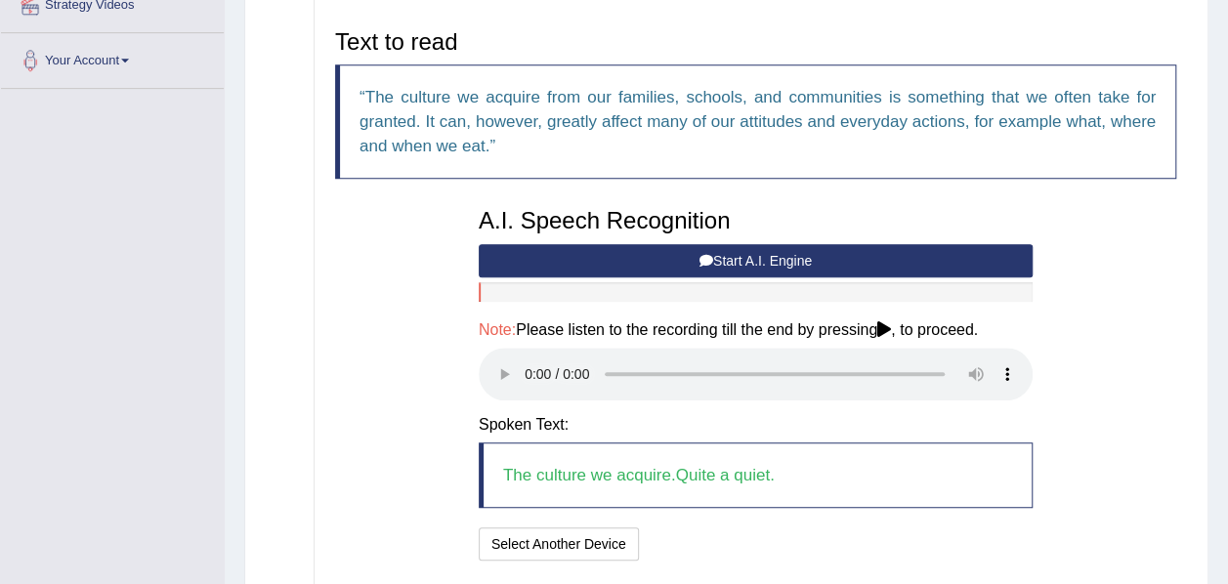
click at [834, 259] on button "Start A.I. Engine" at bounding box center [756, 260] width 554 height 33
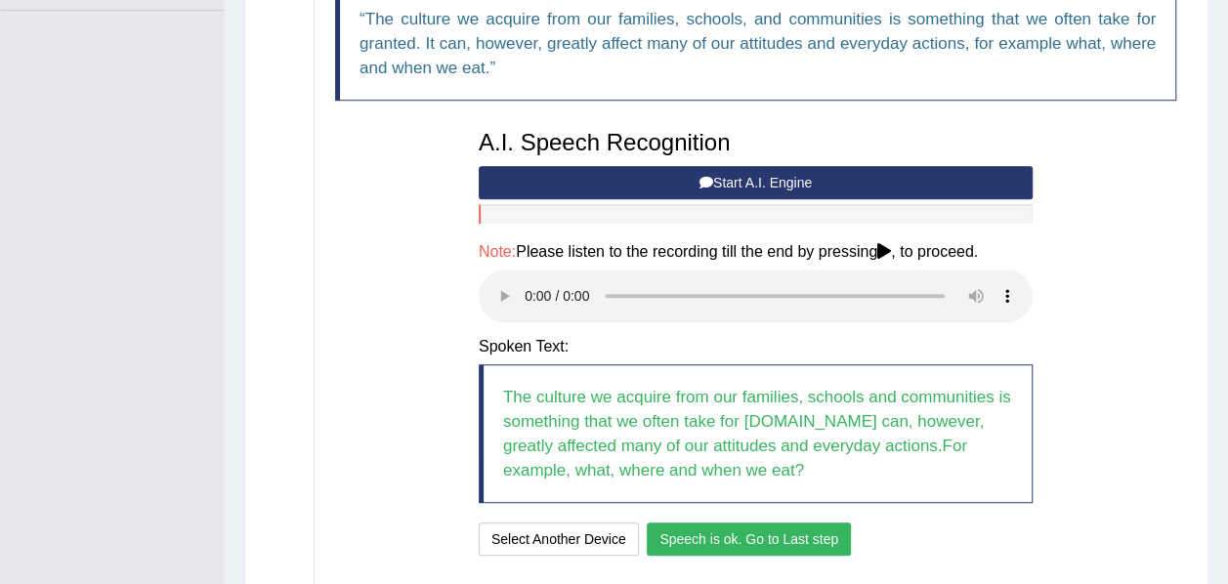
scroll to position [599, 0]
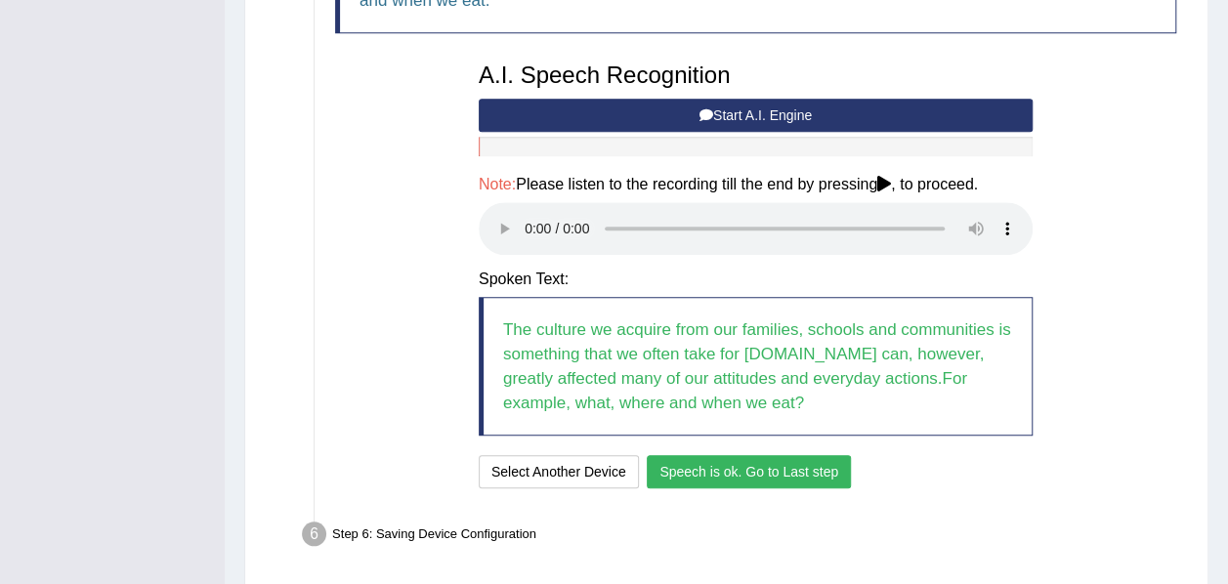
click at [791, 461] on button "Speech is ok. Go to Last step" at bounding box center [749, 471] width 204 height 33
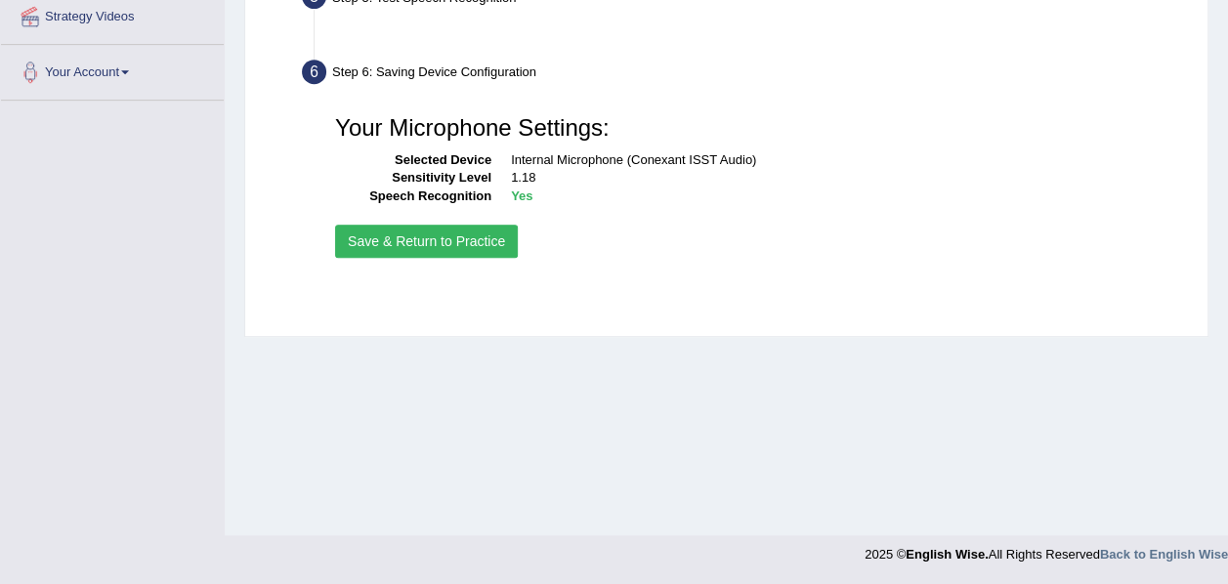
scroll to position [442, 0]
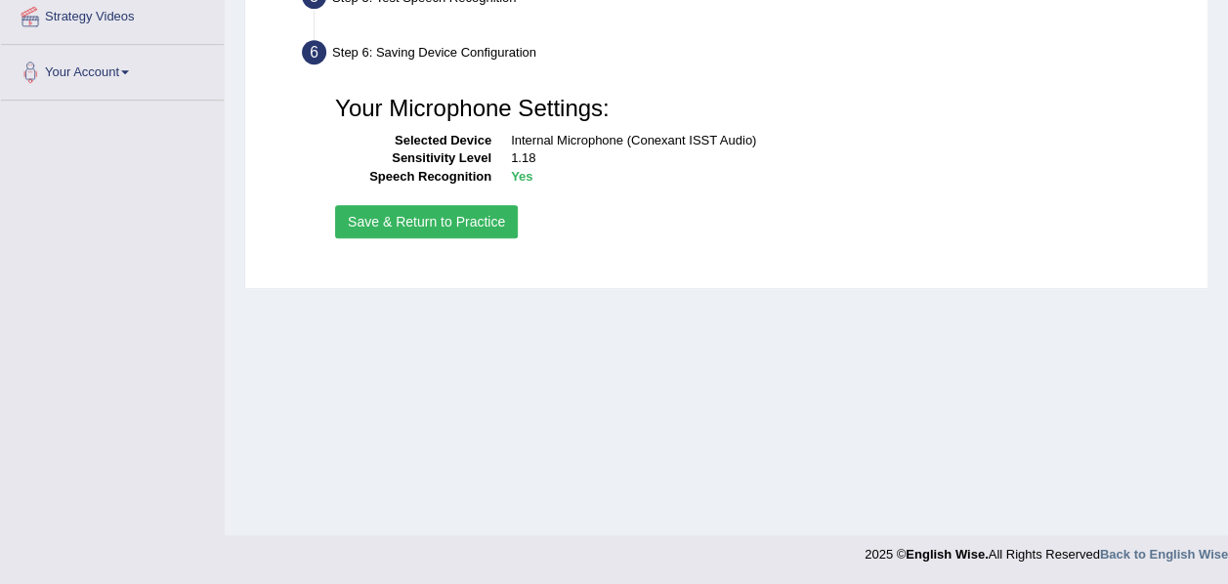
click at [428, 219] on button "Save & Return to Practice" at bounding box center [426, 221] width 183 height 33
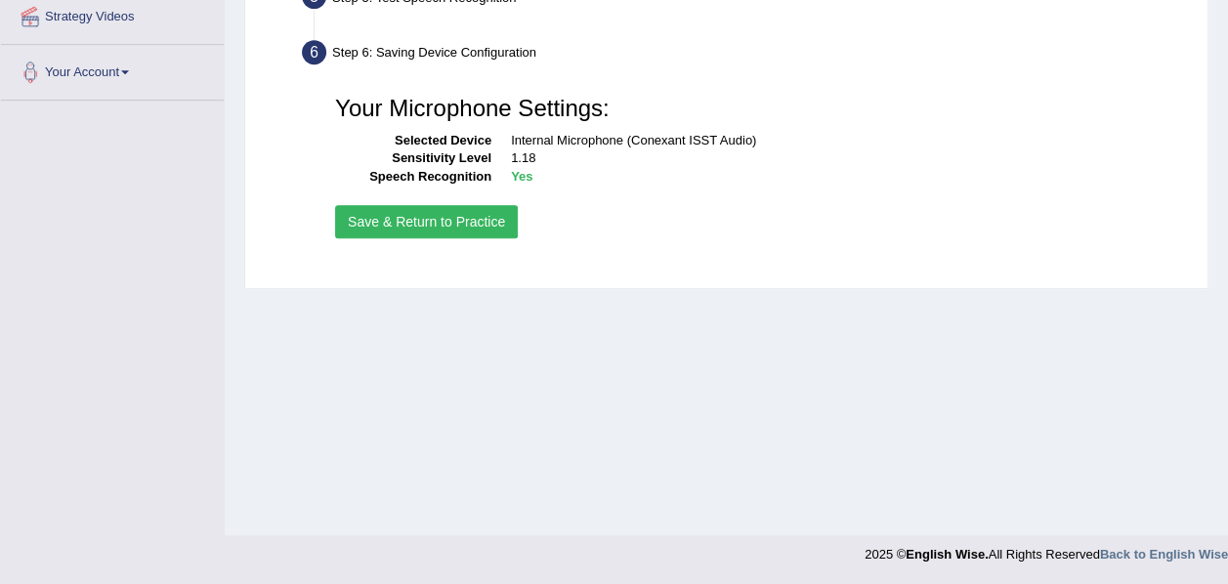
click at [428, 219] on button "Save & Return to Practice" at bounding box center [426, 221] width 183 height 33
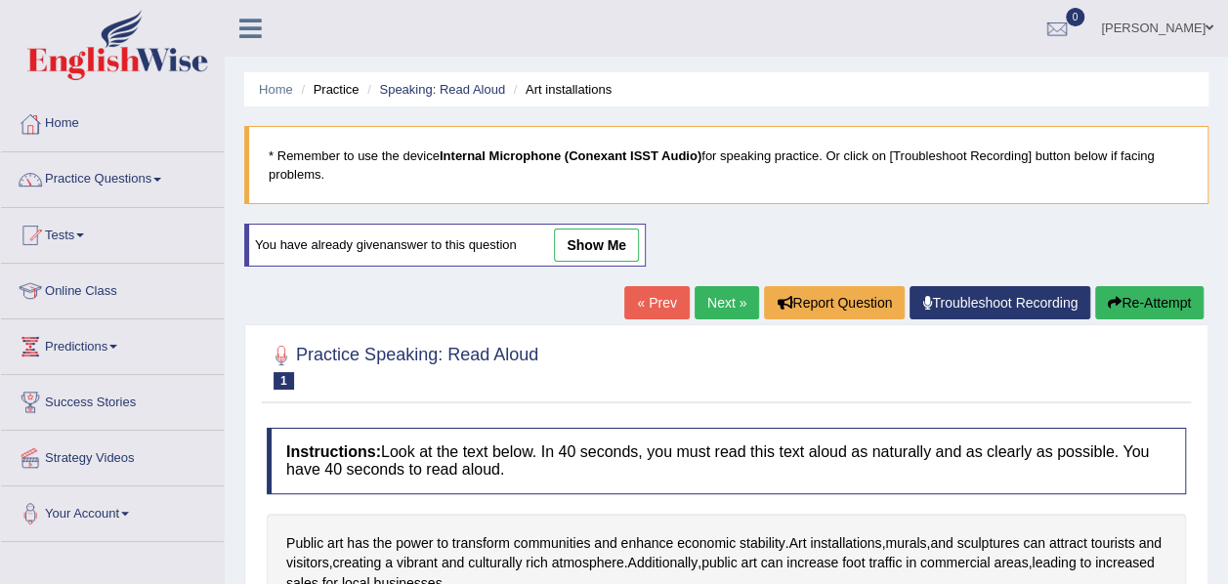
drag, startPoint x: 1044, startPoint y: 342, endPoint x: 744, endPoint y: 439, distance: 315.2
click at [744, 439] on div "Practice Speaking: Read Aloud 1 Art installations Instructions: Look at the tex…" at bounding box center [726, 521] width 964 height 395
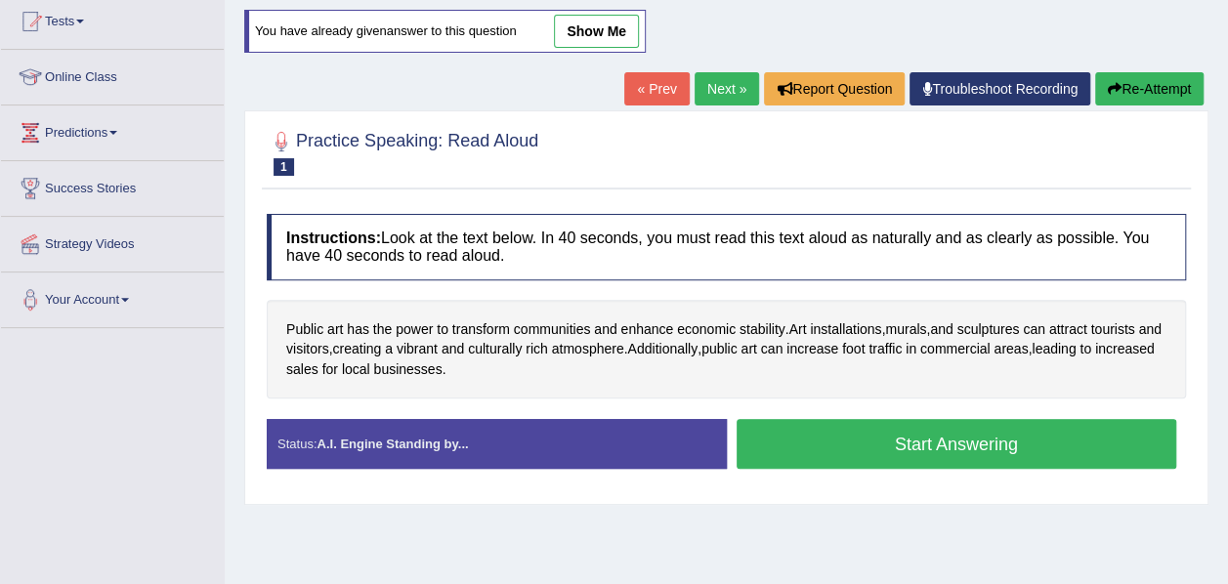
scroll to position [219, 0]
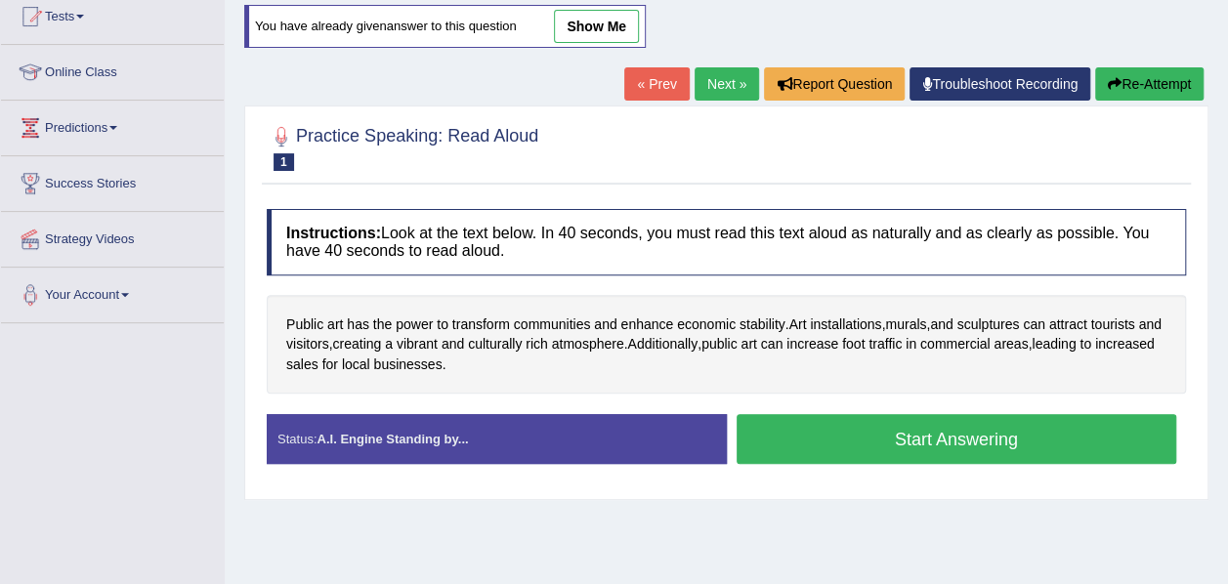
click at [993, 436] on button "Start Answering" at bounding box center [957, 439] width 441 height 50
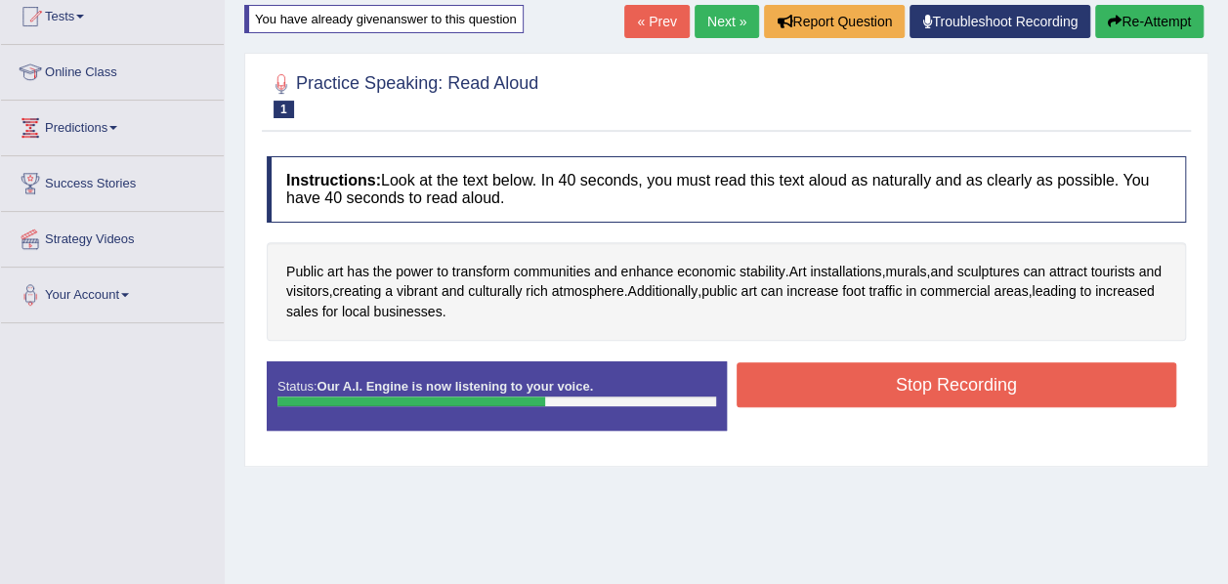
click at [979, 386] on button "Stop Recording" at bounding box center [957, 384] width 441 height 45
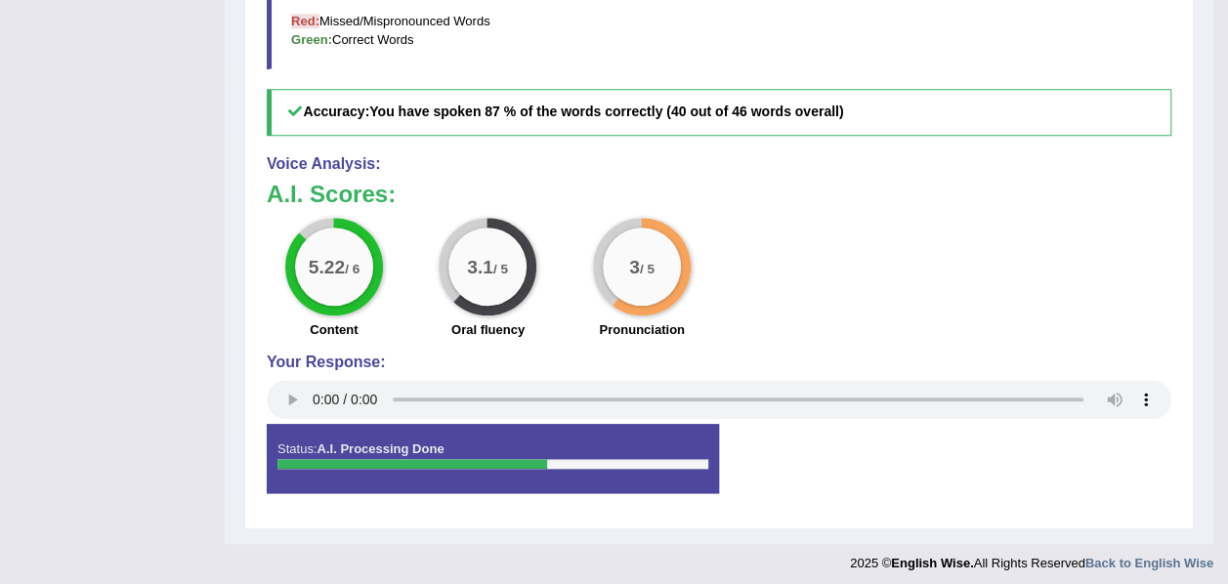
scroll to position [774, 0]
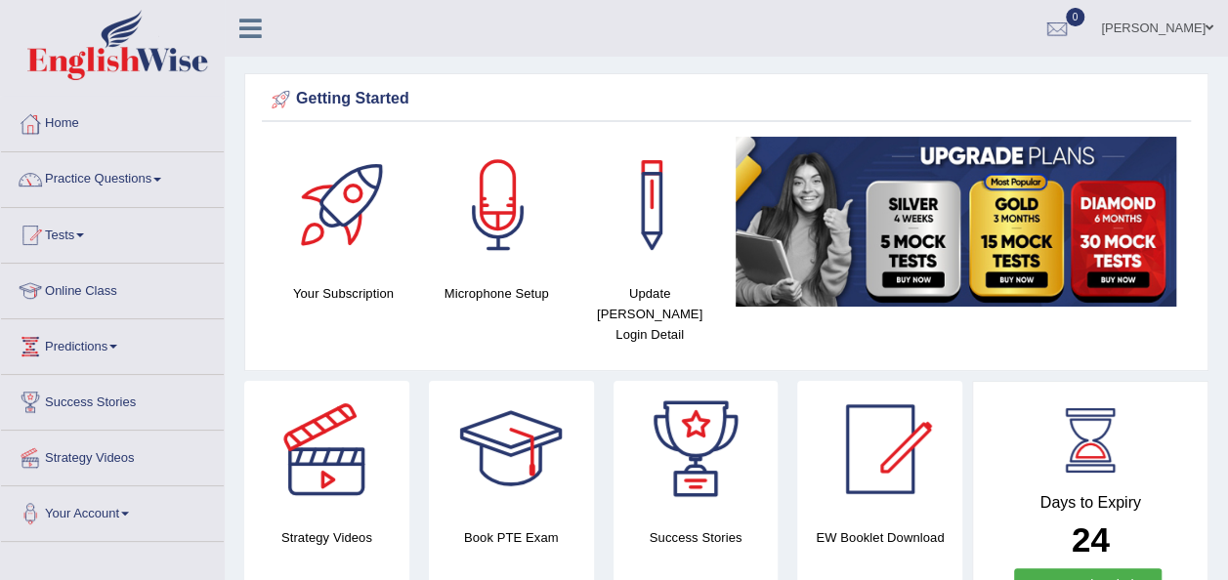
scroll to position [39, 0]
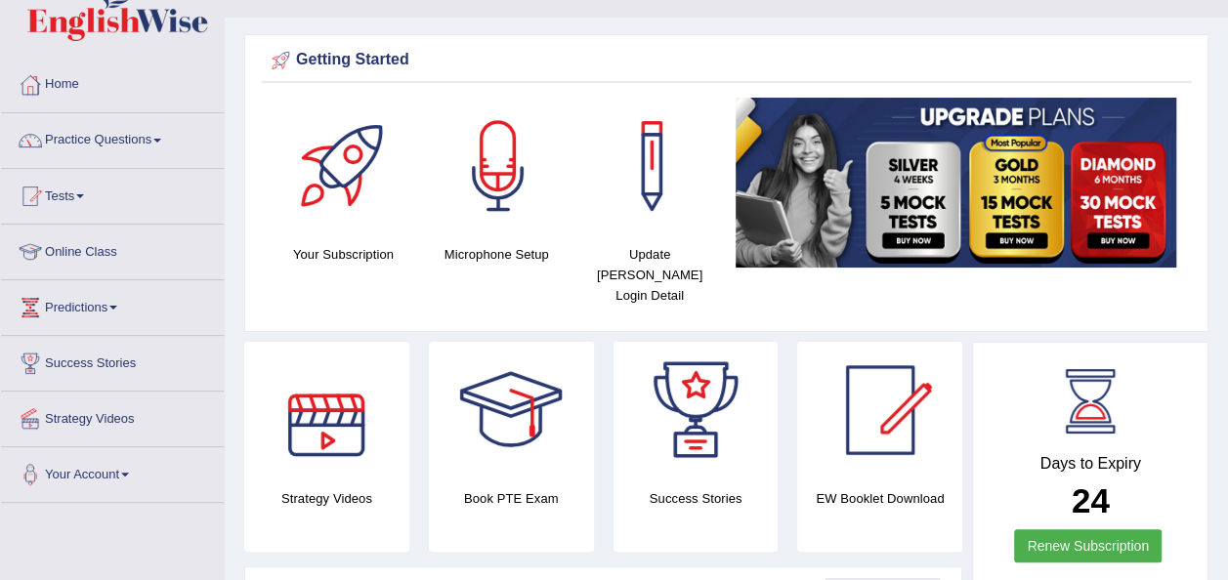
click at [319, 405] on div at bounding box center [326, 410] width 137 height 137
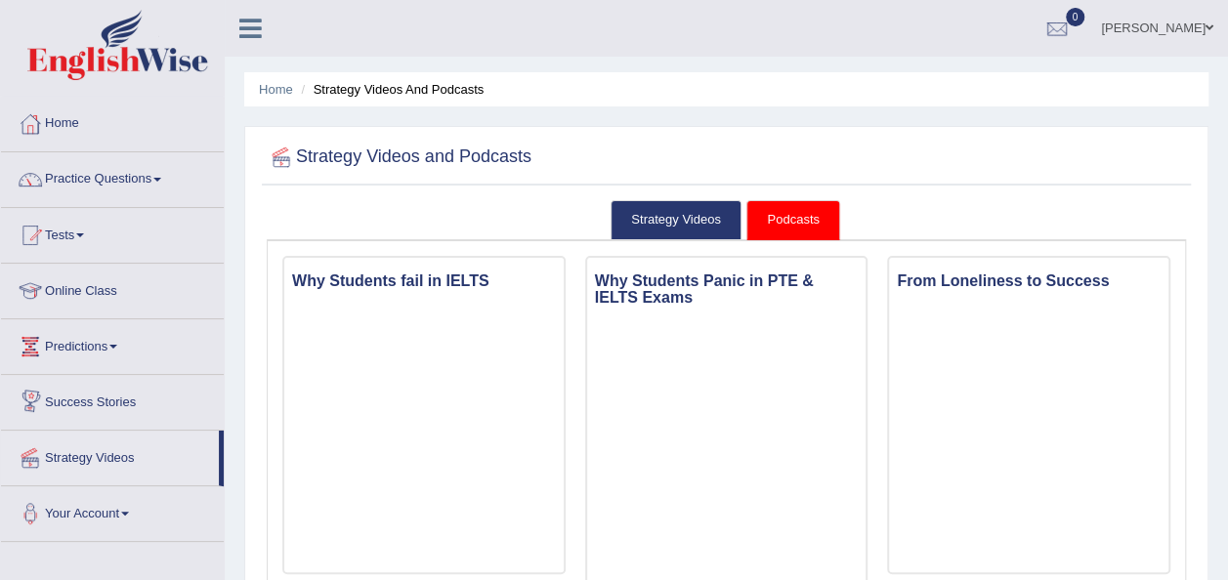
click at [104, 397] on link "Success Stories" at bounding box center [112, 399] width 223 height 49
click at [104, 397] on link "Success Stories" at bounding box center [110, 399] width 218 height 49
